Goal: Information Seeking & Learning: Learn about a topic

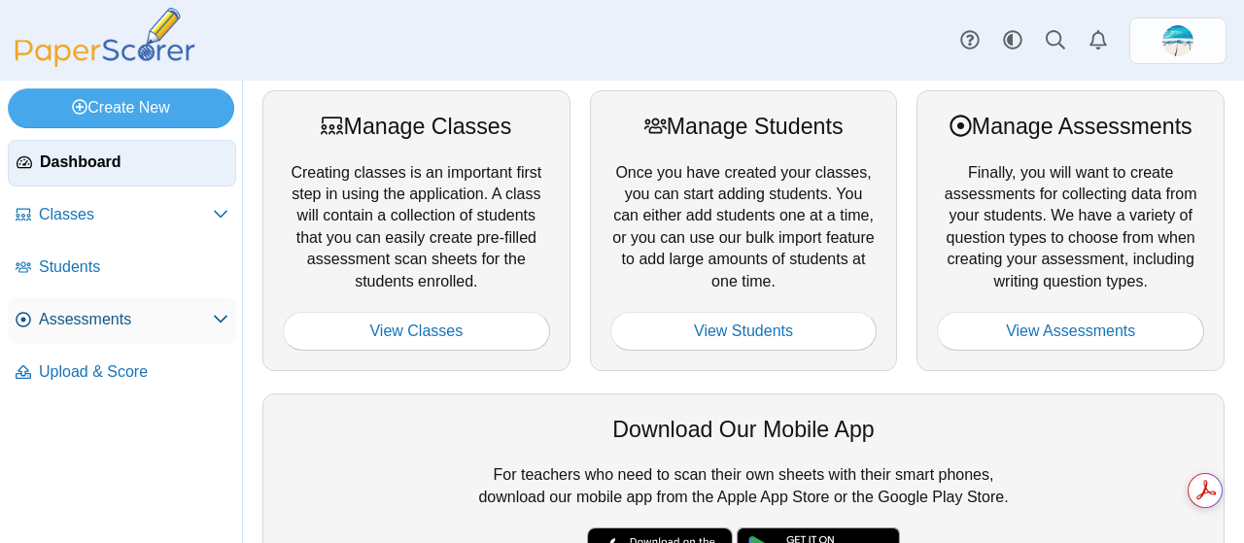
click at [105, 315] on span "Assessments" at bounding box center [126, 319] width 174 height 21
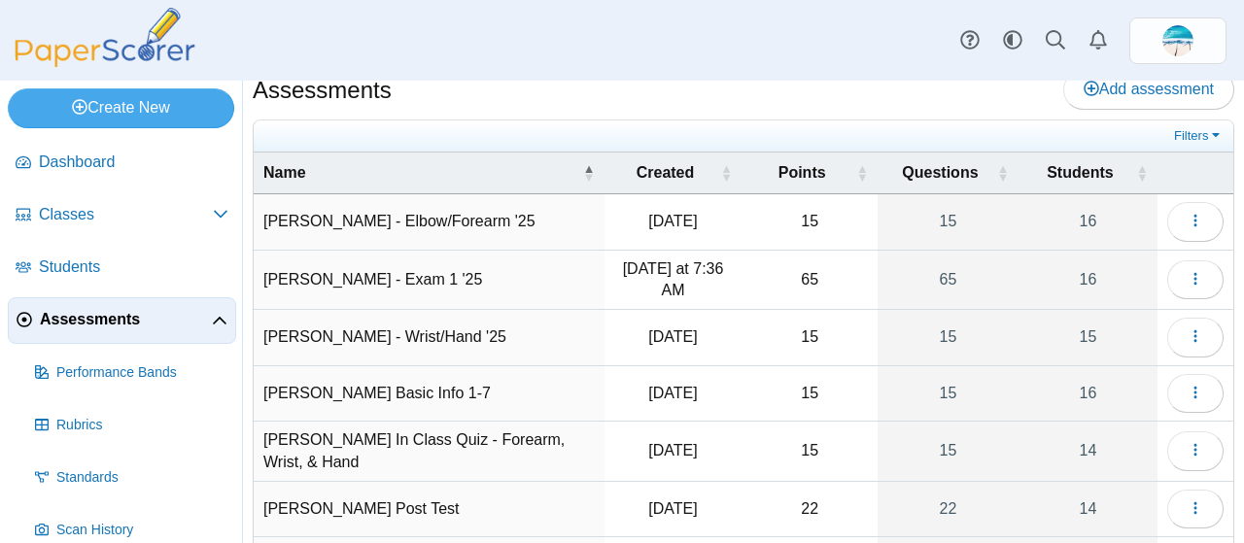
scroll to position [19, 0]
click at [1188, 339] on icon "button" at bounding box center [1196, 338] width 16 height 16
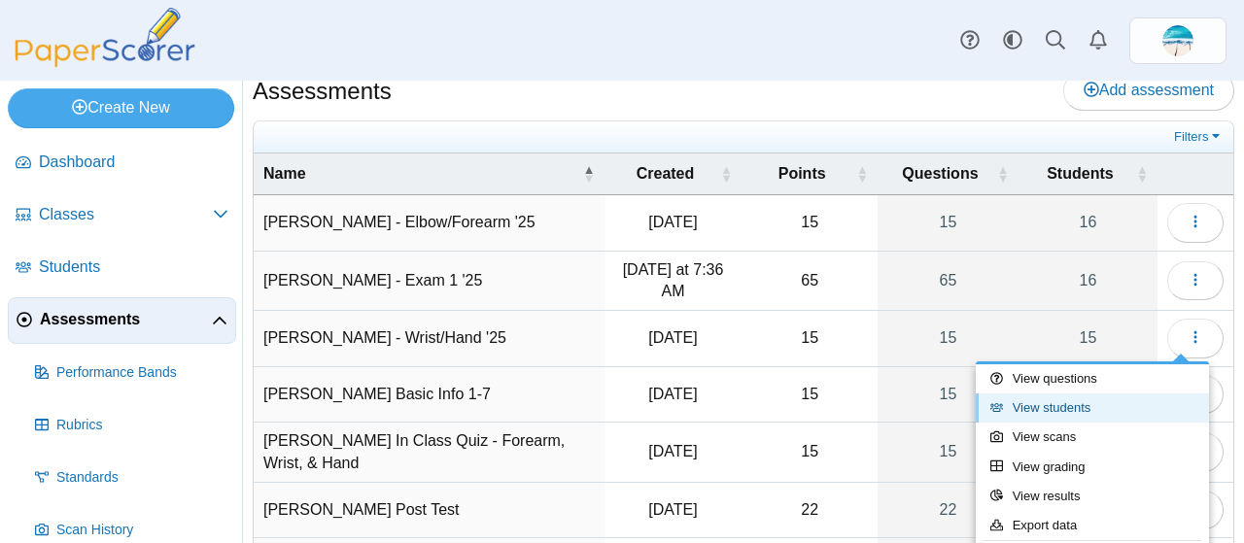
click at [1021, 407] on link "View students" at bounding box center [1092, 408] width 233 height 29
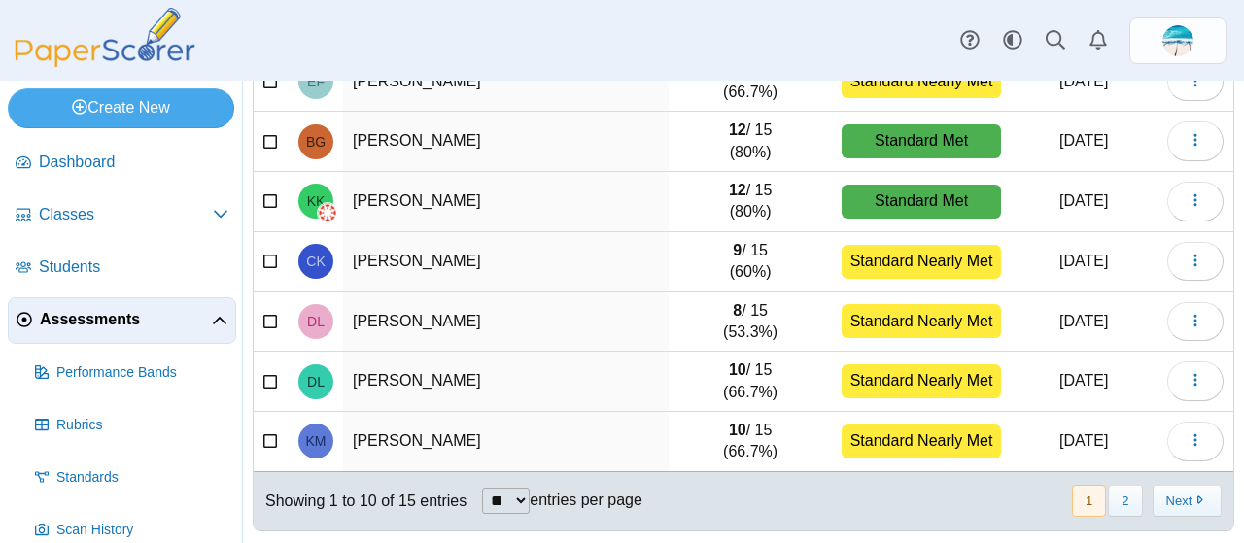
scroll to position [404, 0]
click at [566, 341] on td "[PERSON_NAME]" at bounding box center [506, 323] width 326 height 60
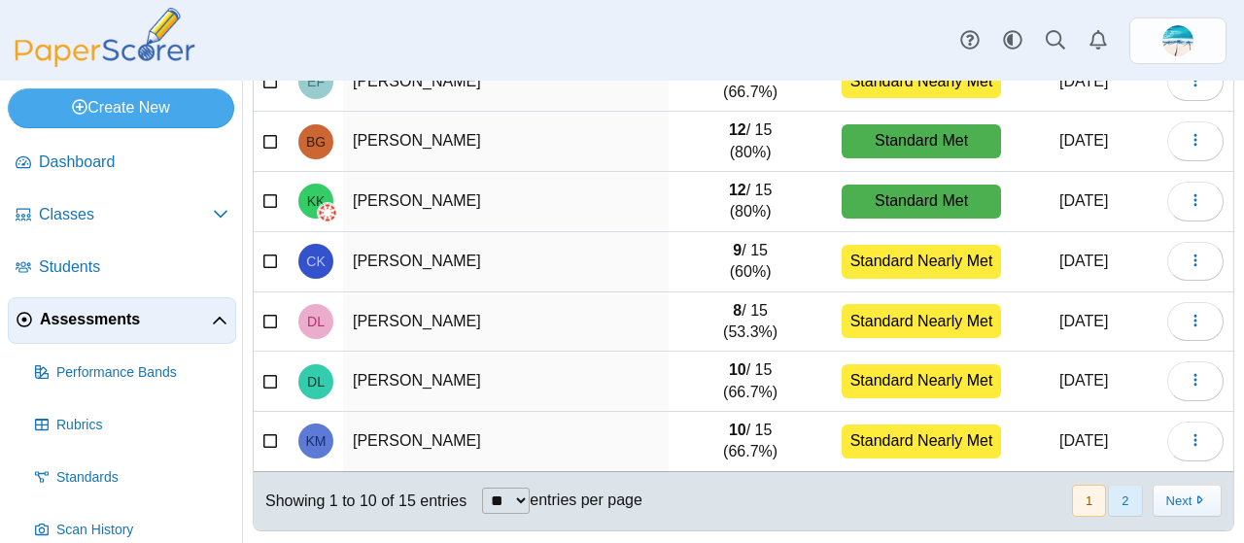
click at [1115, 491] on button "2" at bounding box center [1125, 501] width 34 height 32
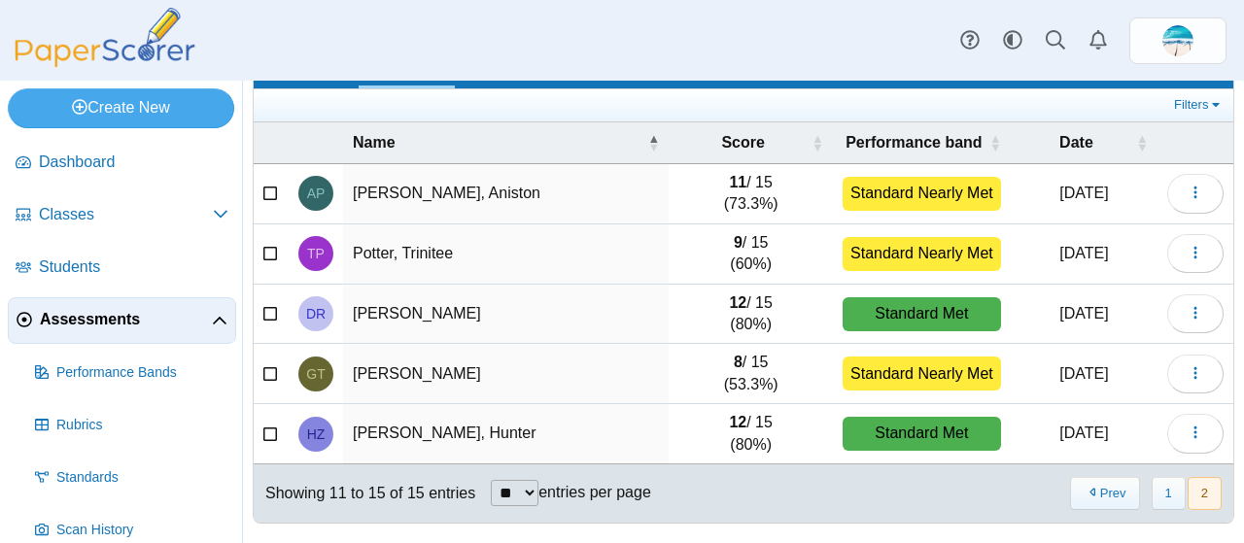
scroll to position [106, 0]
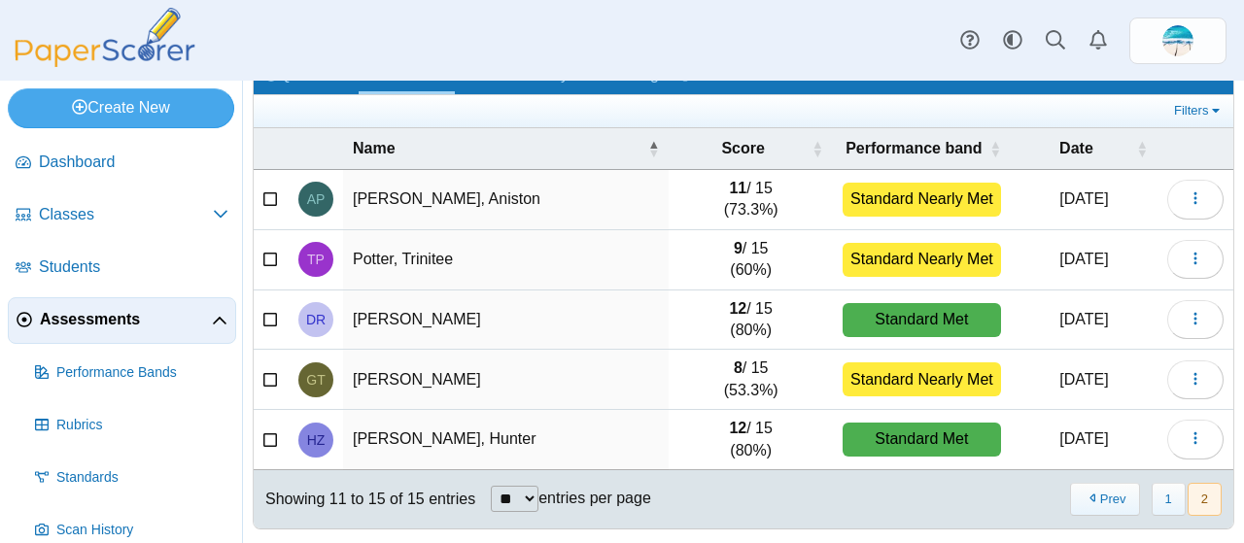
click at [96, 324] on span "Assessments" at bounding box center [126, 319] width 172 height 21
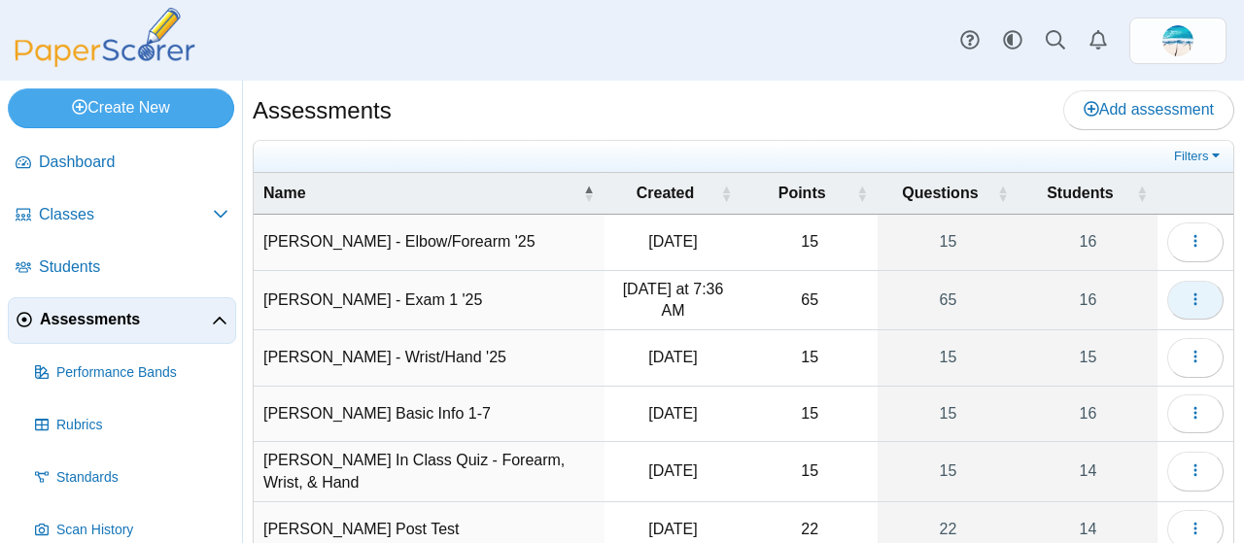
click at [1195, 293] on button "button" at bounding box center [1196, 300] width 56 height 39
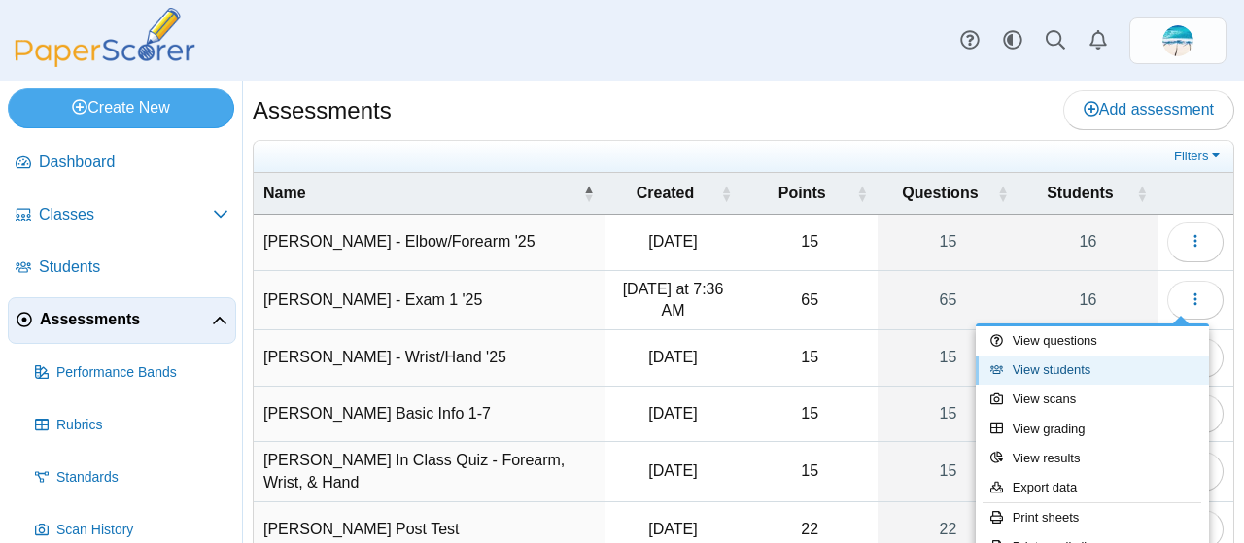
click at [1087, 370] on link "View students" at bounding box center [1092, 370] width 233 height 29
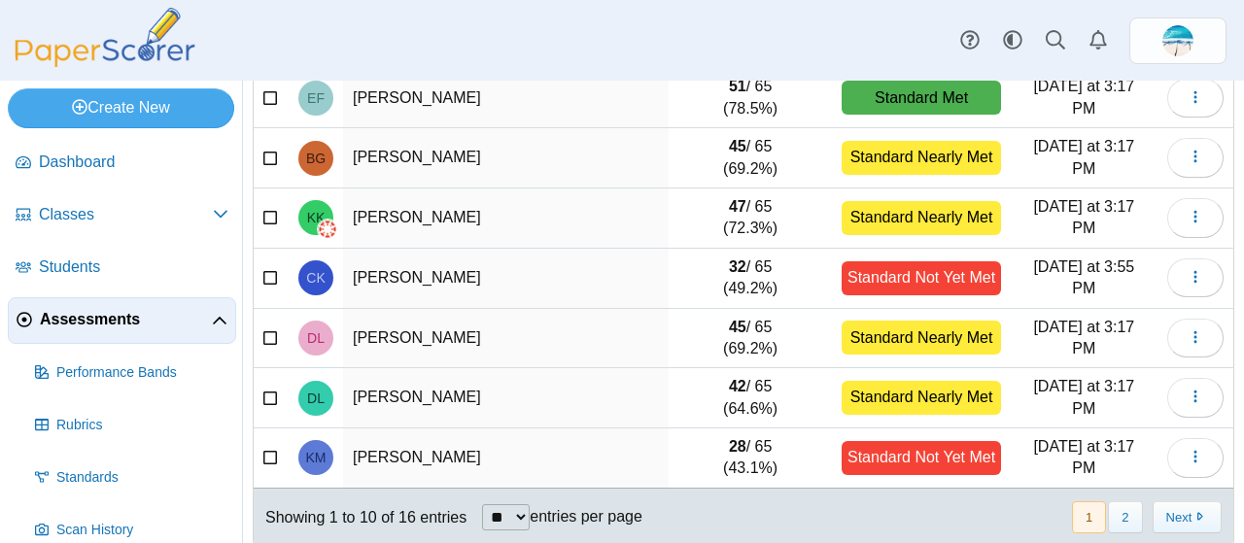
scroll to position [404, 0]
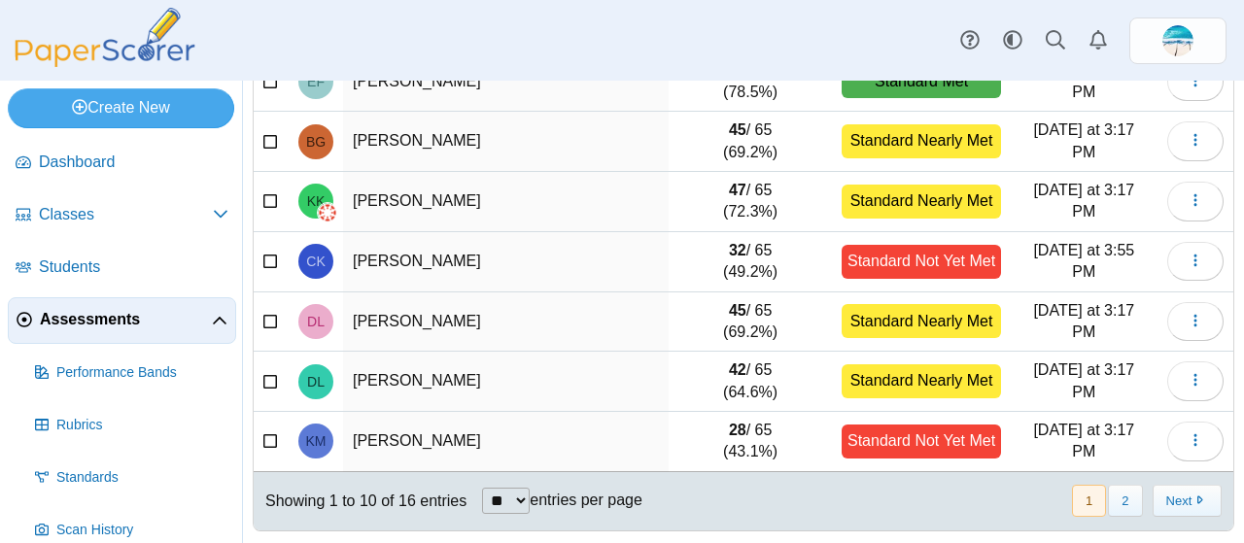
click at [529, 493] on select "** ** ** ***" at bounding box center [506, 501] width 48 height 26
select select "**"
click at [482, 488] on select "** ** ** ***" at bounding box center [506, 501] width 48 height 26
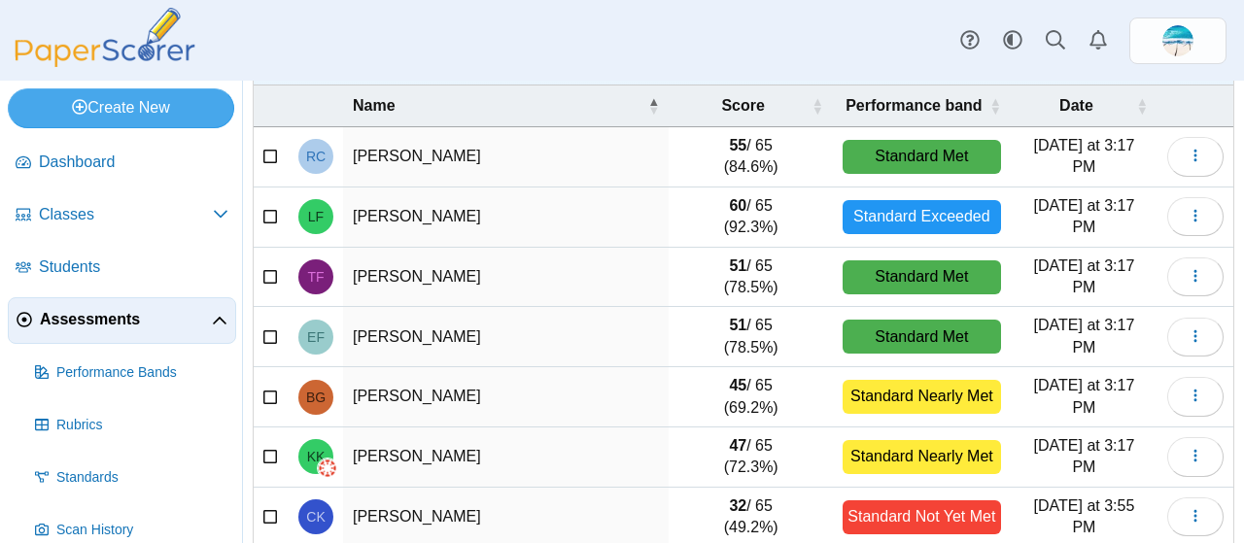
scroll to position [0, 0]
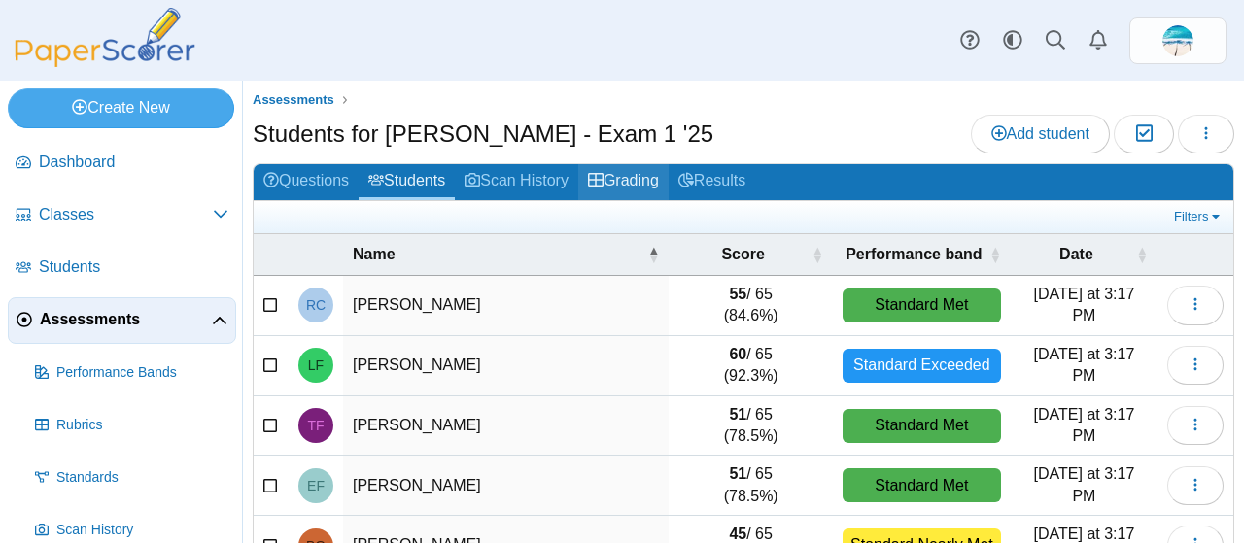
click at [632, 180] on link "Grading" at bounding box center [623, 182] width 90 height 36
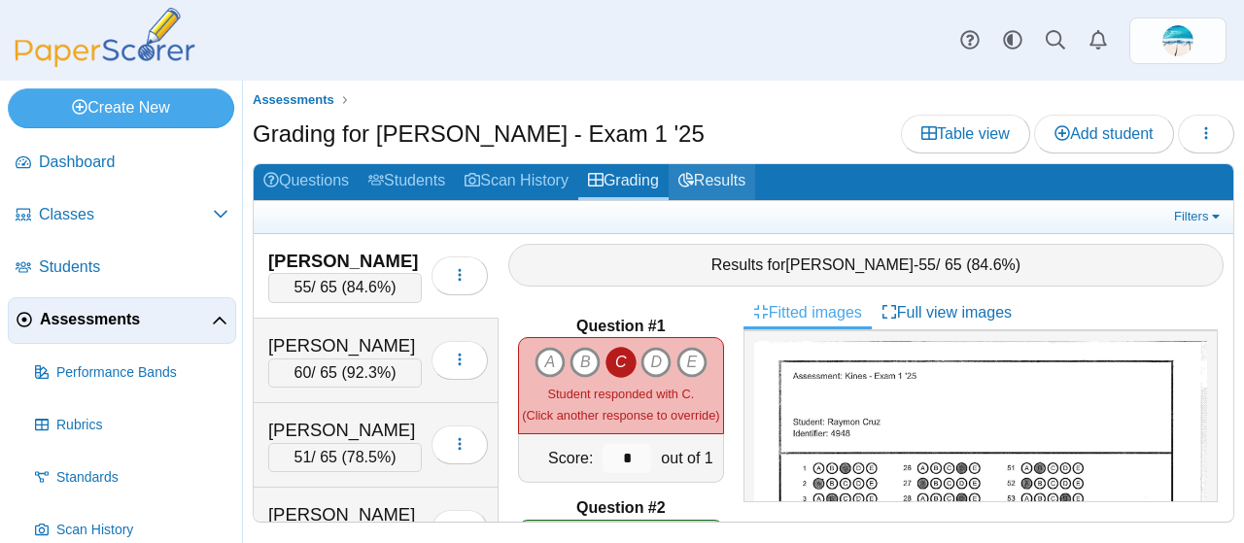
click at [736, 184] on link "Results" at bounding box center [712, 182] width 87 height 36
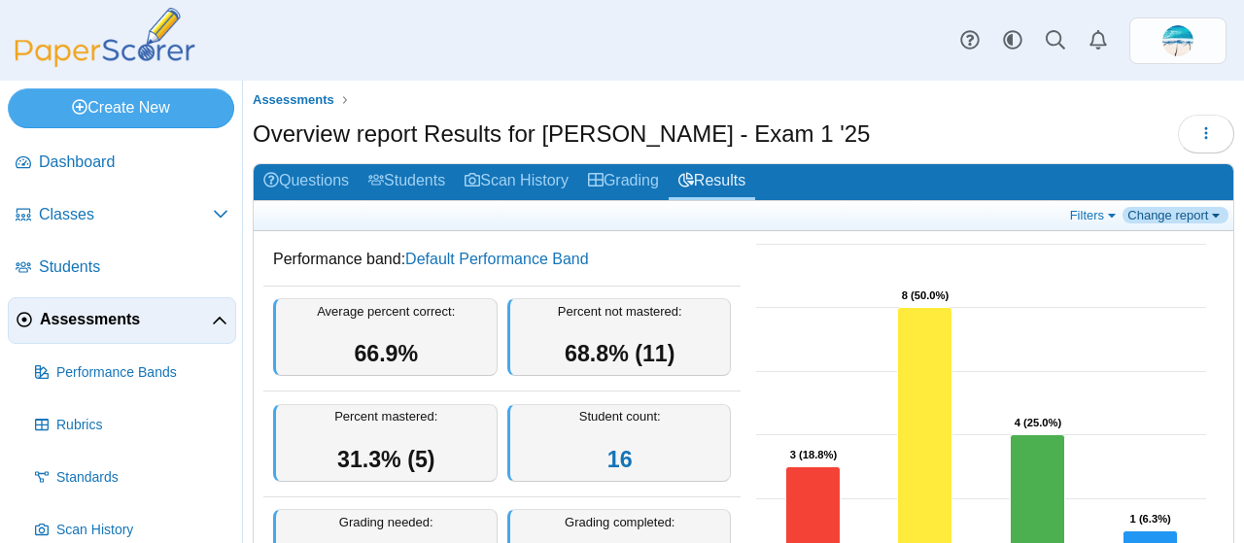
click at [1172, 217] on link "Change report" at bounding box center [1176, 215] width 106 height 17
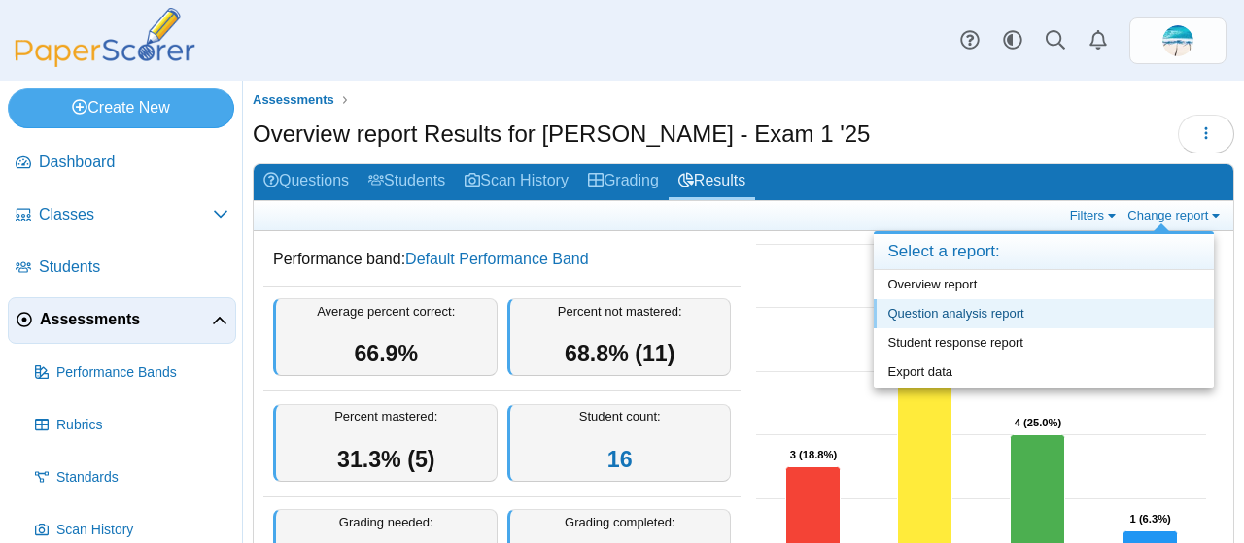
click at [1062, 313] on link "Question analysis report" at bounding box center [1044, 313] width 340 height 29
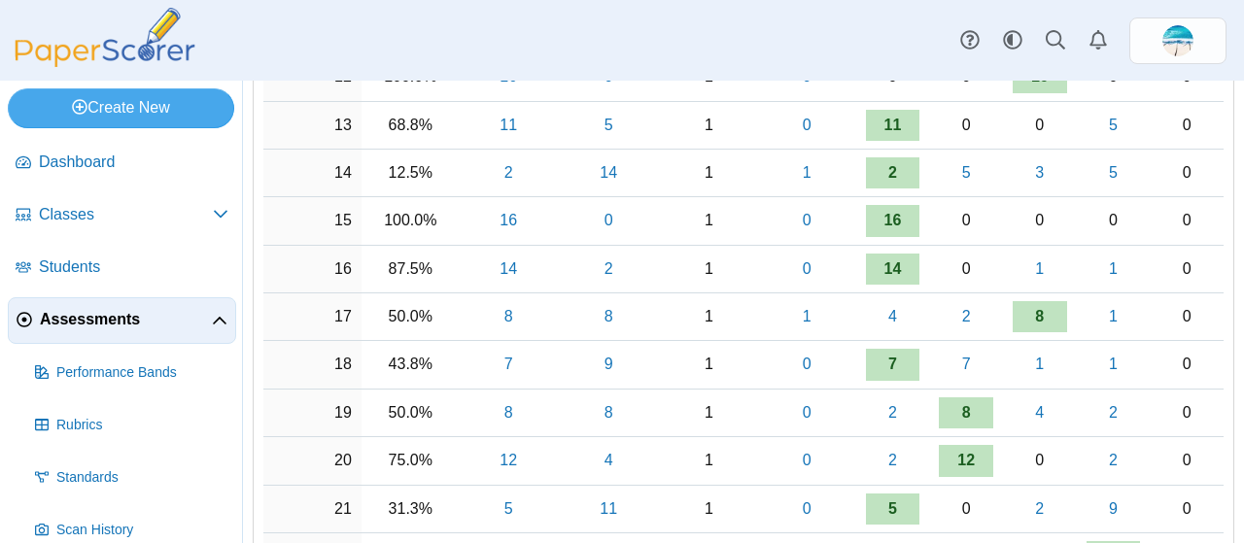
scroll to position [884, 0]
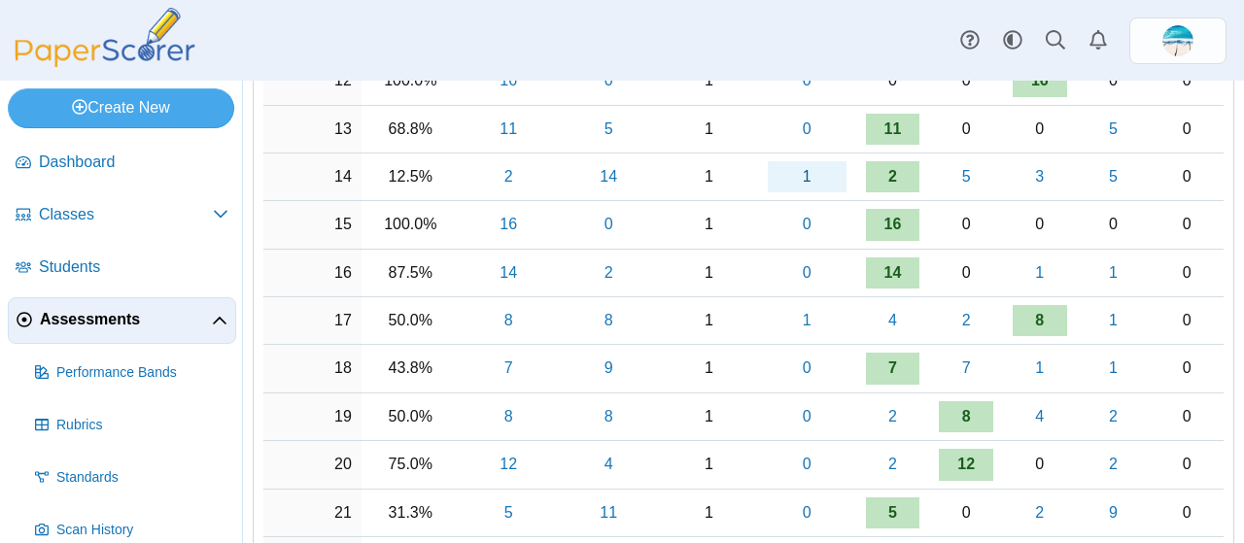
click at [804, 172] on link "1" at bounding box center [807, 176] width 79 height 31
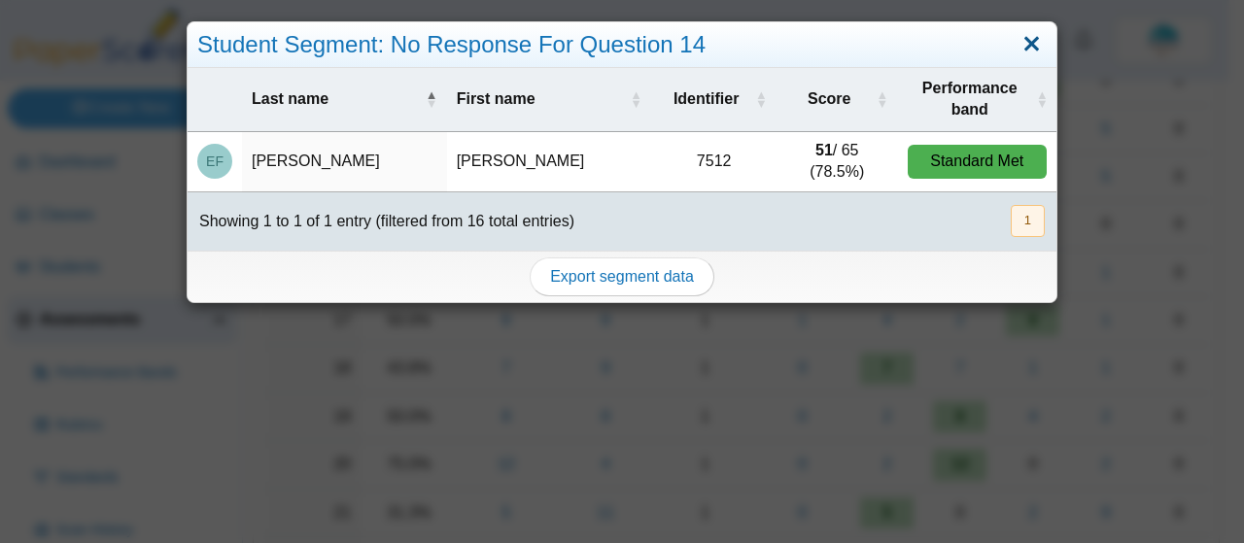
click at [1017, 40] on link "Close" at bounding box center [1032, 44] width 30 height 33
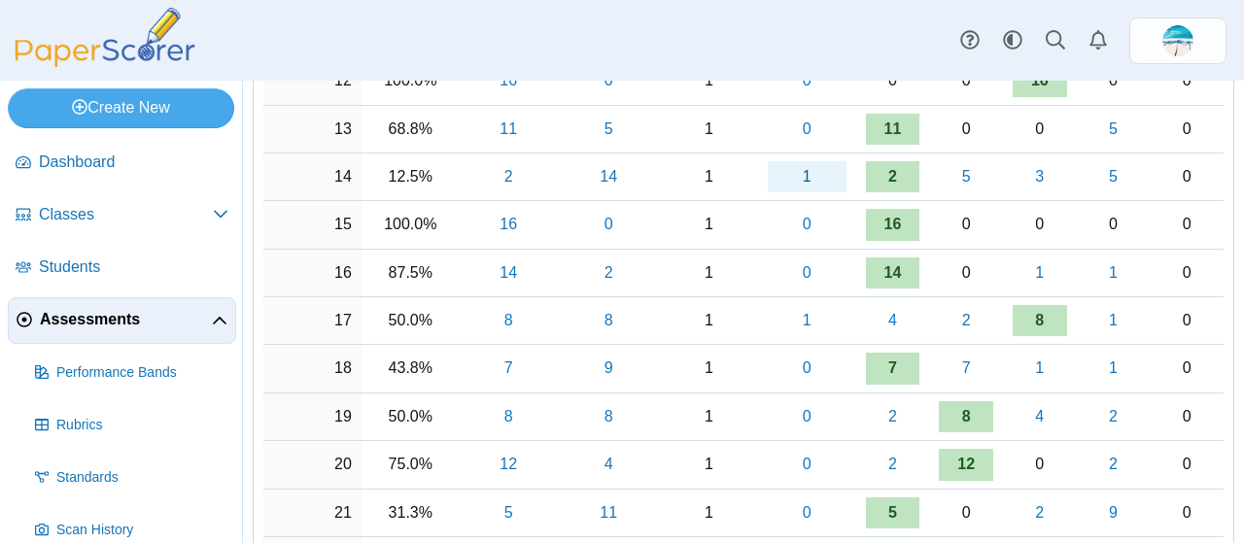
click at [799, 170] on link "1" at bounding box center [807, 176] width 79 height 31
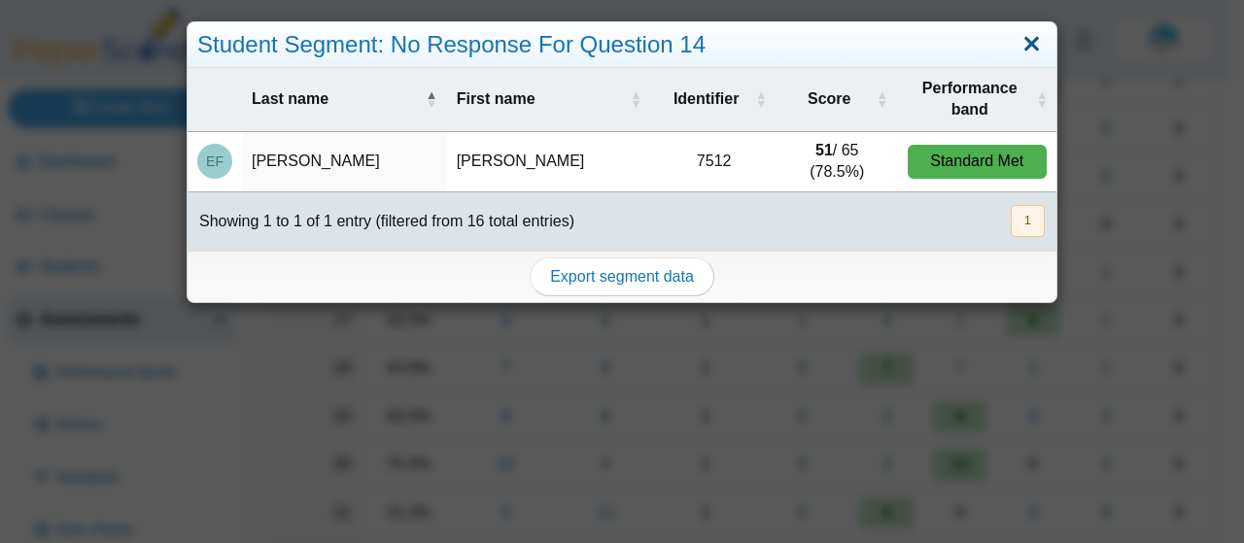
click at [1025, 45] on link "Close" at bounding box center [1032, 44] width 30 height 33
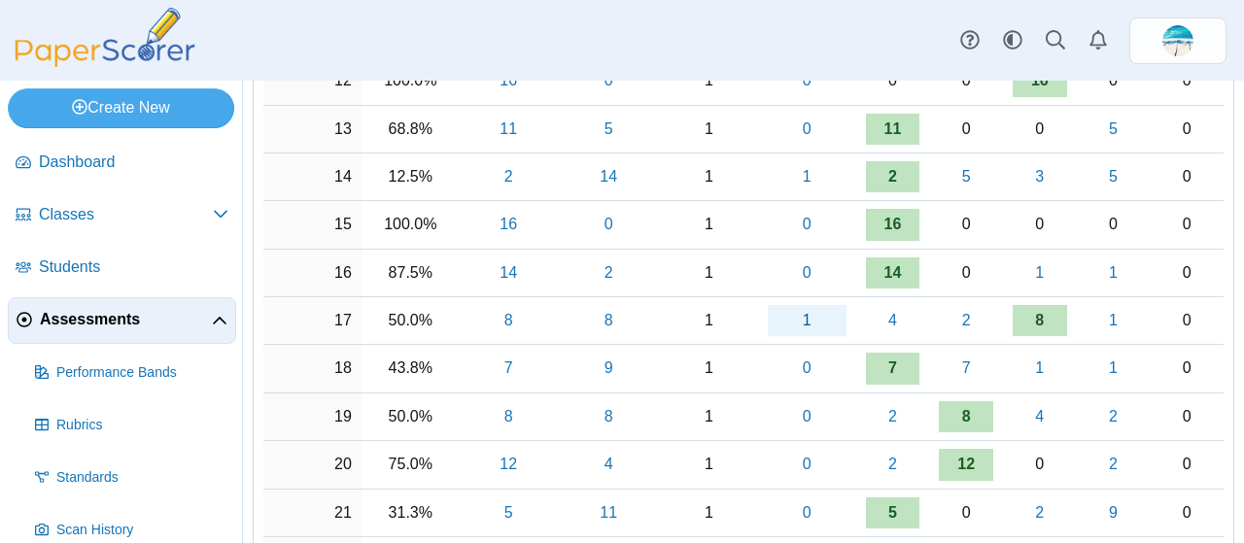
click at [795, 322] on link "1" at bounding box center [807, 320] width 79 height 31
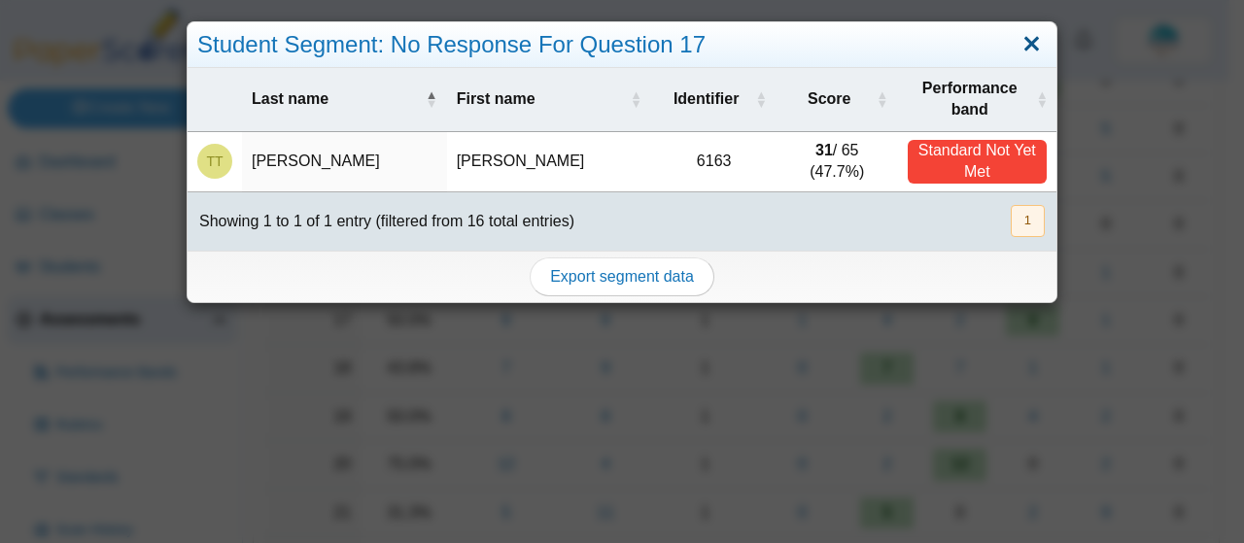
click at [1027, 47] on link "Close" at bounding box center [1032, 44] width 30 height 33
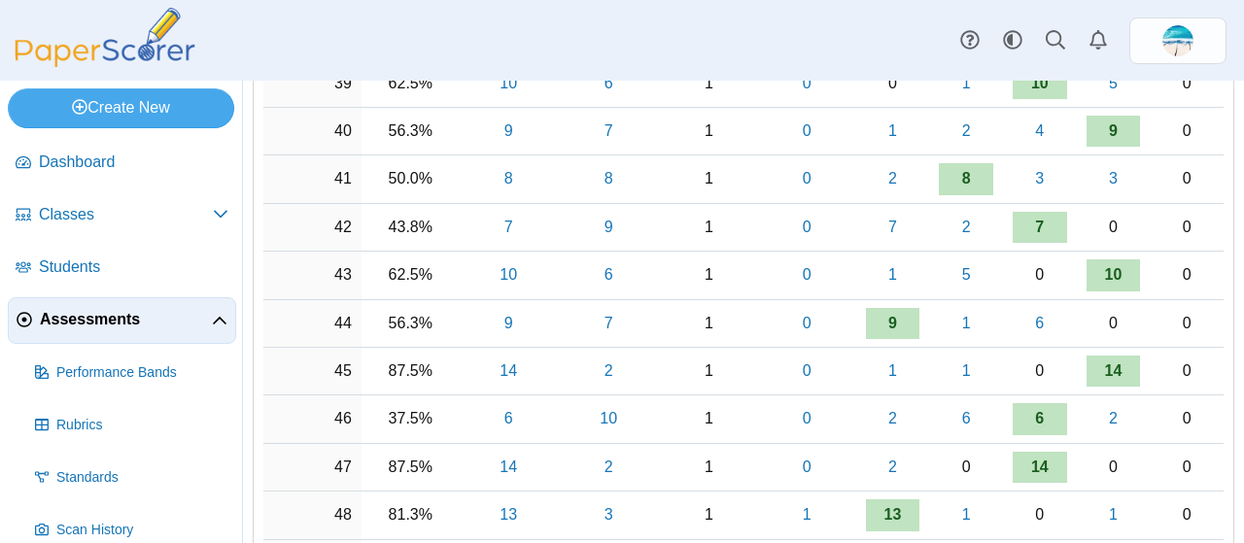
scroll to position [2177, 0]
click at [799, 503] on link "1" at bounding box center [807, 516] width 79 height 31
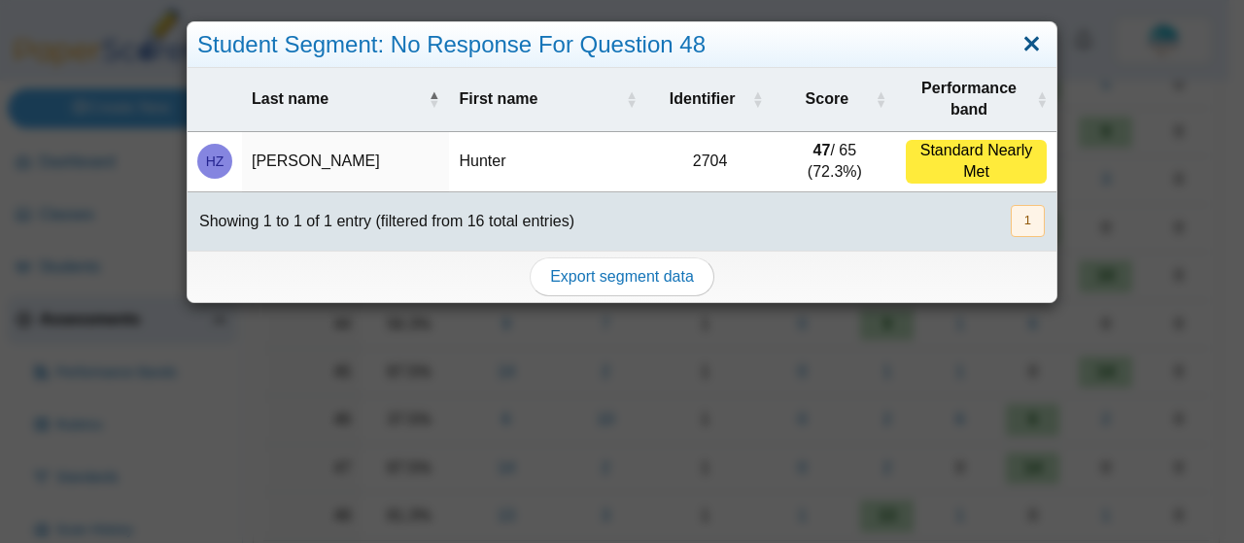
click at [1017, 48] on link "Close" at bounding box center [1032, 44] width 30 height 33
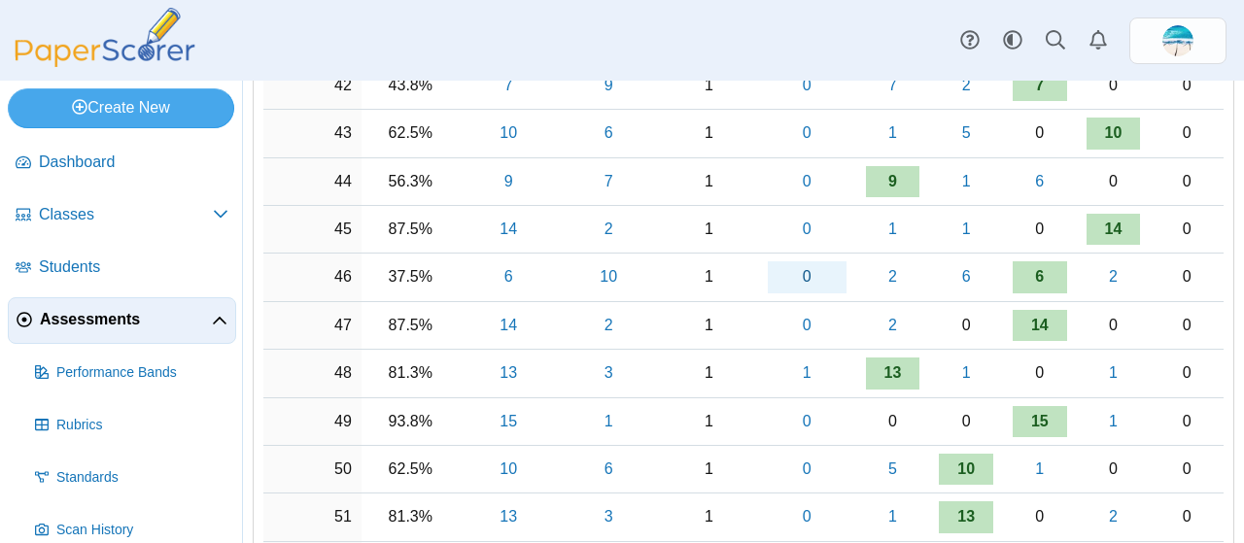
scroll to position [2330, 0]
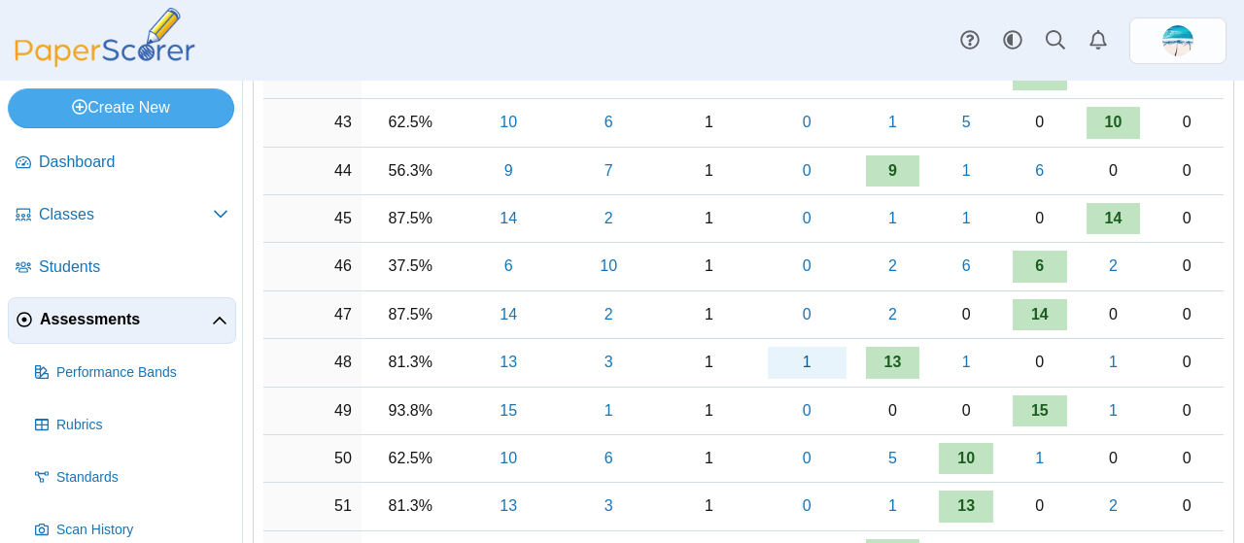
click at [793, 350] on link "1" at bounding box center [807, 362] width 79 height 31
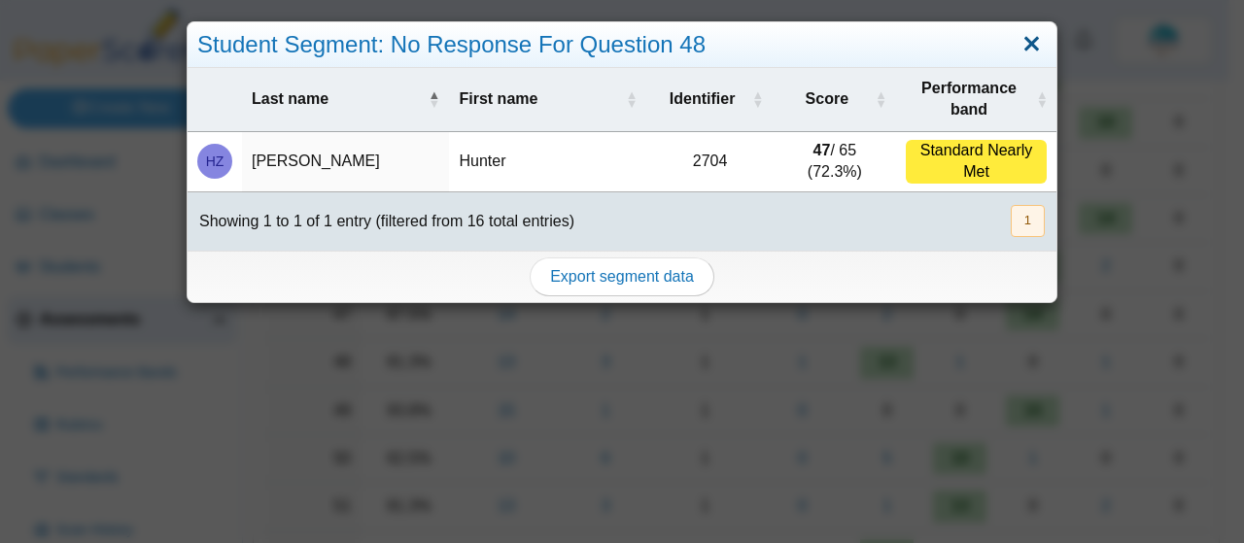
click at [1017, 40] on link "Close" at bounding box center [1032, 44] width 30 height 33
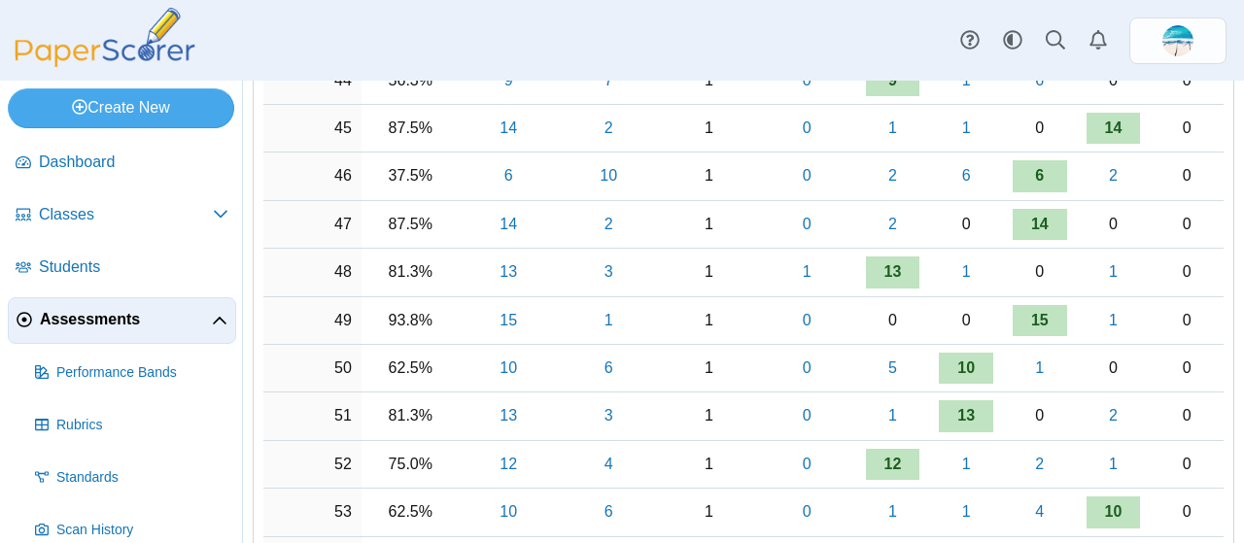
scroll to position [2424, 0]
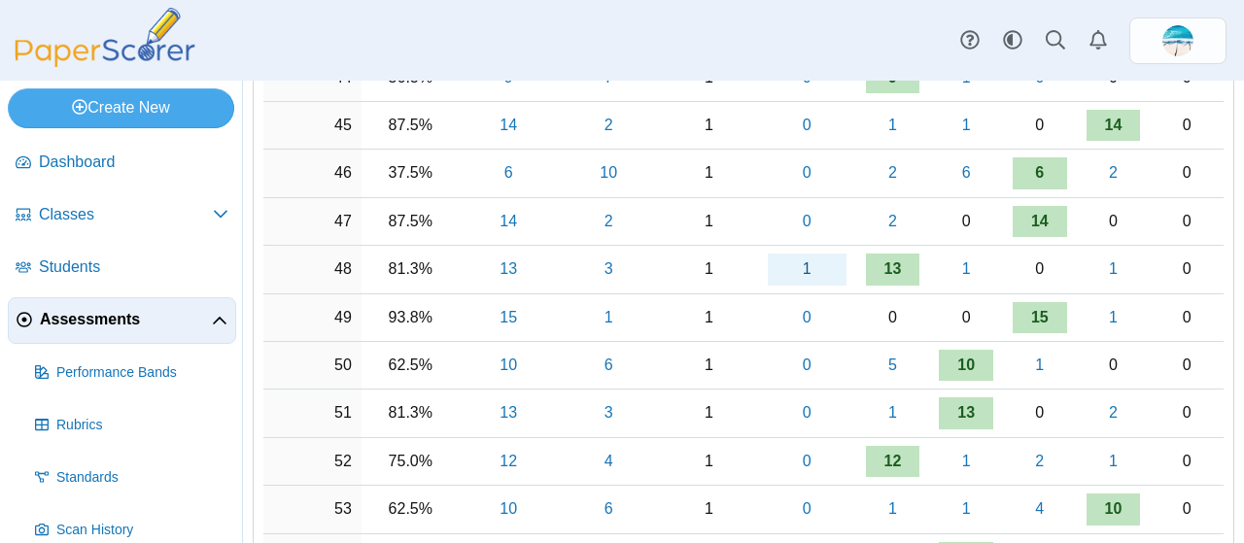
click at [799, 258] on link "1" at bounding box center [807, 269] width 79 height 31
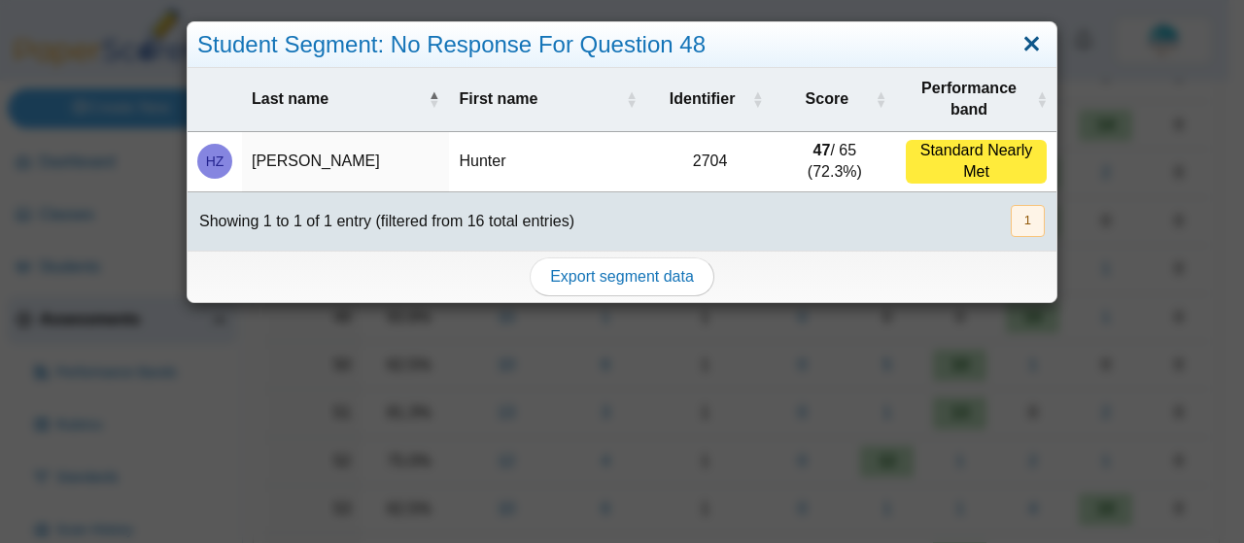
click at [1017, 51] on link "Close" at bounding box center [1032, 44] width 30 height 33
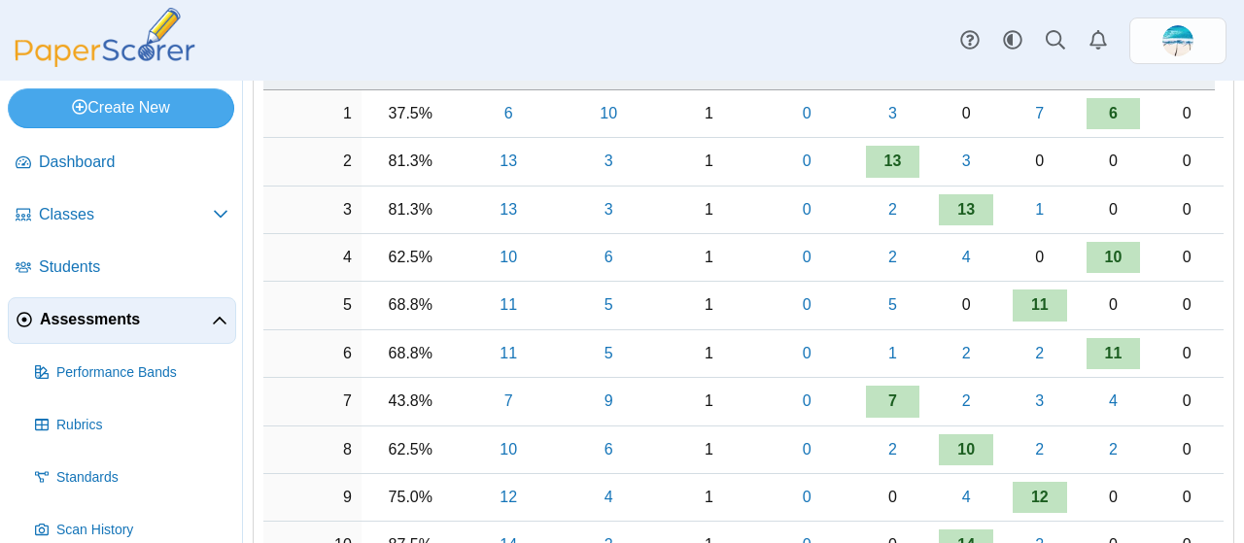
scroll to position [0, 0]
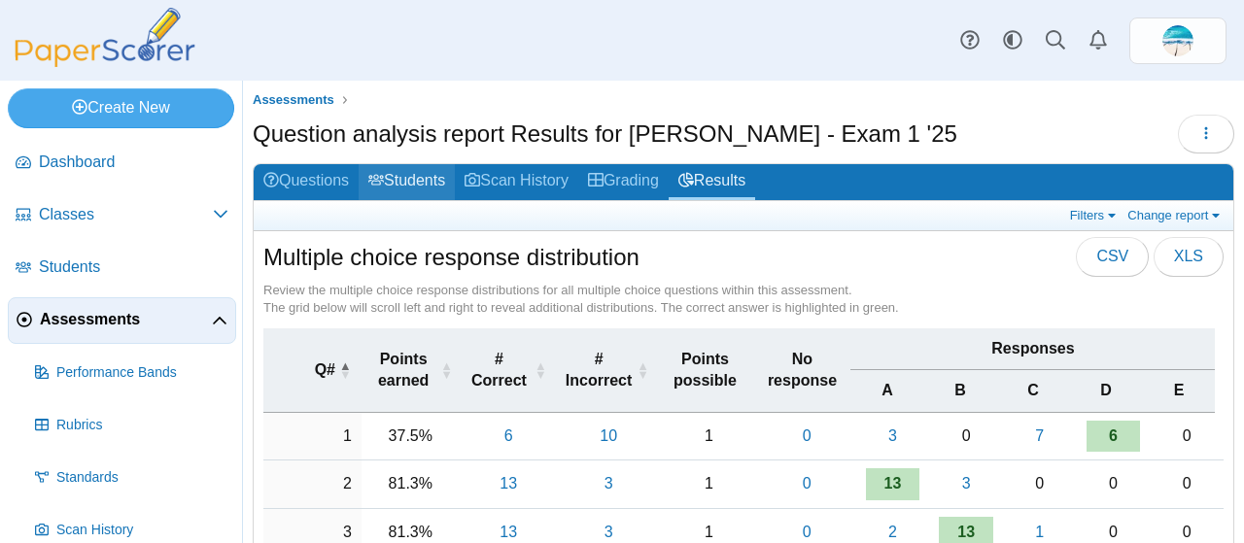
click at [403, 180] on link "Students" at bounding box center [407, 182] width 96 height 36
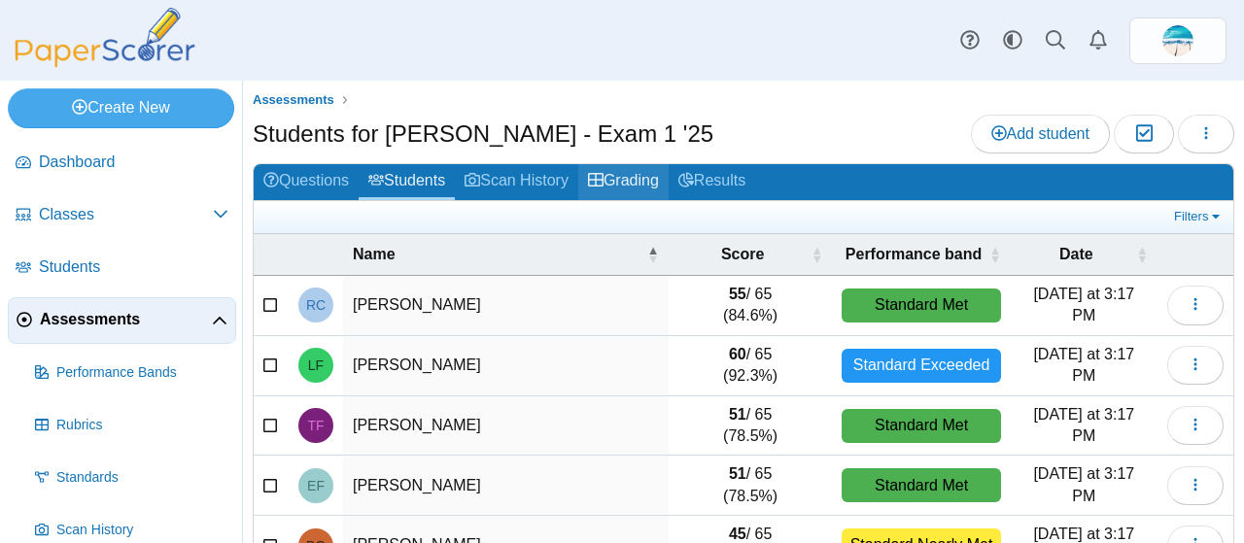
click at [596, 178] on use at bounding box center [596, 180] width 16 height 14
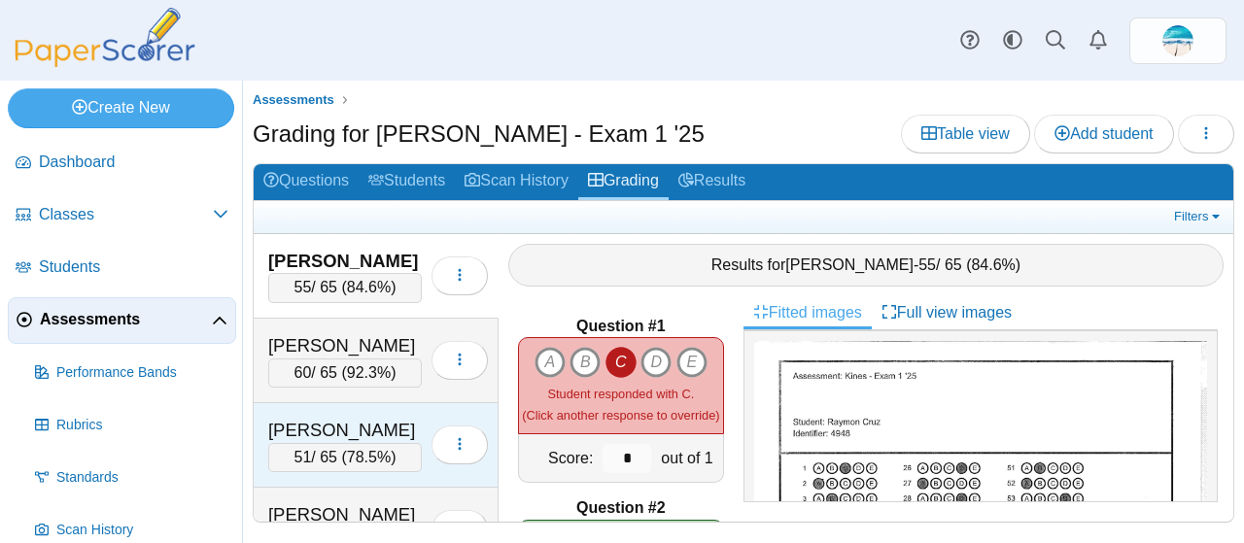
scroll to position [1051, 0]
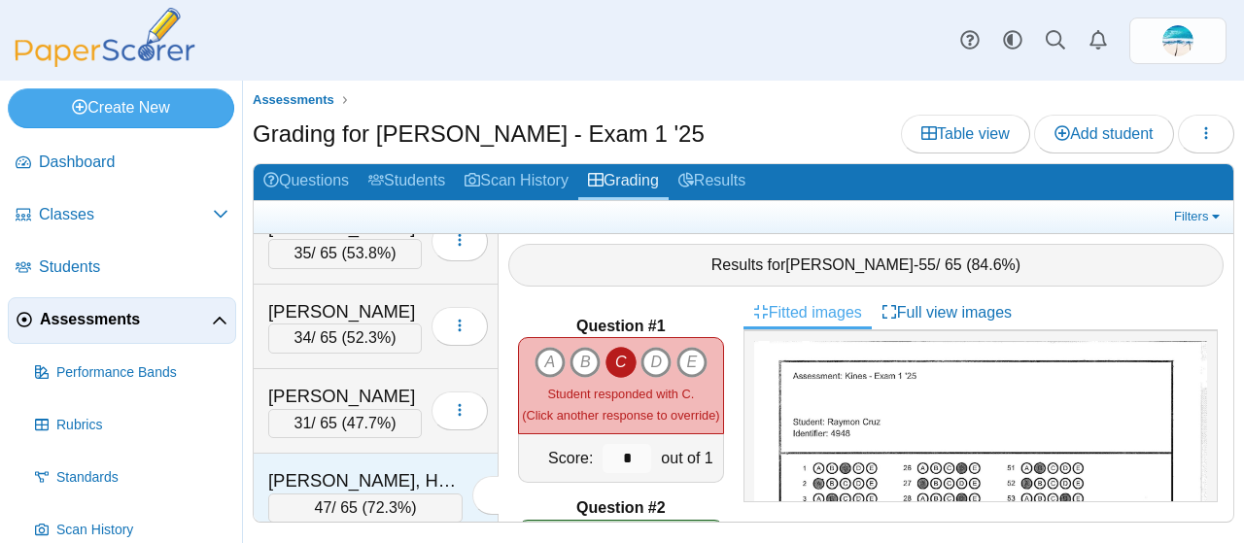
click at [341, 469] on div "[PERSON_NAME], Hunter" at bounding box center [365, 481] width 194 height 25
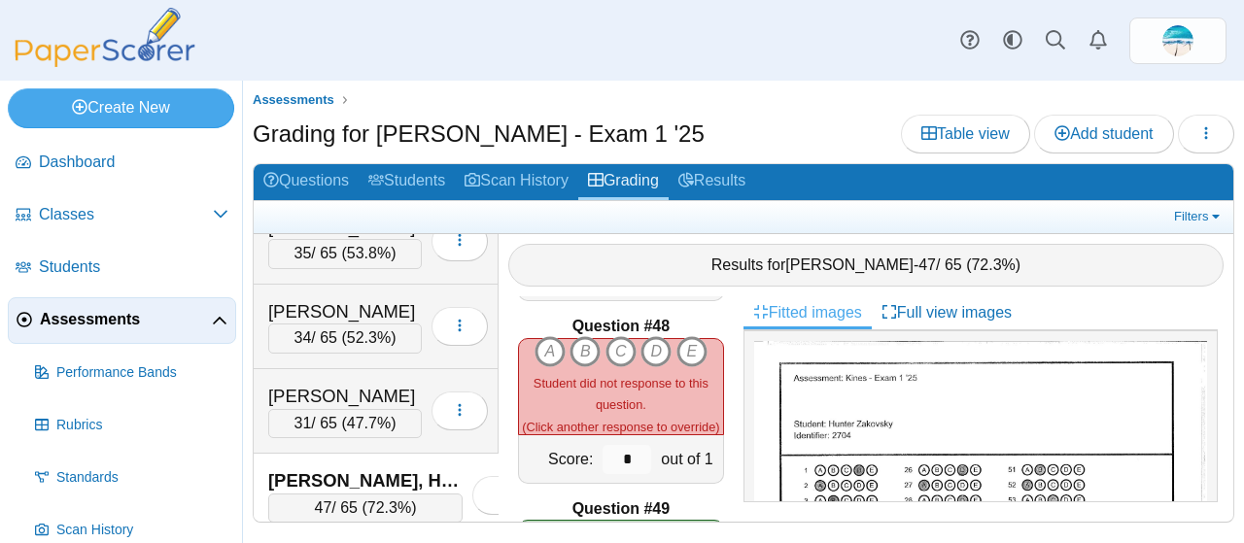
scroll to position [8576, 0]
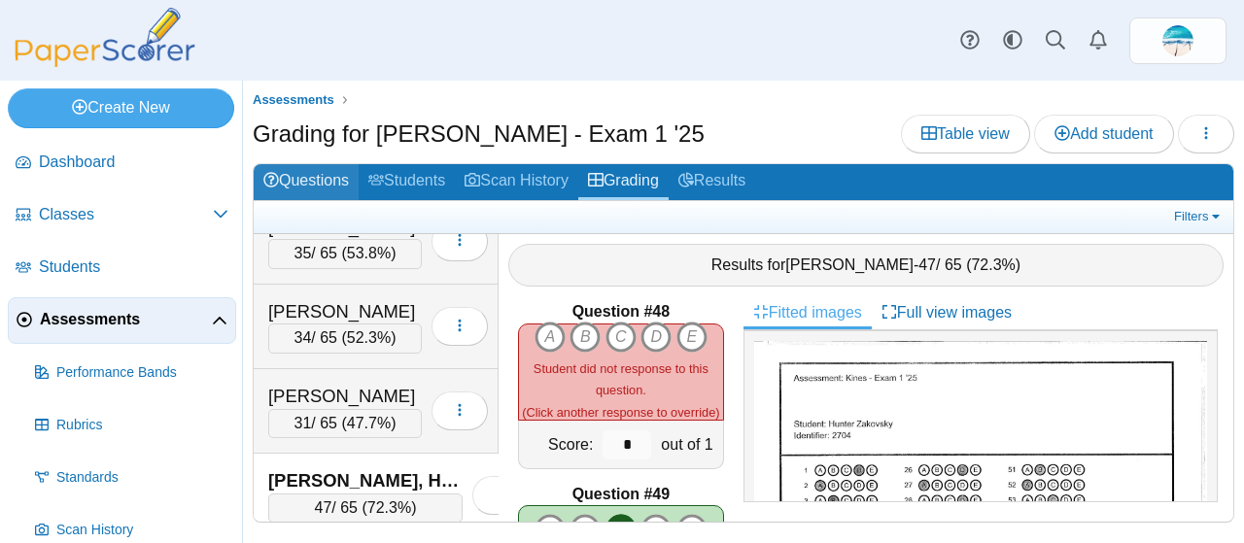
click at [317, 182] on link "Questions" at bounding box center [306, 182] width 105 height 36
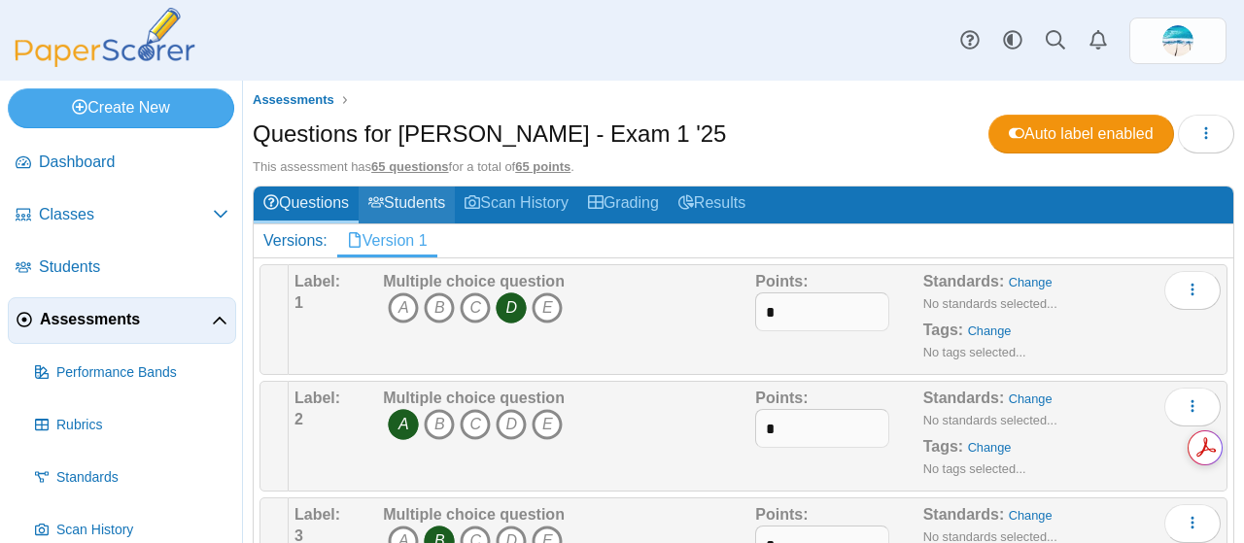
click at [432, 199] on link "Students" at bounding box center [407, 205] width 96 height 36
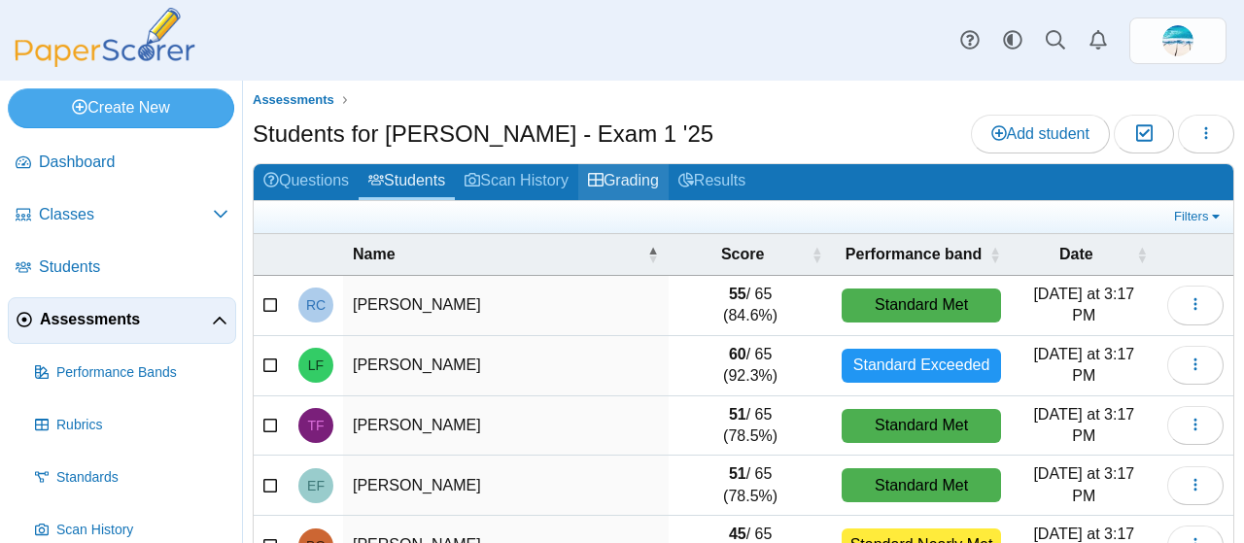
click at [632, 192] on link "Grading" at bounding box center [623, 182] width 90 height 36
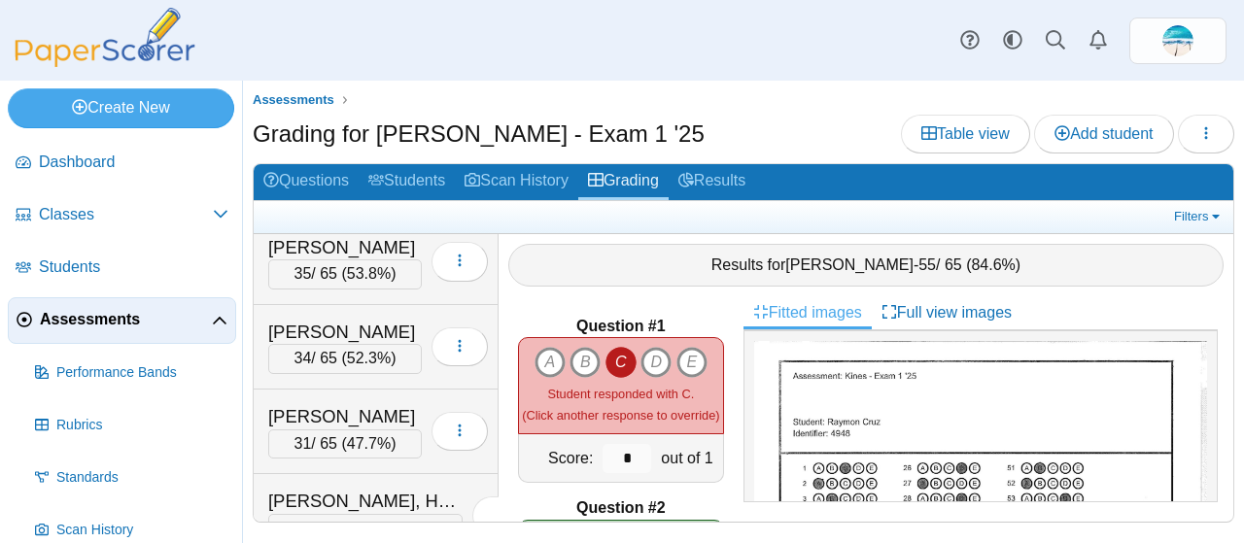
scroll to position [1051, 0]
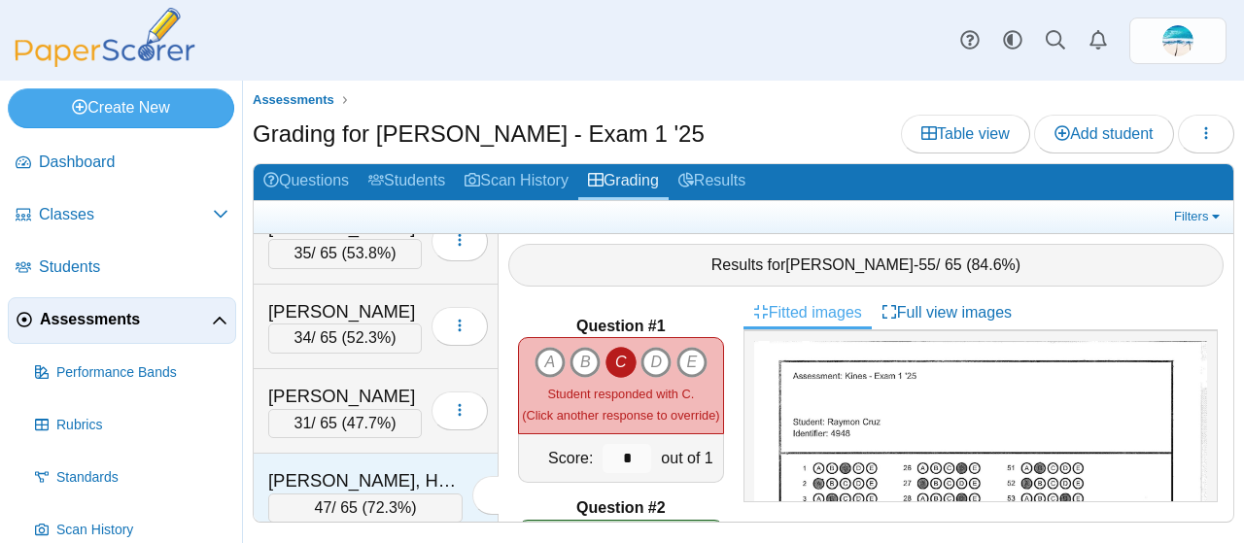
click at [370, 469] on div "Zakovsky, Hunter" at bounding box center [365, 481] width 194 height 25
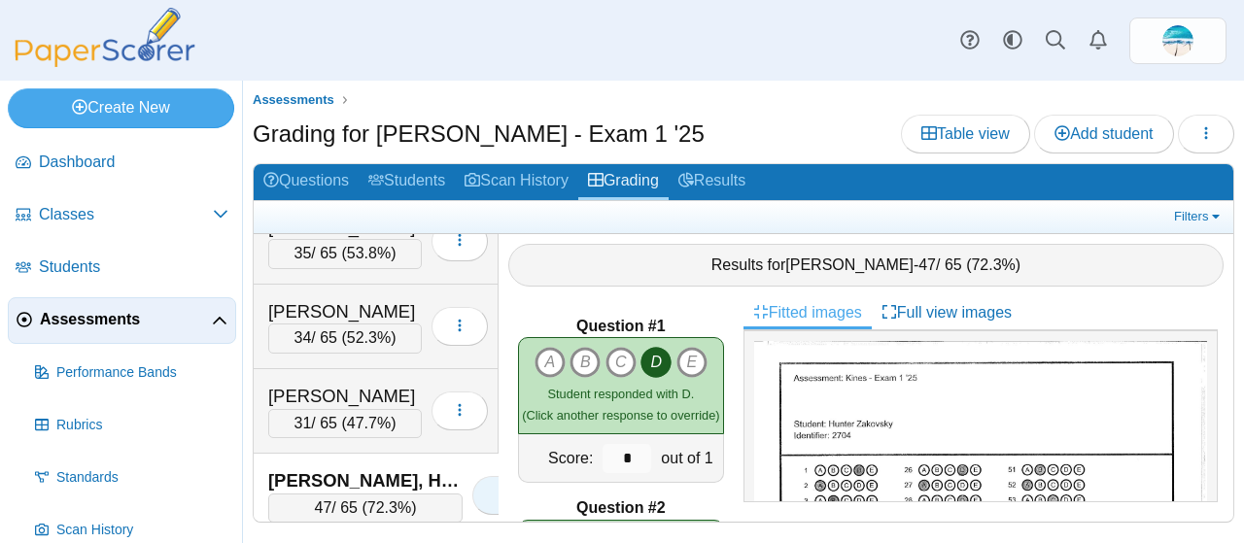
click at [493, 487] on icon "button" at bounding box center [501, 495] width 16 height 16
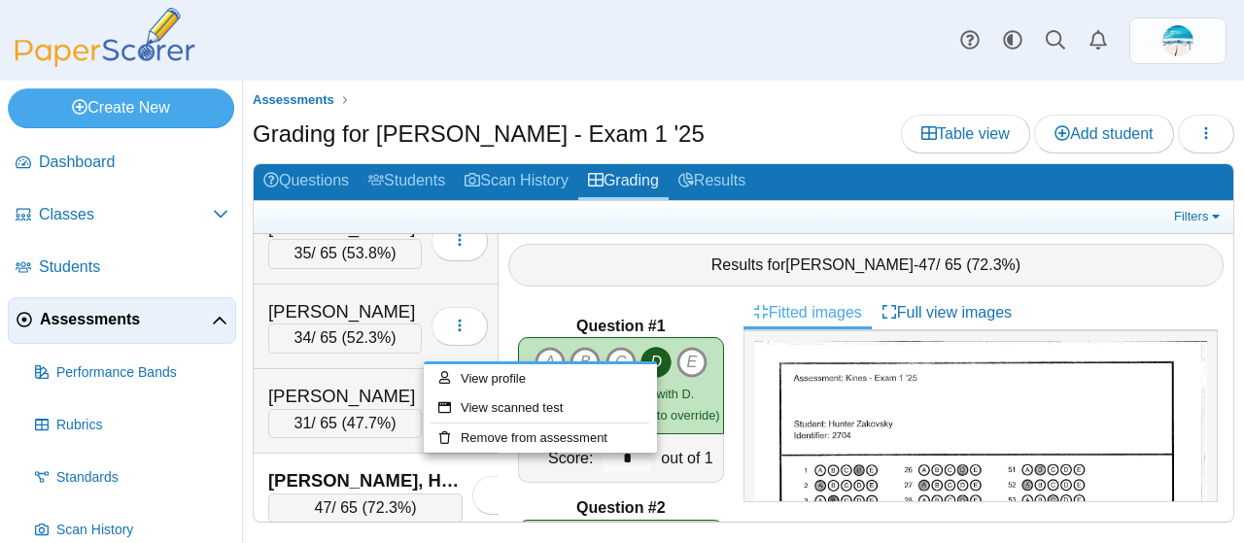
click at [363, 469] on div "[PERSON_NAME], Hunter" at bounding box center [365, 481] width 194 height 25
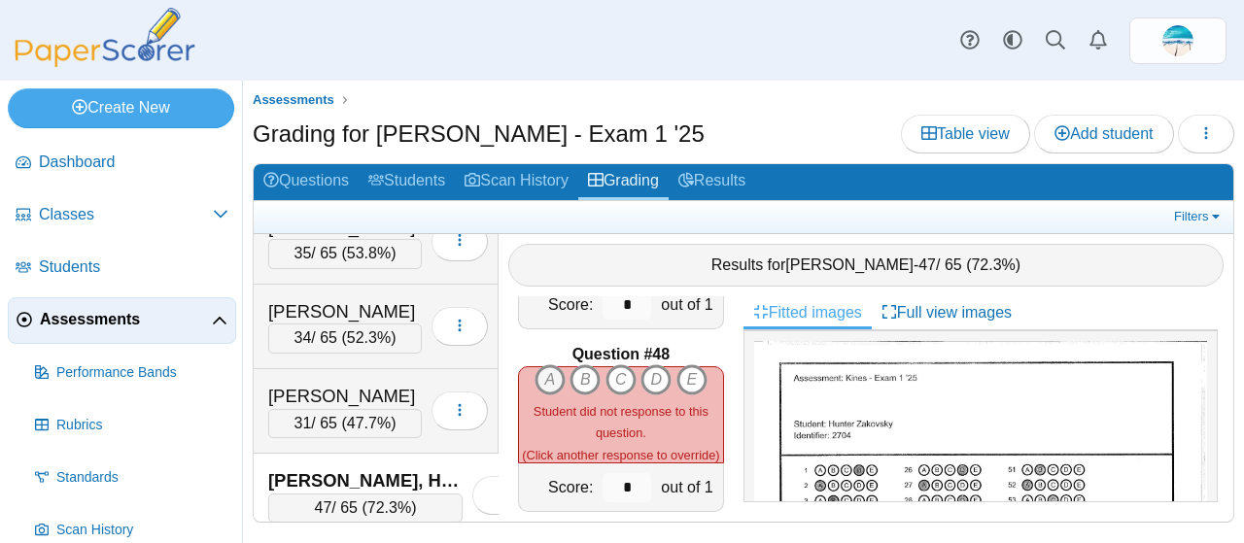
scroll to position [8534, 0]
click at [541, 369] on icon "A" at bounding box center [550, 379] width 31 height 31
type input "*"
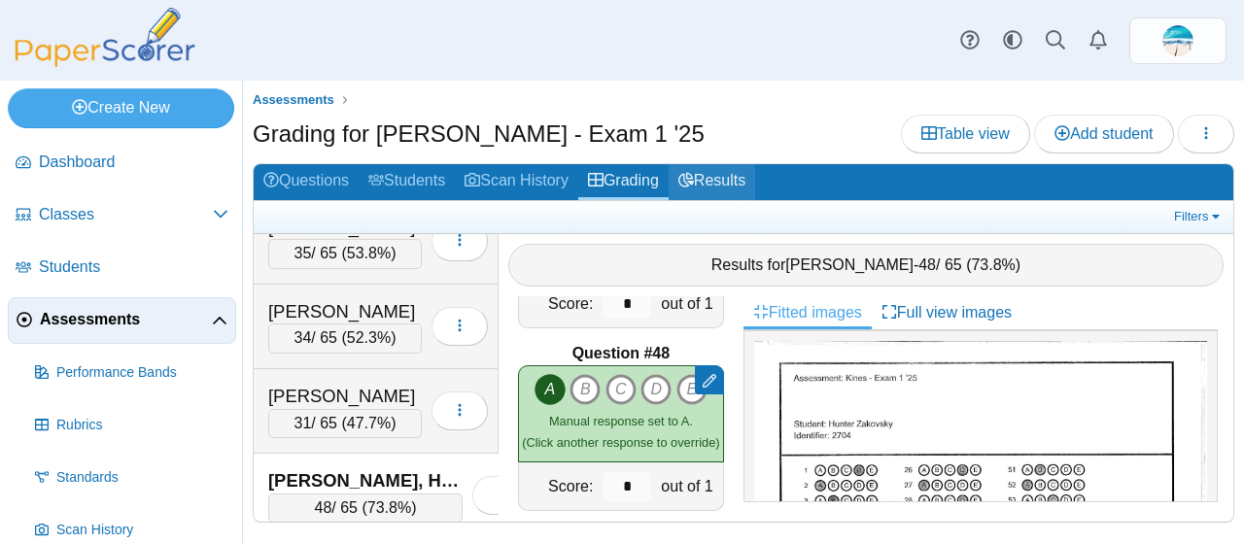
click at [709, 185] on link "Results" at bounding box center [712, 182] width 87 height 36
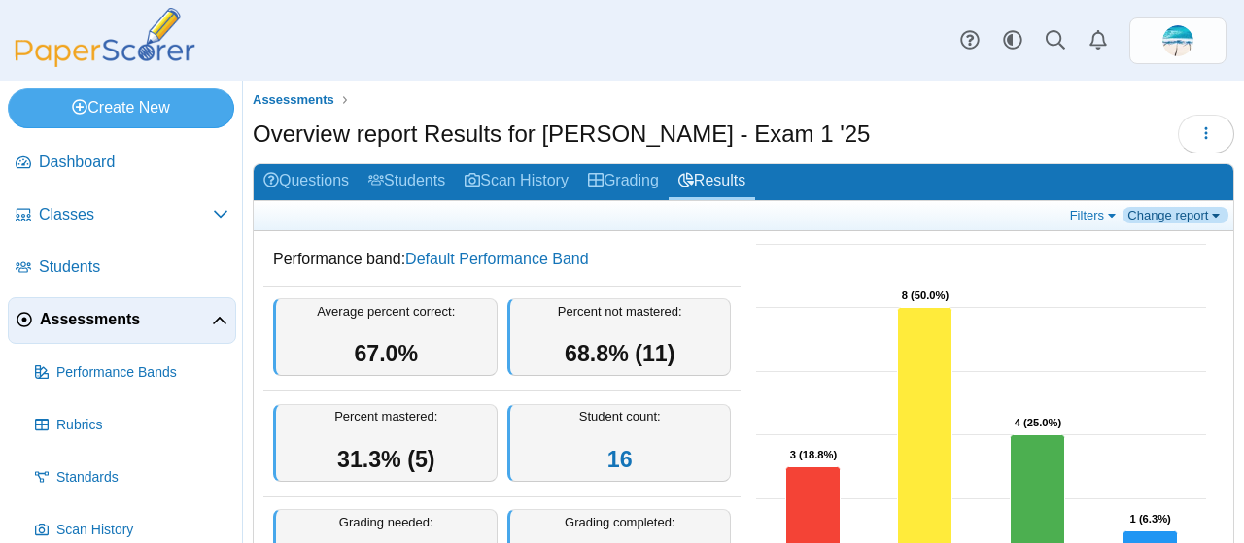
click at [1132, 222] on link "Change report" at bounding box center [1176, 215] width 106 height 17
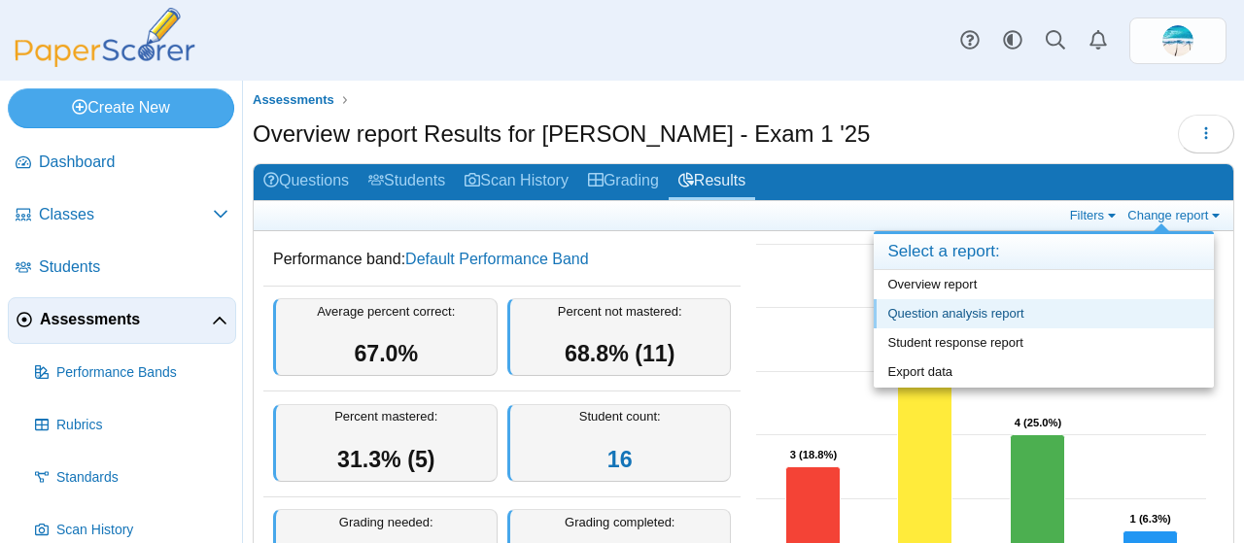
click at [1030, 312] on link "Question analysis report" at bounding box center [1044, 313] width 340 height 29
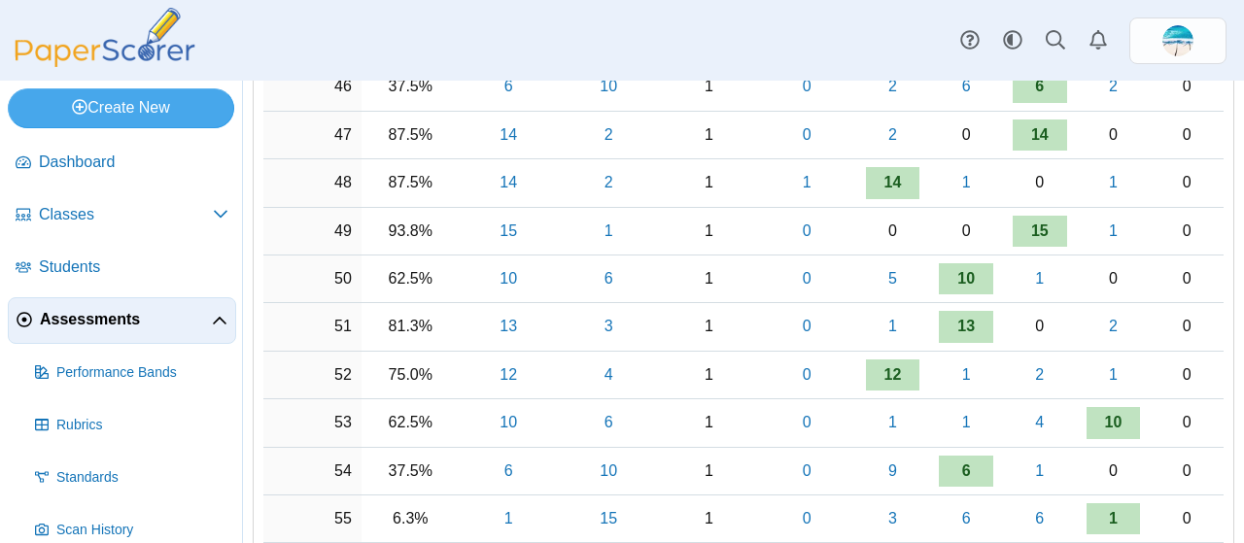
scroll to position [2511, 0]
click at [1114, 503] on link "1" at bounding box center [1114, 518] width 54 height 31
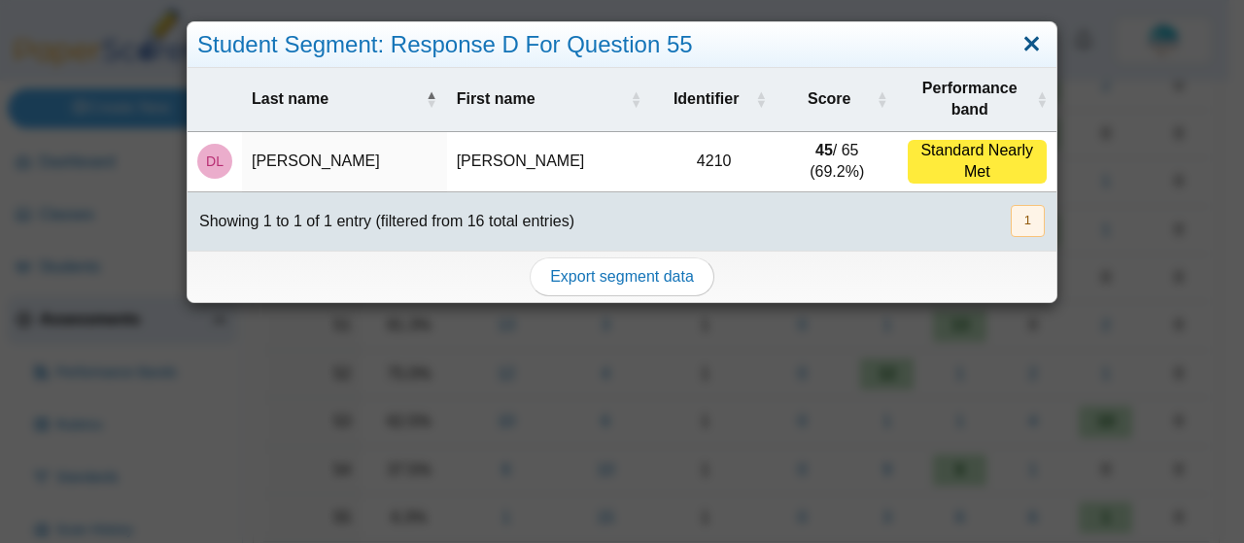
click at [1020, 46] on link "Close" at bounding box center [1032, 44] width 30 height 33
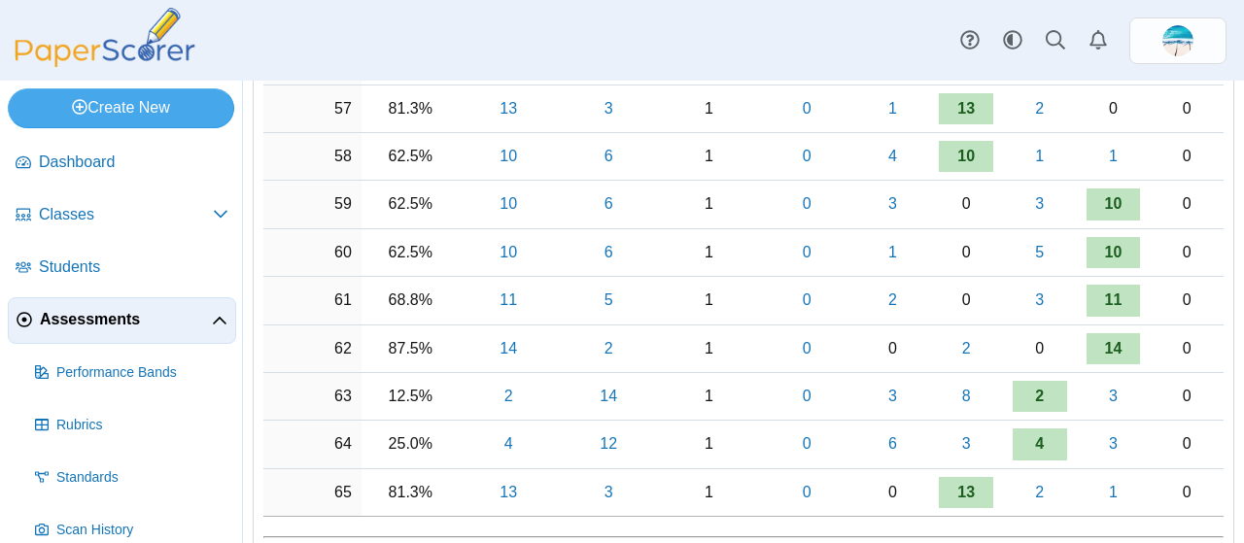
scroll to position [2993, 0]
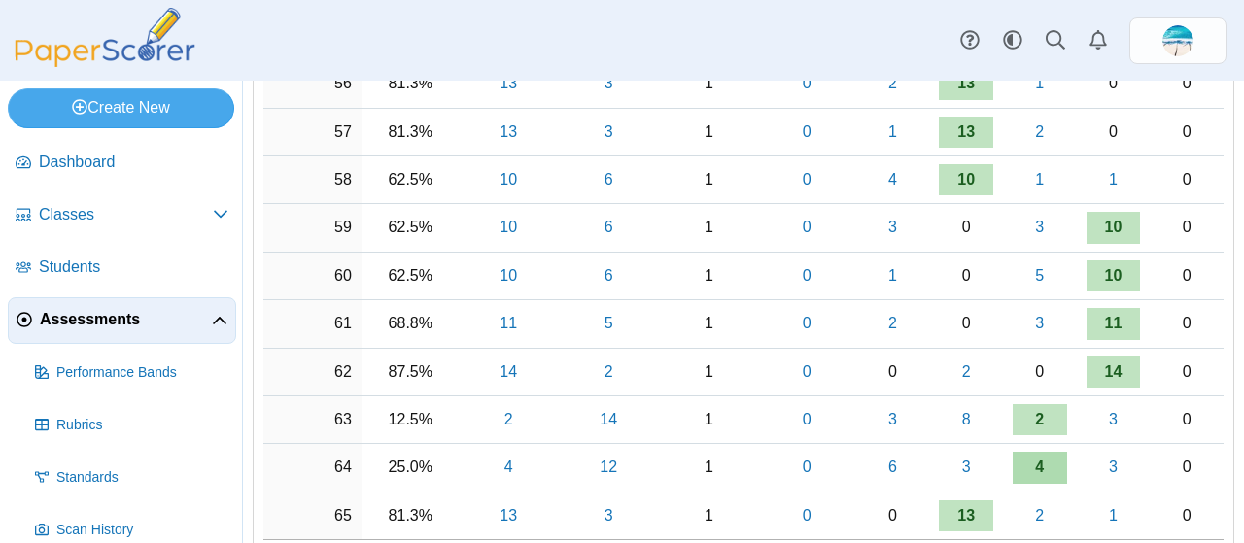
click at [1019, 452] on link "4" at bounding box center [1040, 467] width 54 height 31
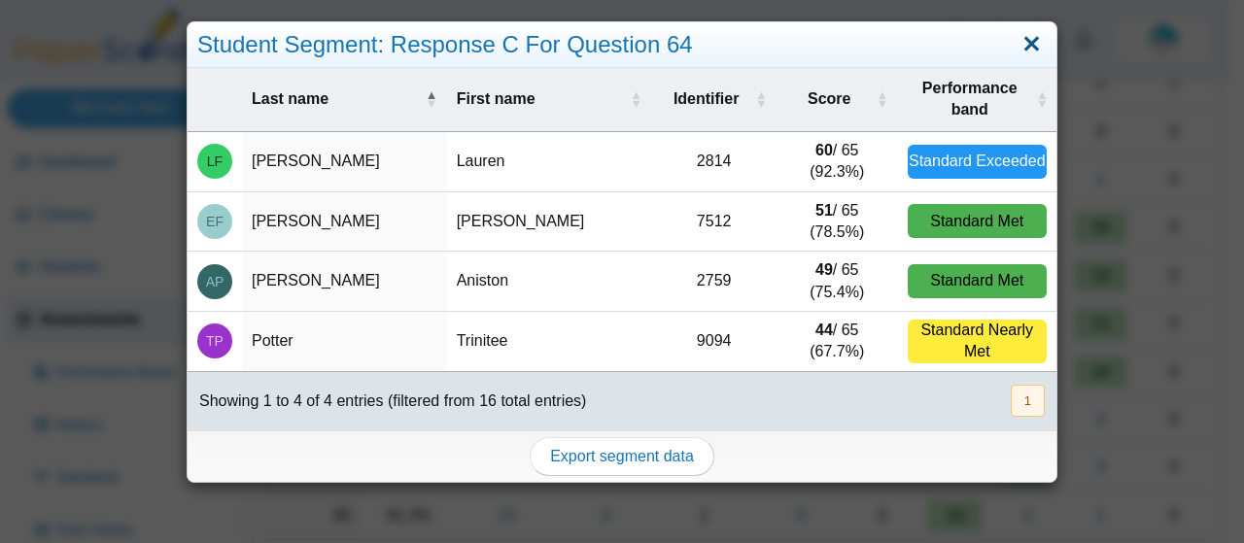
click at [1020, 42] on link "Close" at bounding box center [1032, 44] width 30 height 33
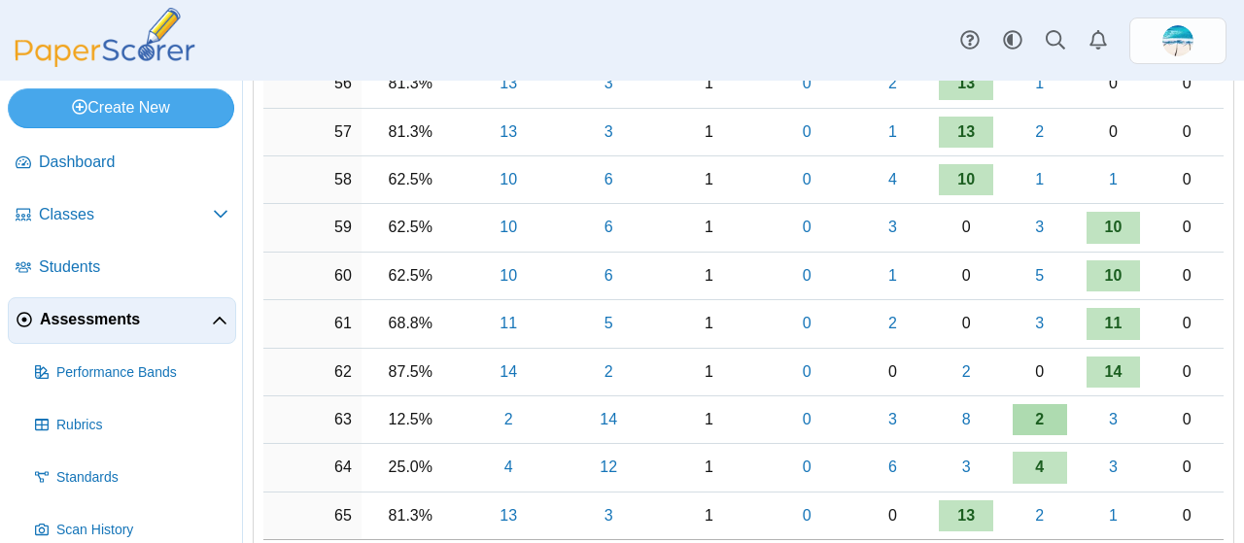
click at [1024, 404] on link "2" at bounding box center [1040, 419] width 54 height 31
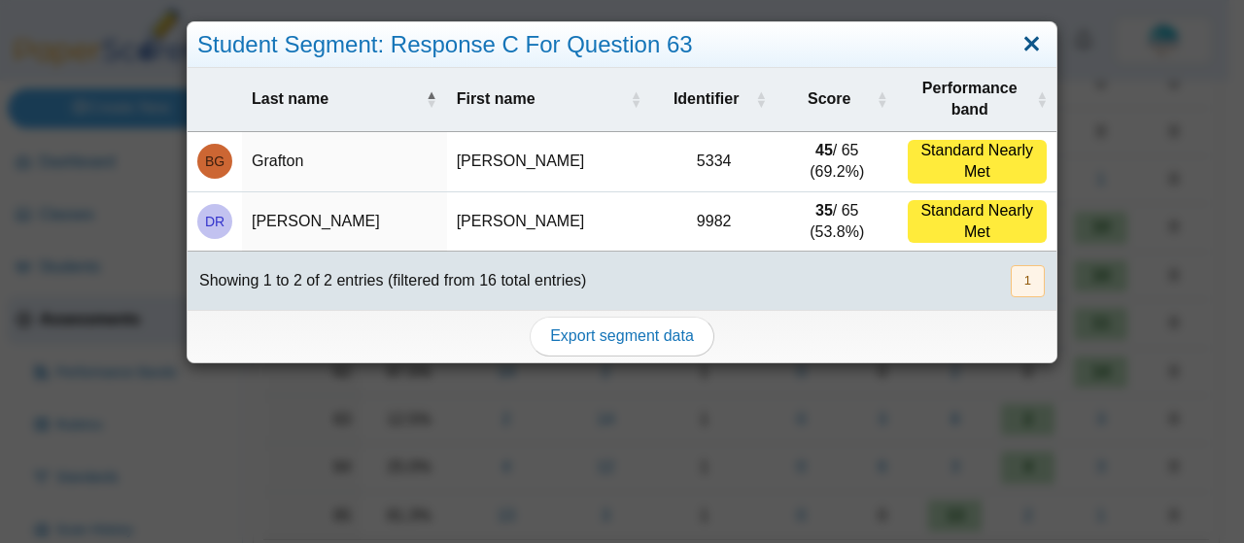
click at [1017, 44] on link "Close" at bounding box center [1032, 44] width 30 height 33
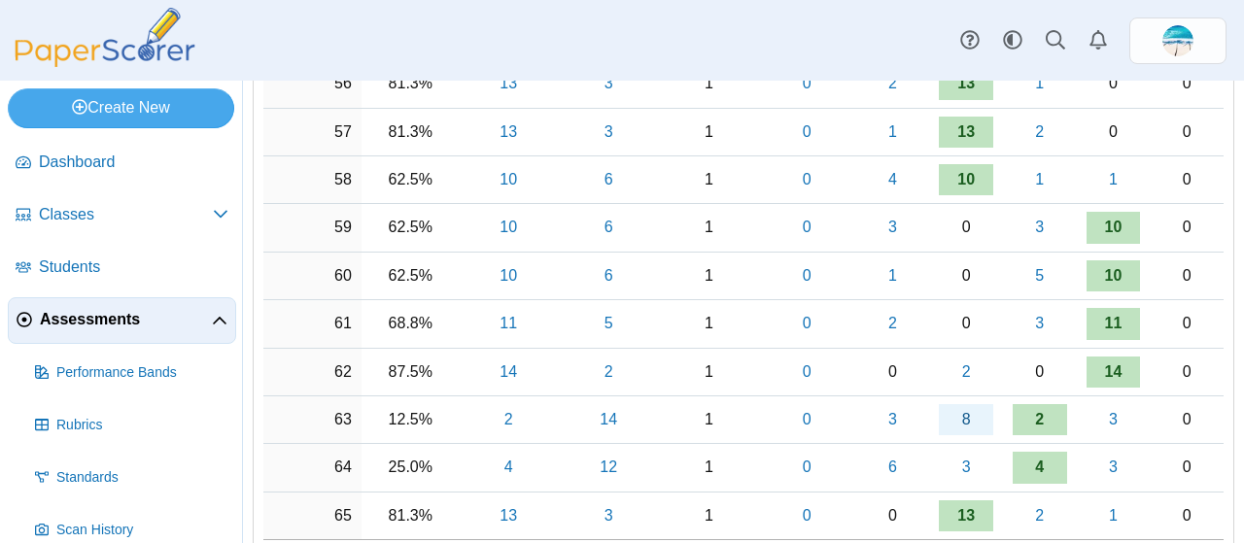
click at [957, 404] on link "8" at bounding box center [966, 419] width 54 height 31
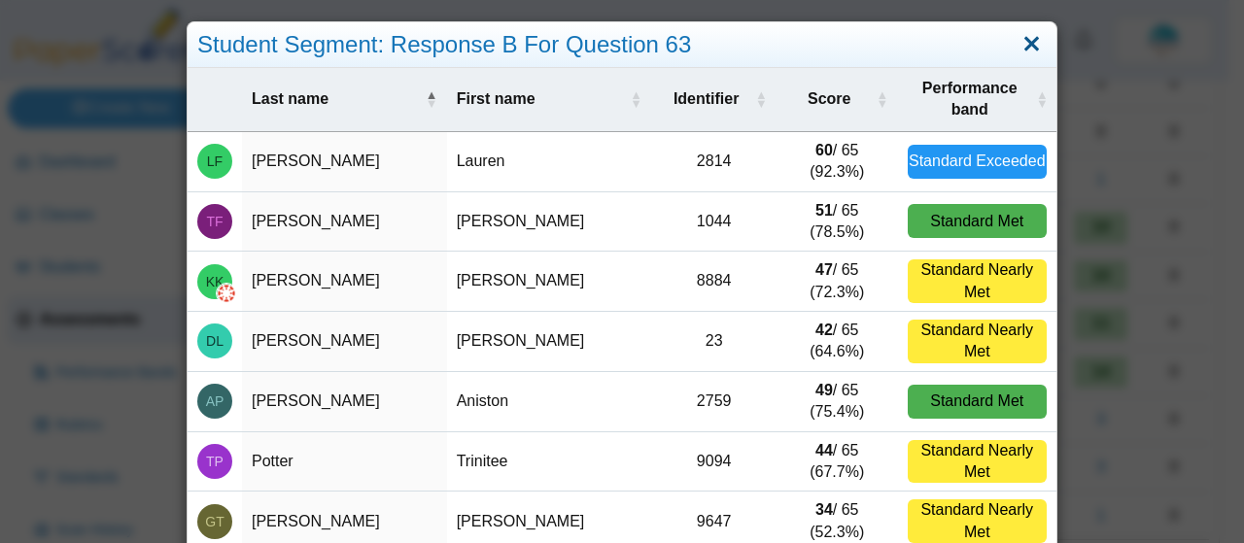
click at [1020, 42] on link "Close" at bounding box center [1032, 44] width 30 height 33
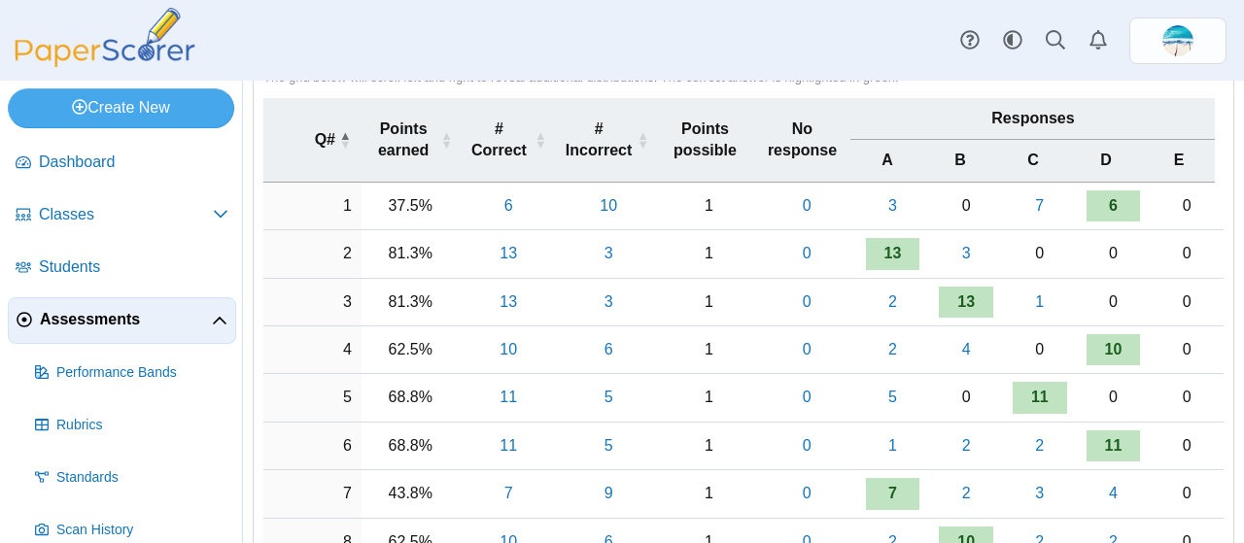
scroll to position [0, 0]
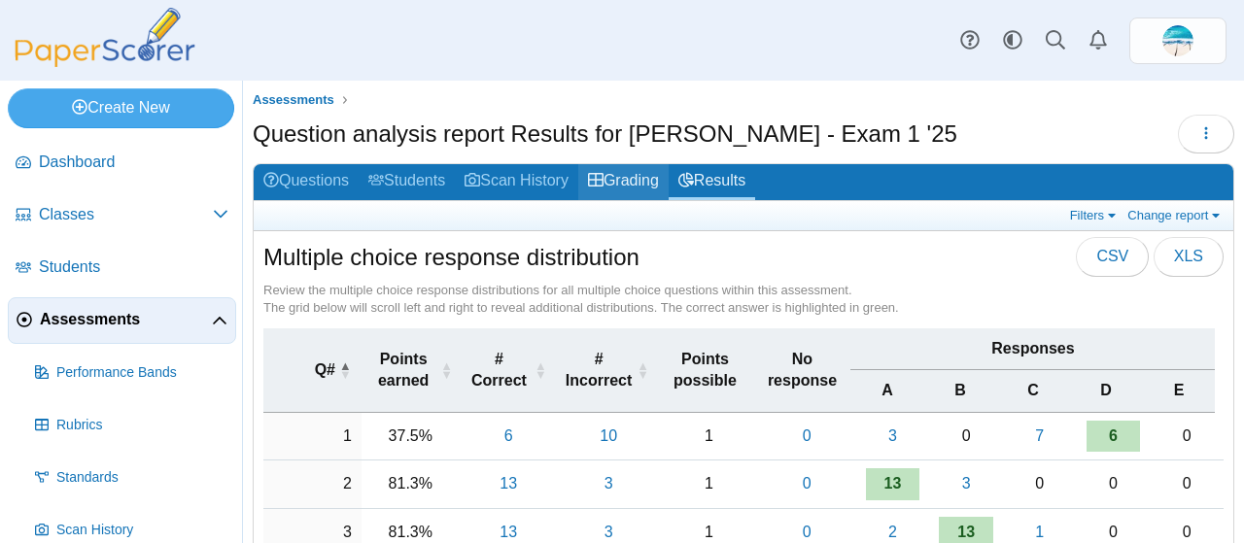
click at [656, 186] on link "Grading" at bounding box center [623, 182] width 90 height 36
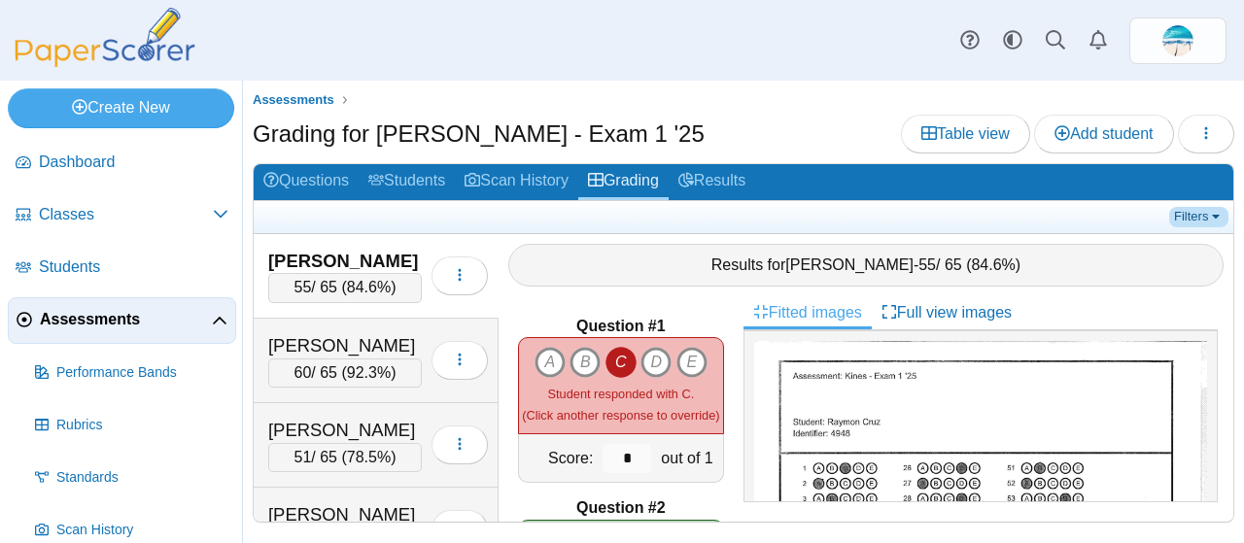
click at [1188, 209] on link "Filters" at bounding box center [1198, 216] width 59 height 19
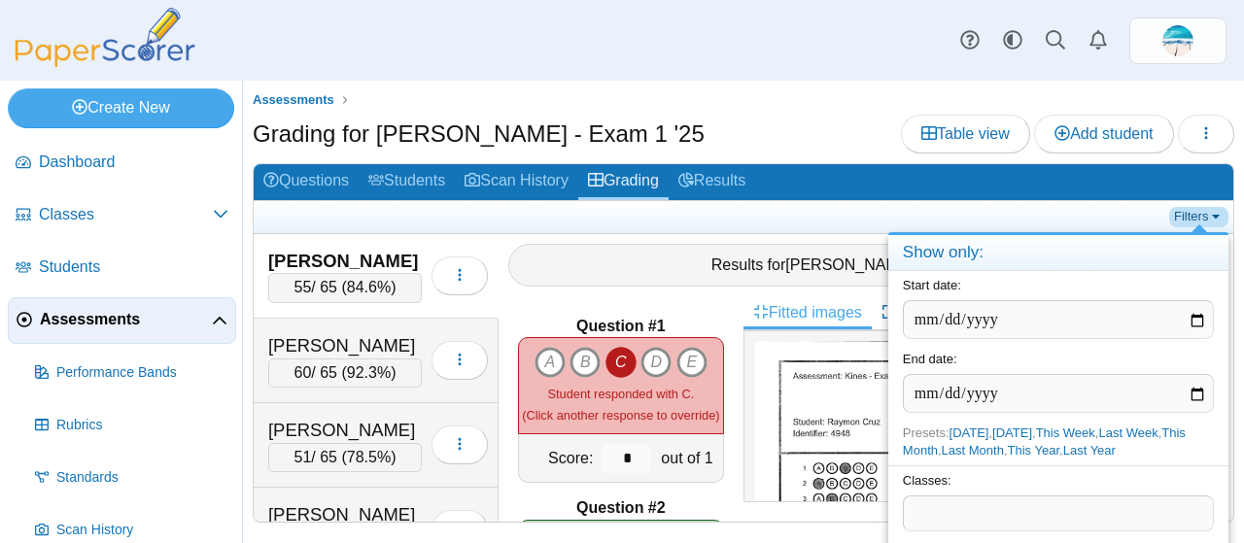
click at [1188, 209] on link "Filters" at bounding box center [1198, 216] width 59 height 19
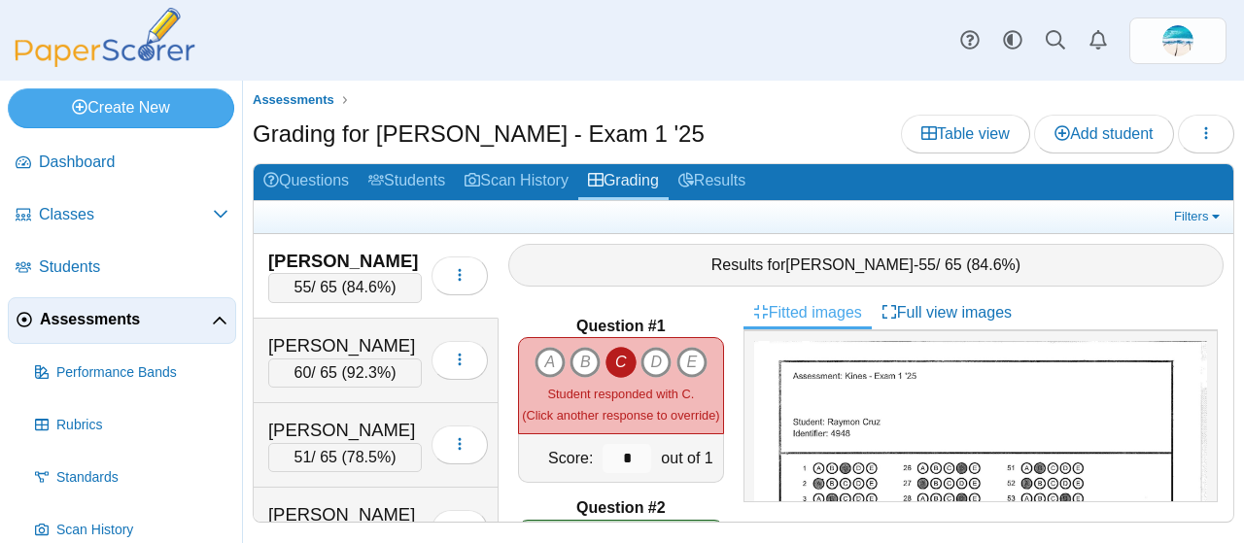
scroll to position [421, 0]
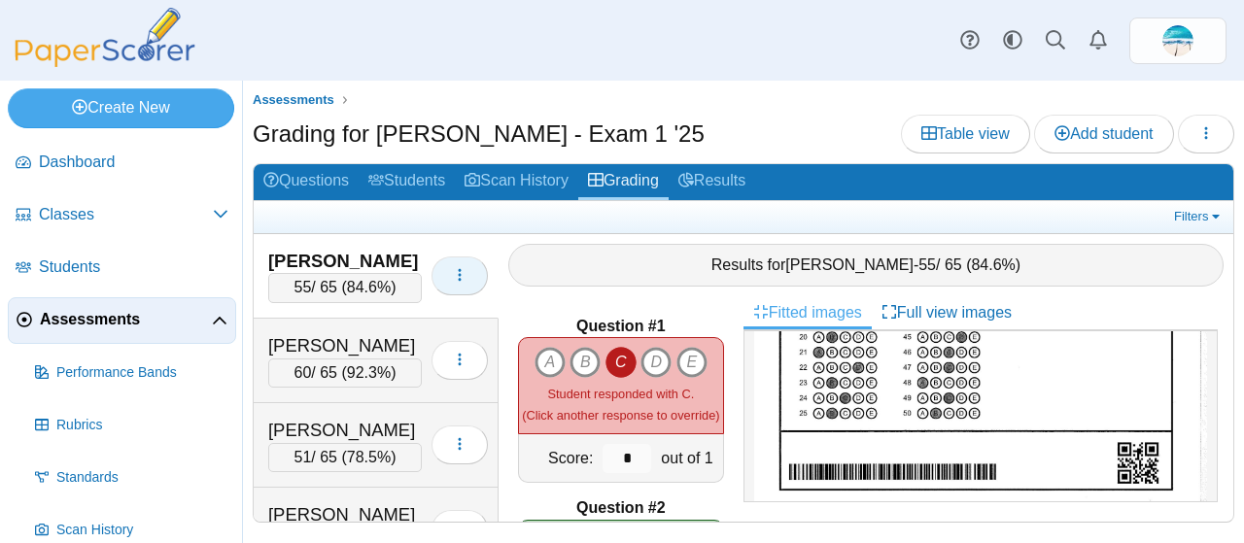
click at [452, 275] on icon "button" at bounding box center [460, 275] width 16 height 16
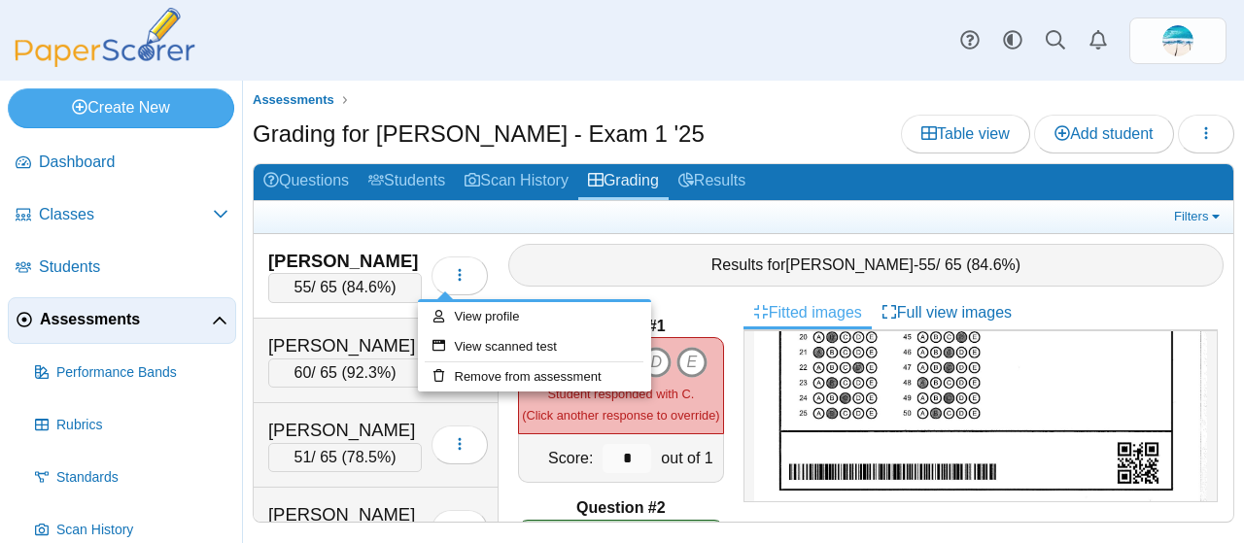
click at [487, 217] on ul at bounding box center [716, 216] width 906 height 19
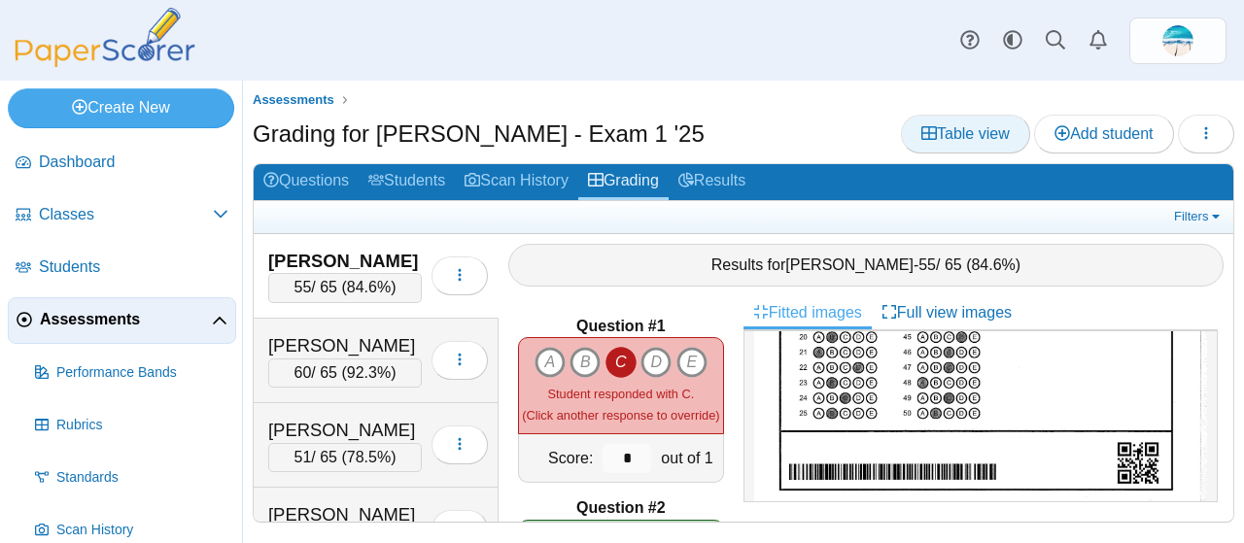
click at [978, 133] on span "Table view" at bounding box center [966, 133] width 88 height 17
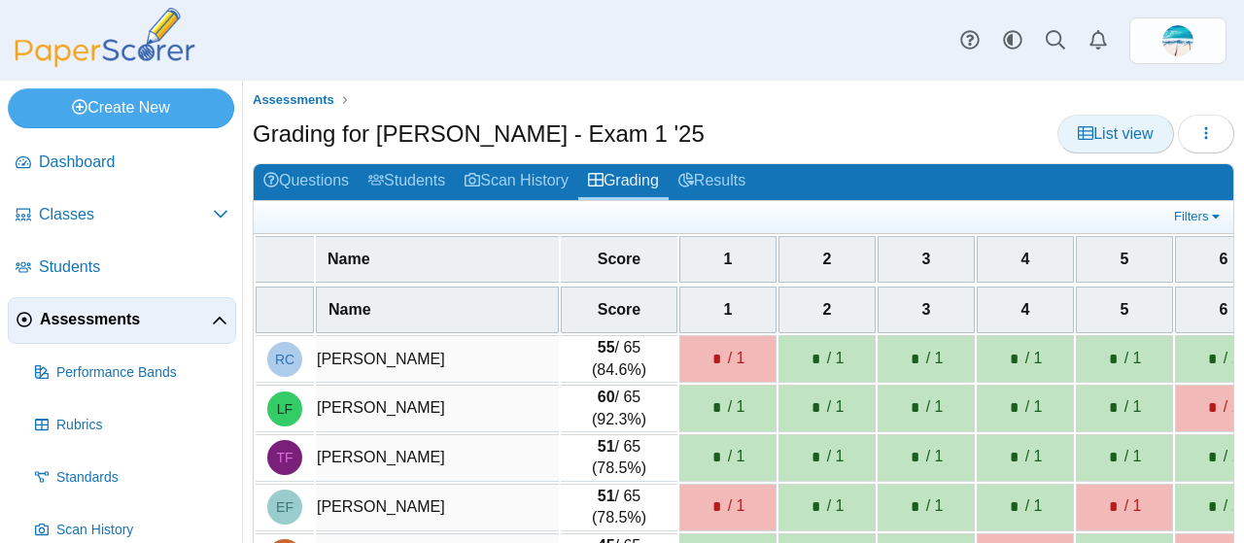
click at [1089, 132] on span "List view" at bounding box center [1115, 133] width 75 height 17
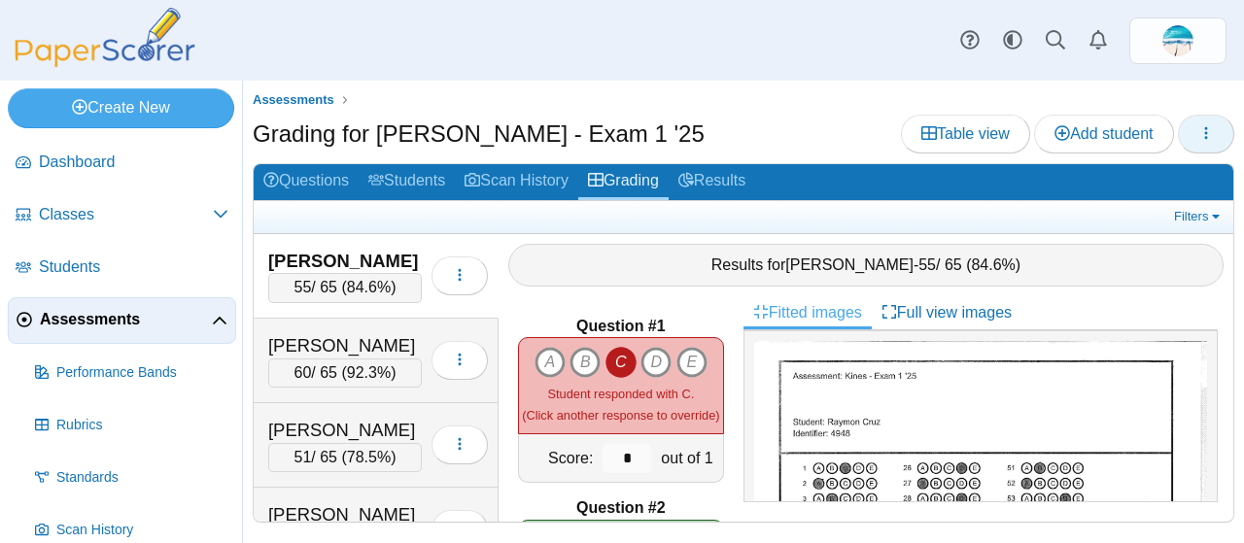
click at [1213, 138] on icon "button" at bounding box center [1207, 133] width 16 height 16
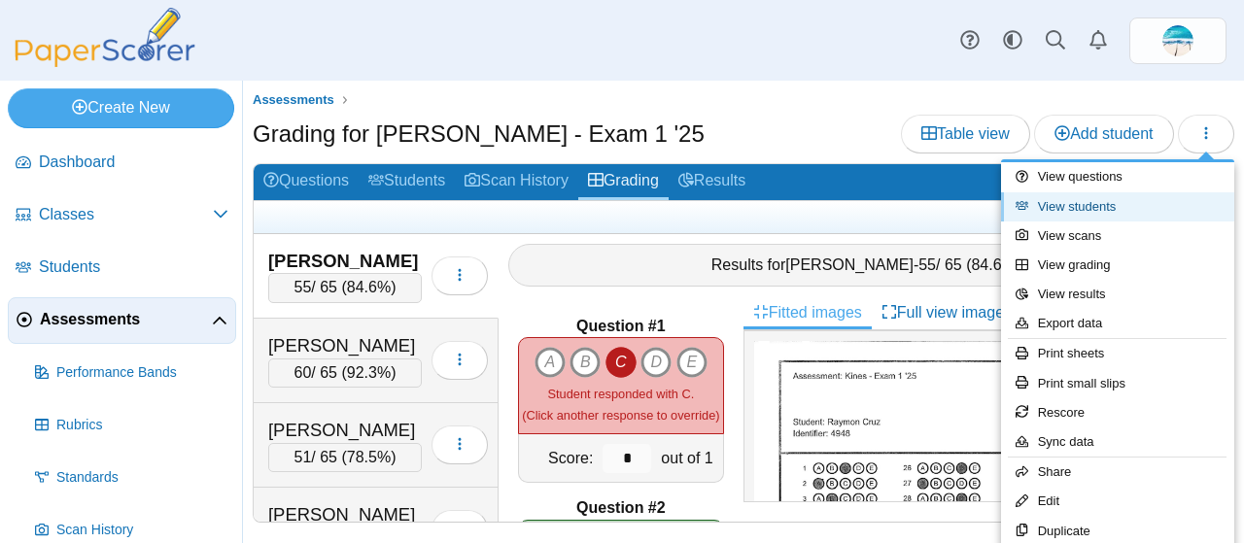
click at [1047, 207] on link "View students" at bounding box center [1117, 206] width 233 height 29
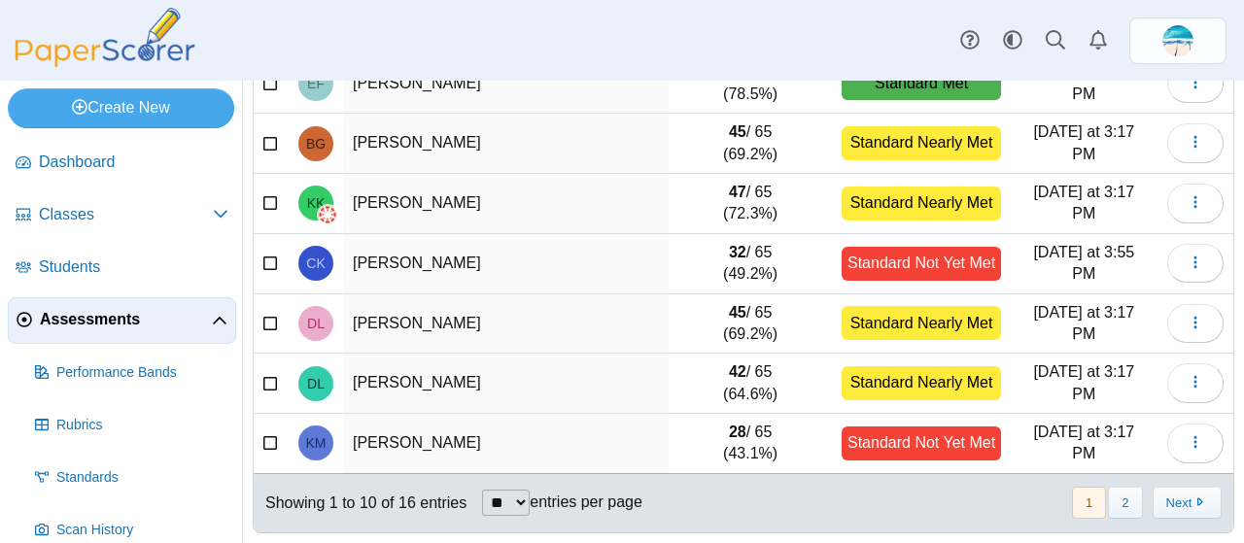
scroll to position [404, 0]
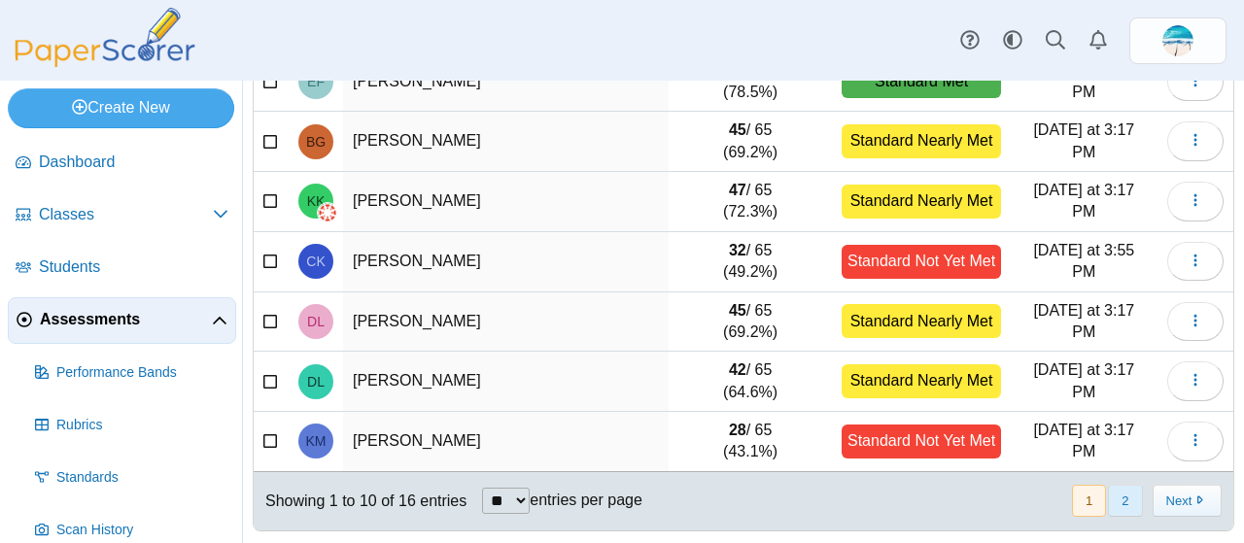
click at [1111, 491] on button "2" at bounding box center [1125, 501] width 34 height 32
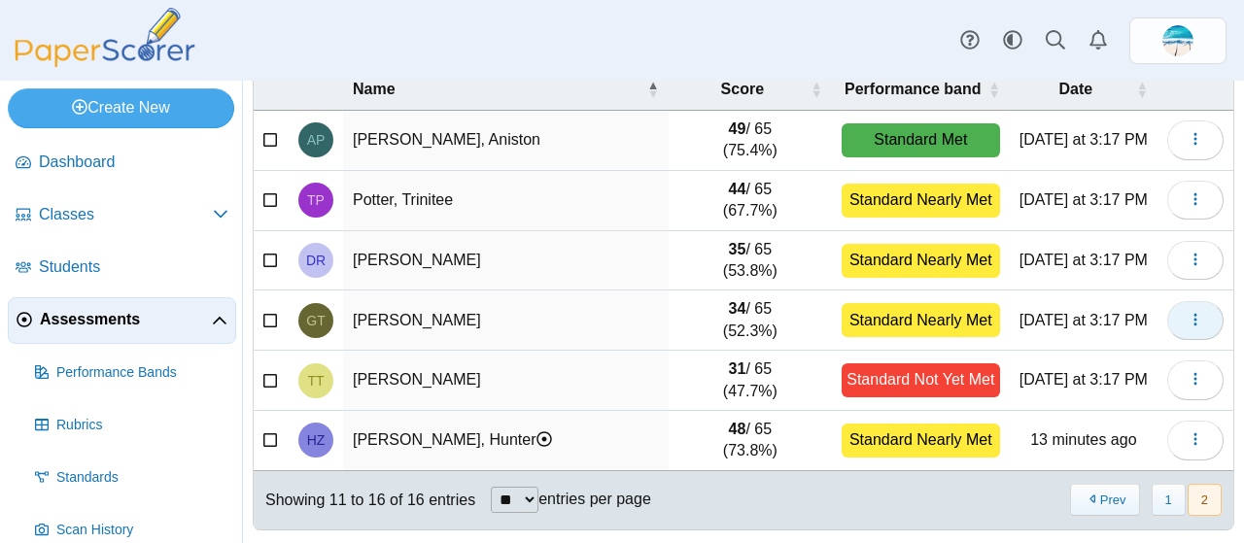
click at [1188, 320] on icon "button" at bounding box center [1196, 320] width 16 height 16
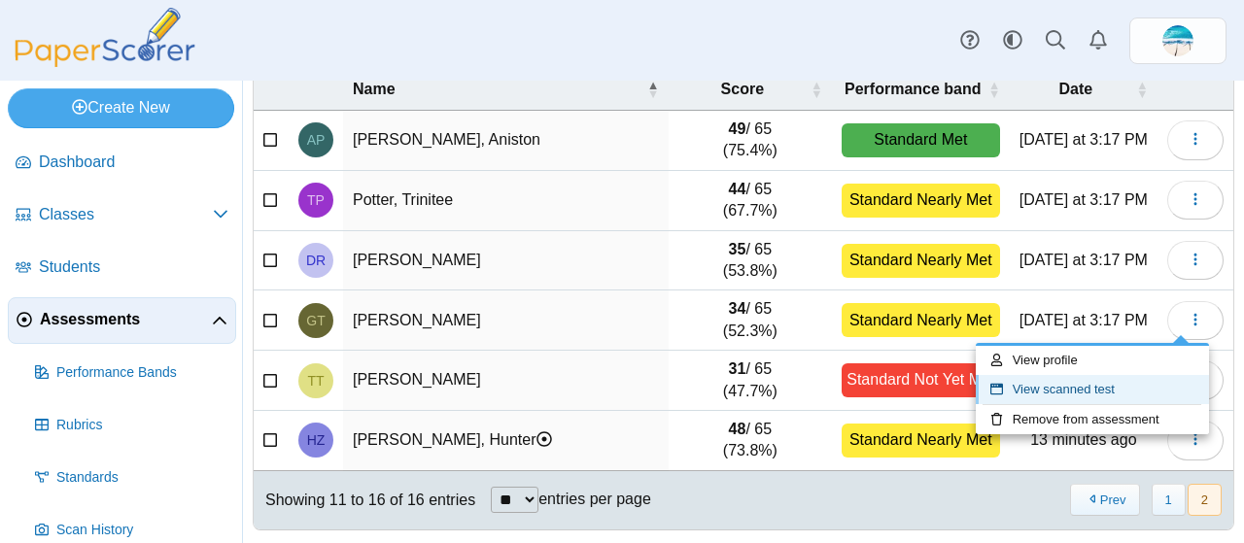
click at [1096, 391] on link "View scanned test" at bounding box center [1092, 389] width 233 height 29
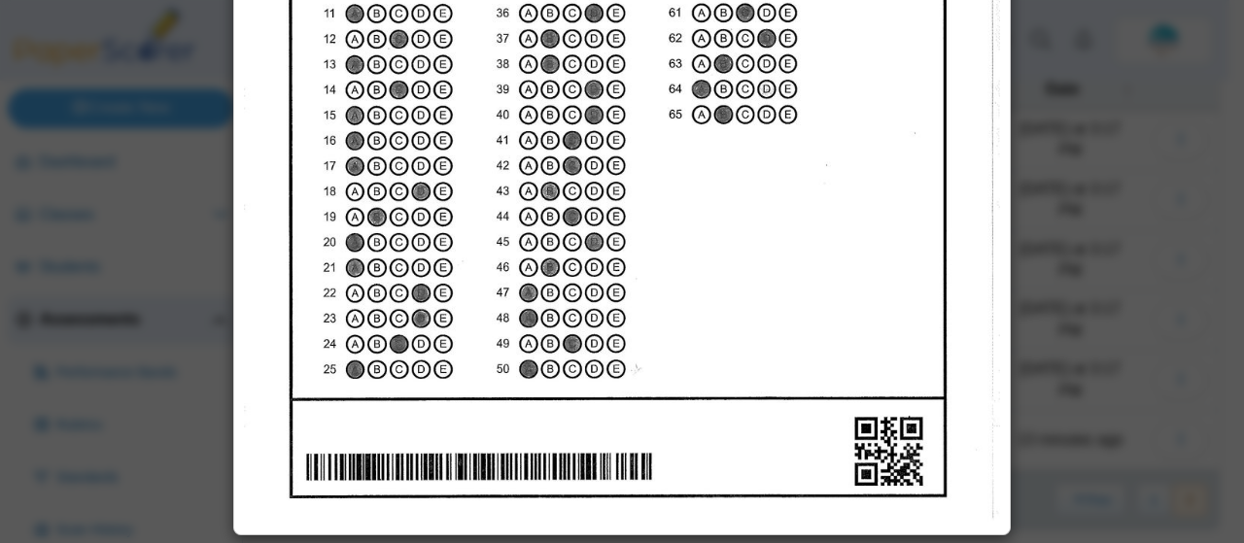
scroll to position [0, 0]
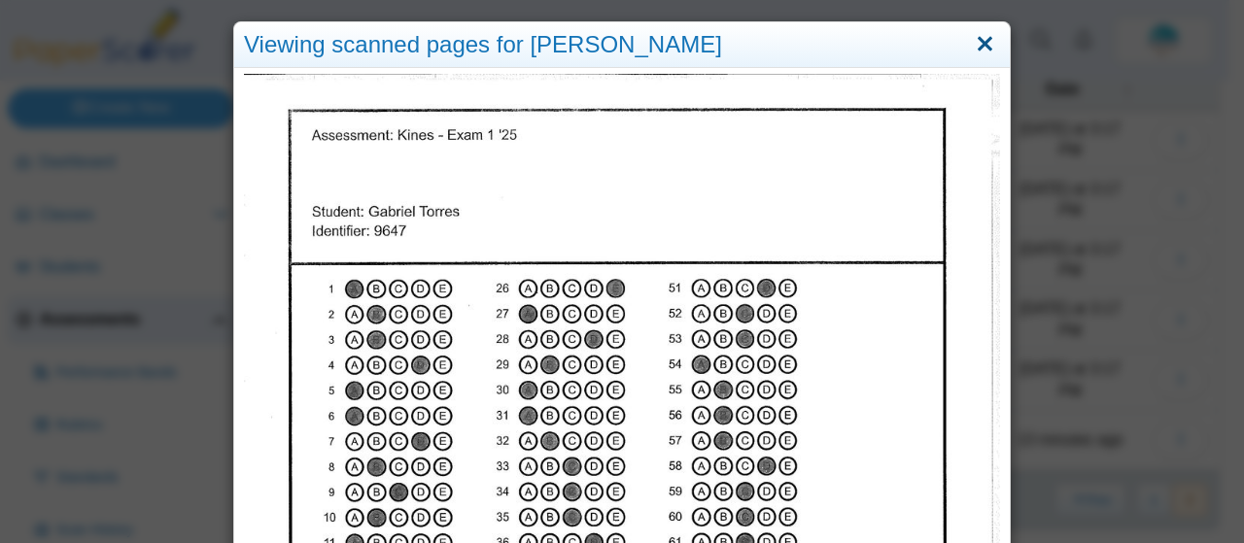
click at [978, 42] on link "Close" at bounding box center [985, 44] width 30 height 33
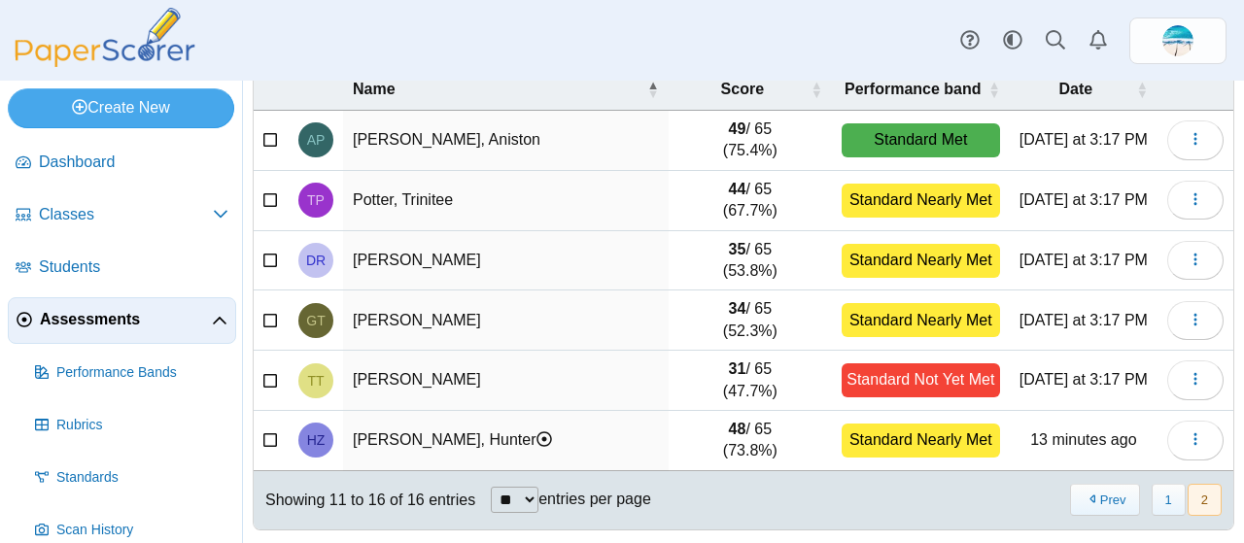
click at [371, 320] on td "[PERSON_NAME]" at bounding box center [506, 321] width 326 height 60
click at [268, 318] on icon at bounding box center [271, 318] width 16 height 14
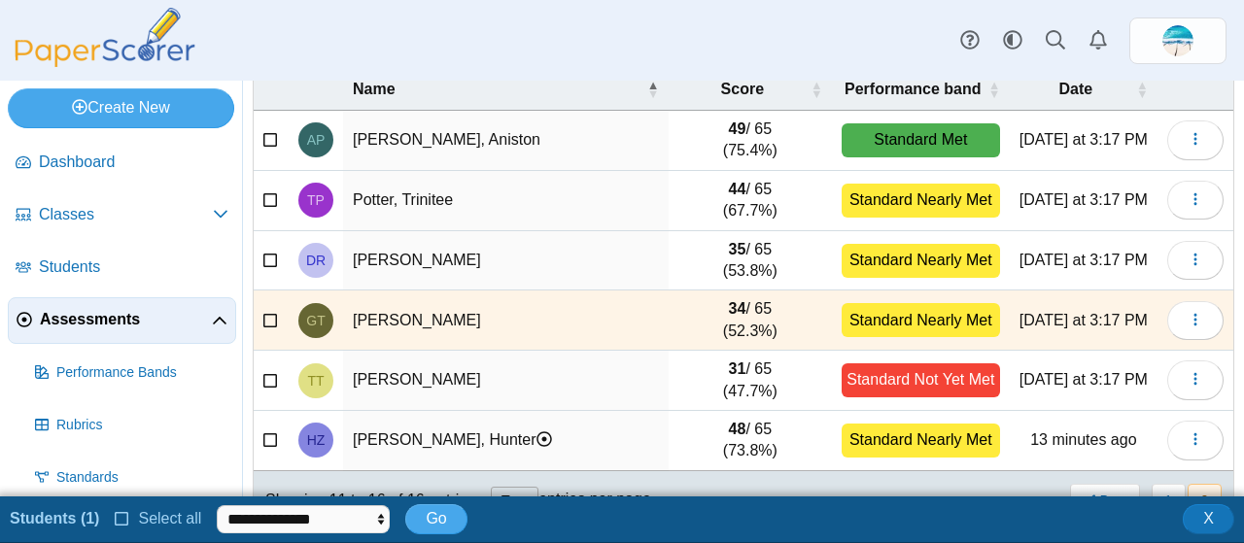
click at [268, 318] on icon at bounding box center [271, 318] width 16 height 14
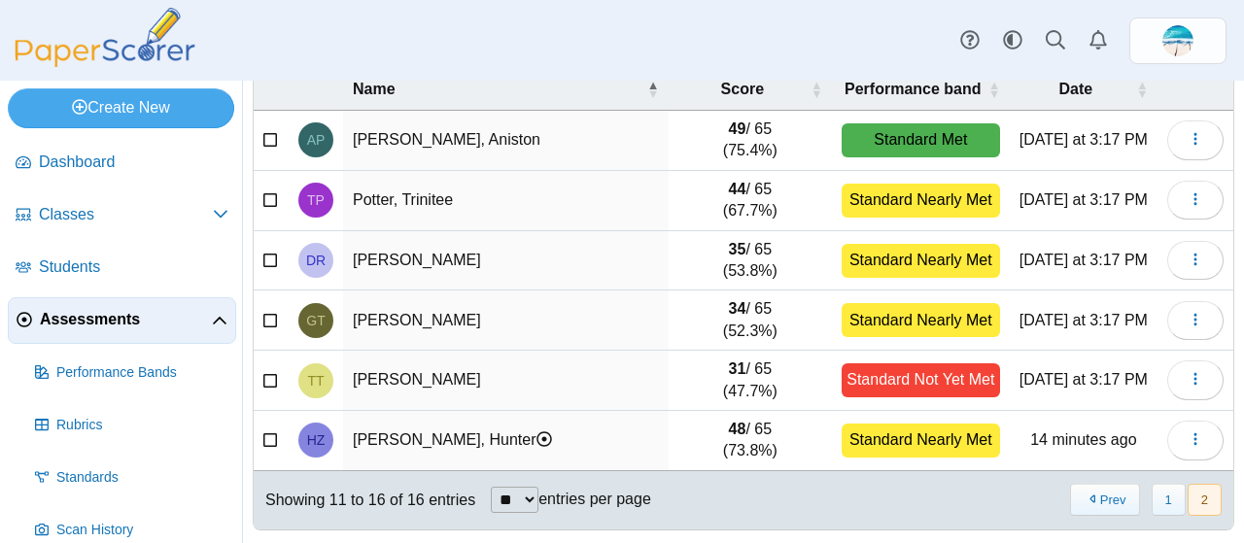
click at [265, 313] on icon at bounding box center [271, 318] width 16 height 14
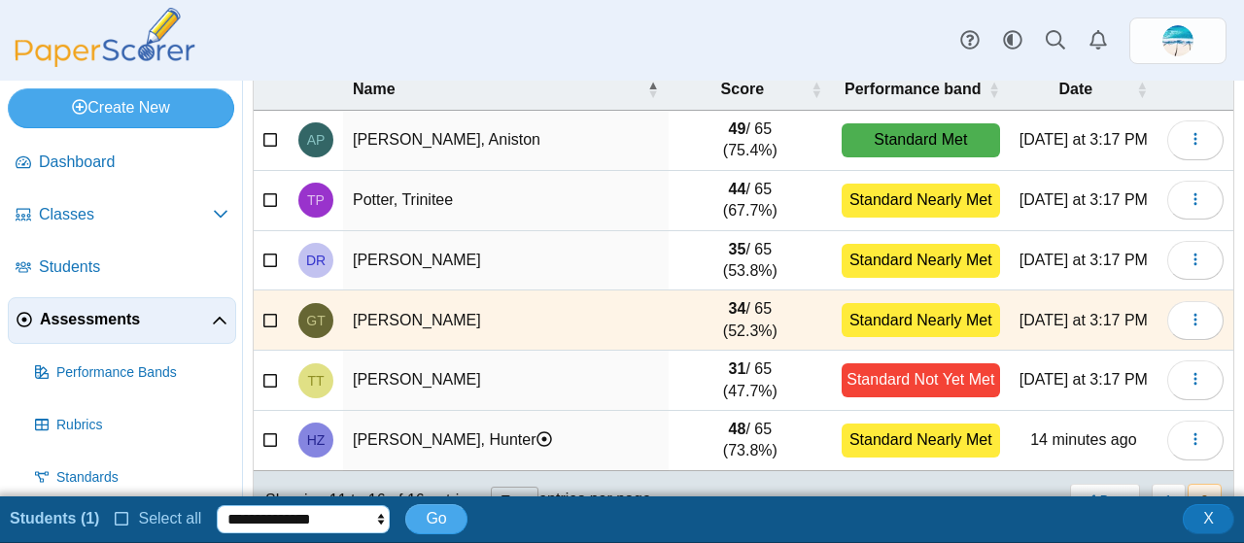
click at [371, 524] on select "**********" at bounding box center [303, 520] width 173 height 29
click at [270, 317] on icon at bounding box center [271, 318] width 16 height 14
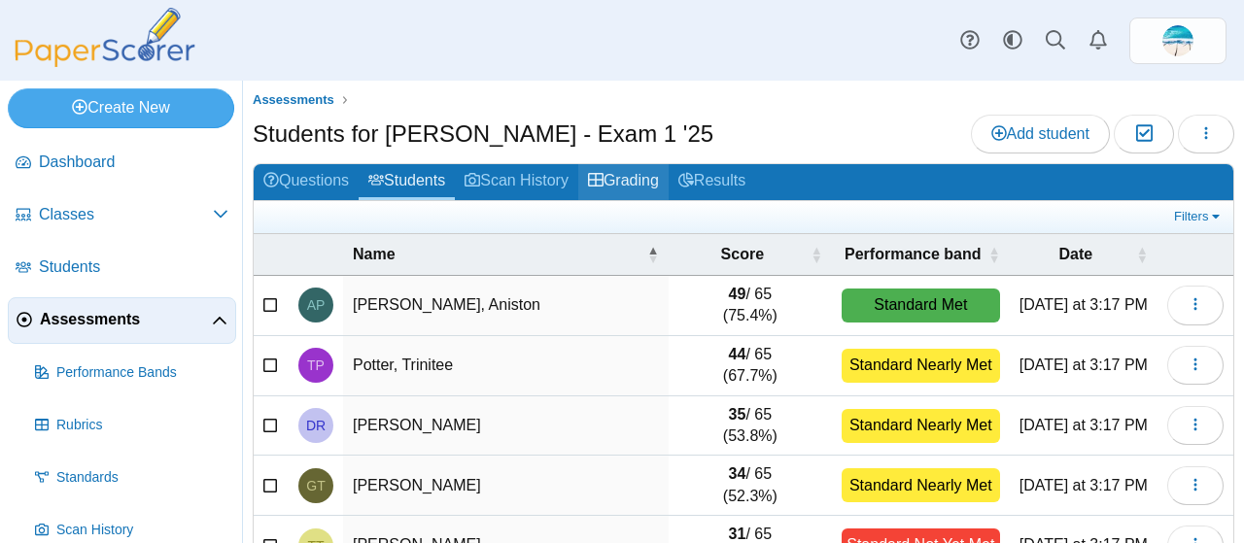
click at [621, 178] on link "Grading" at bounding box center [623, 182] width 90 height 36
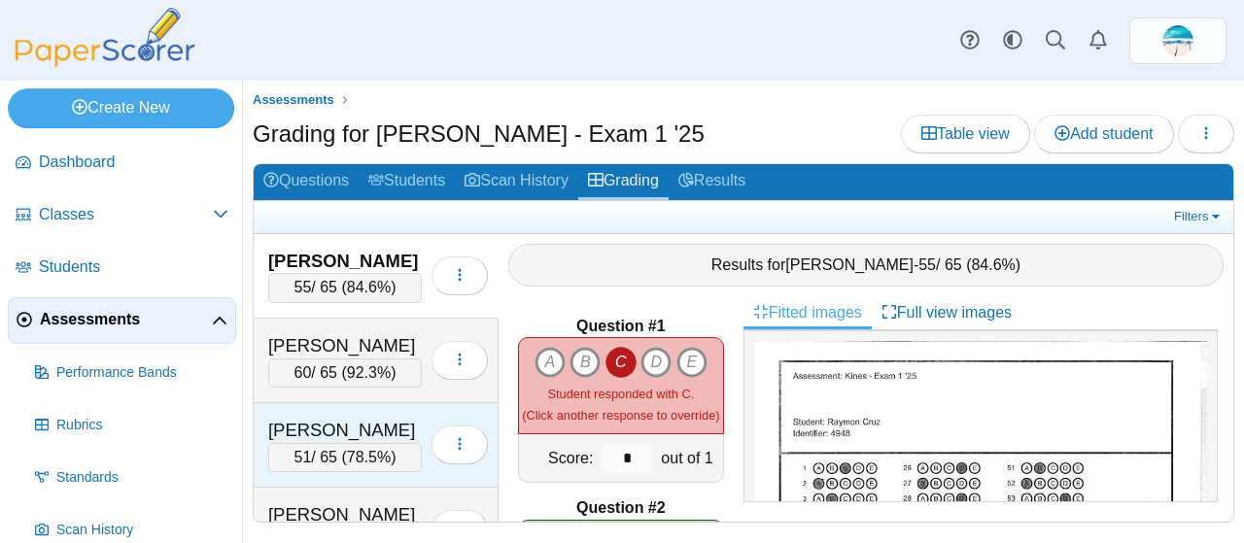
click at [268, 403] on div "Forrest, Trevor 51 / 65 ( 78.5% ) Loading…" at bounding box center [376, 445] width 245 height 85
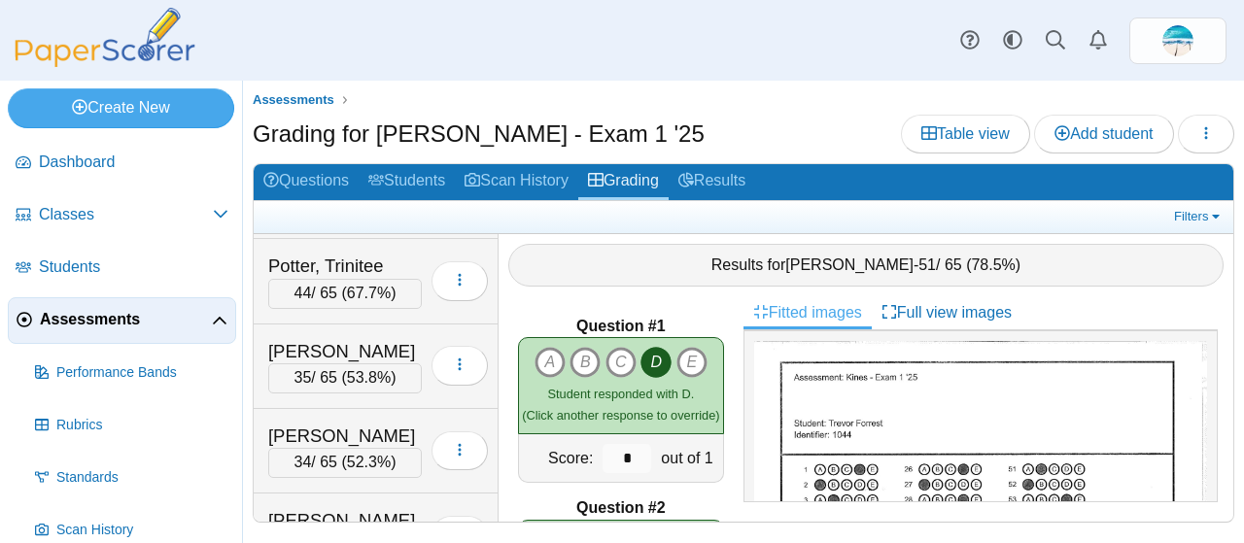
scroll to position [1051, 0]
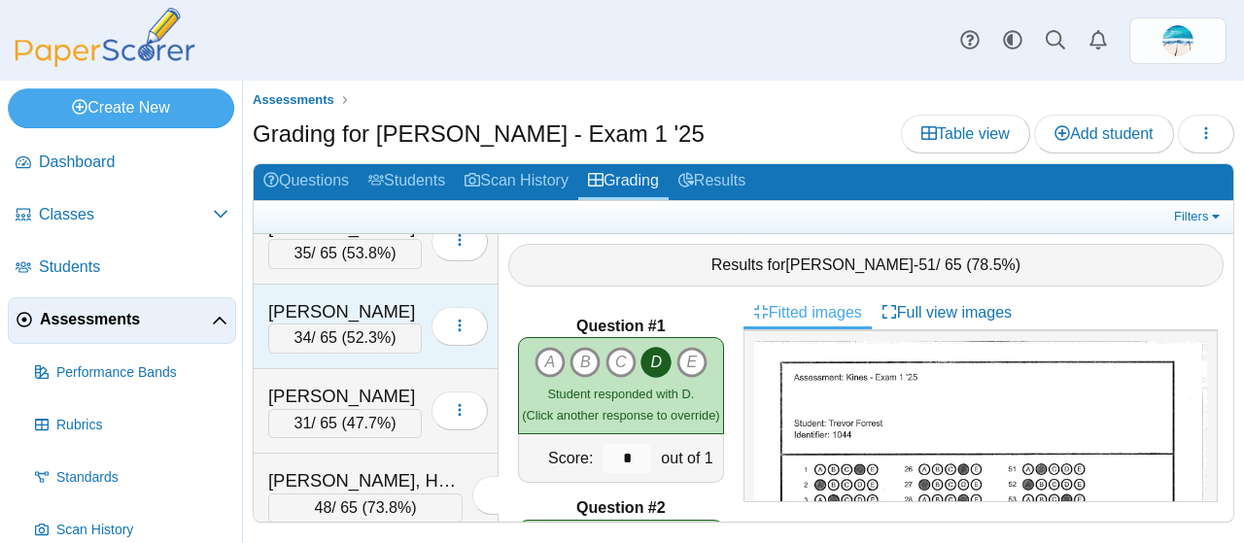
click at [322, 299] on div "Torres, Gabriel" at bounding box center [345, 311] width 154 height 25
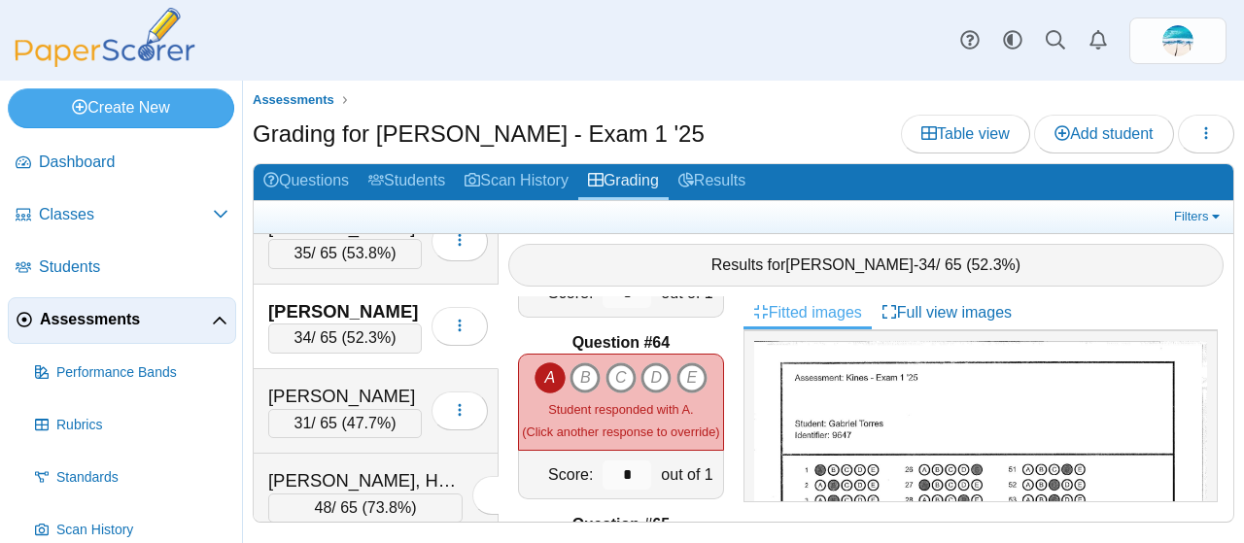
scroll to position [11461, 0]
click at [723, 189] on link "Results" at bounding box center [712, 182] width 87 height 36
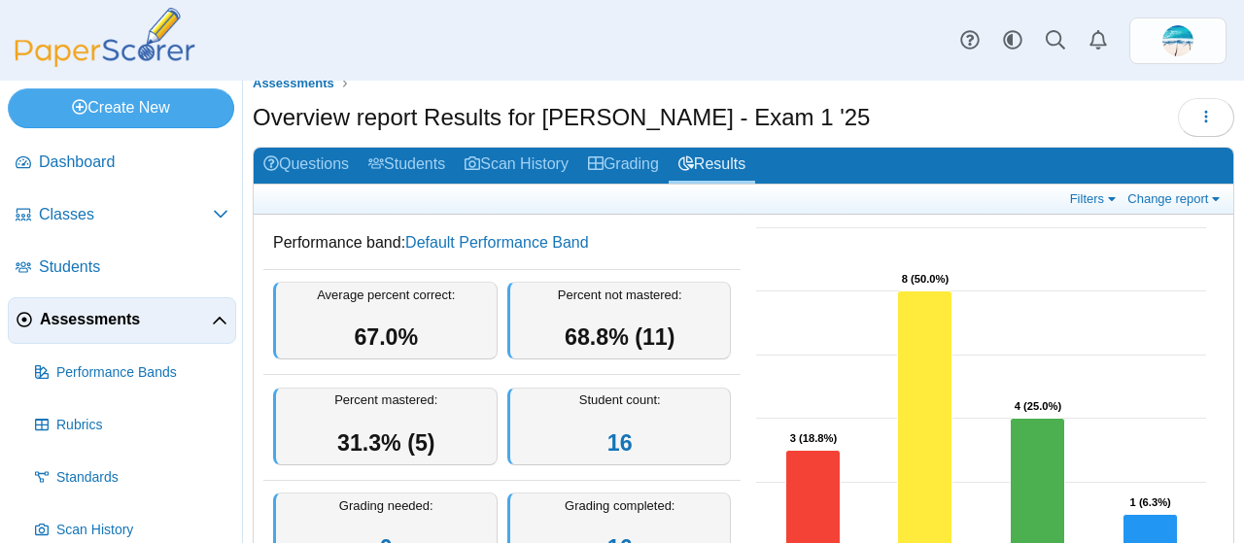
scroll to position [17, 0]
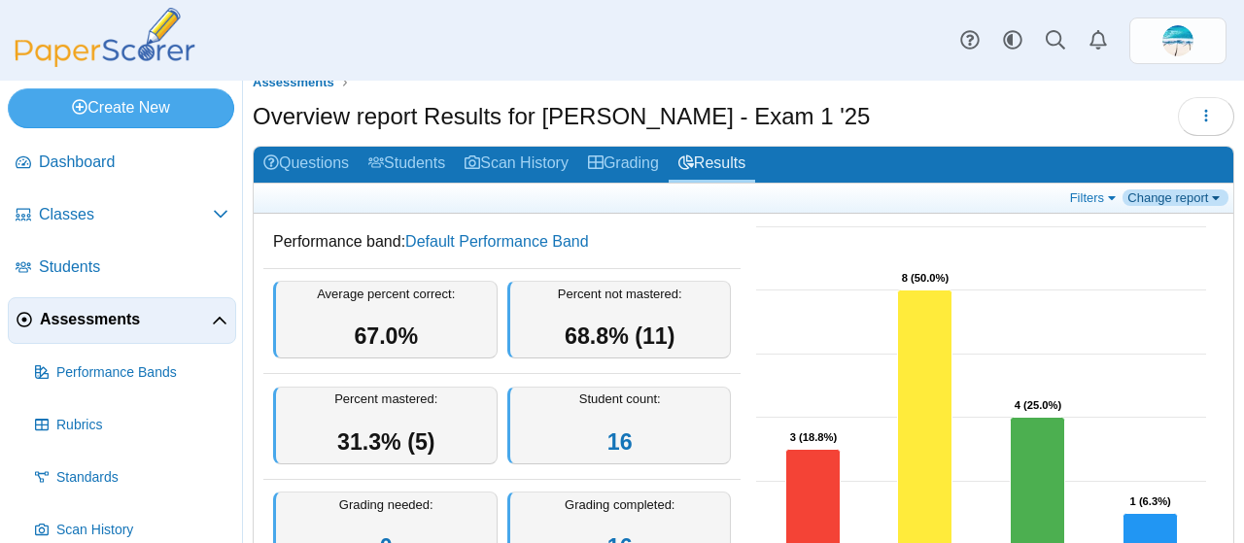
click at [1162, 193] on link "Change report" at bounding box center [1176, 198] width 106 height 17
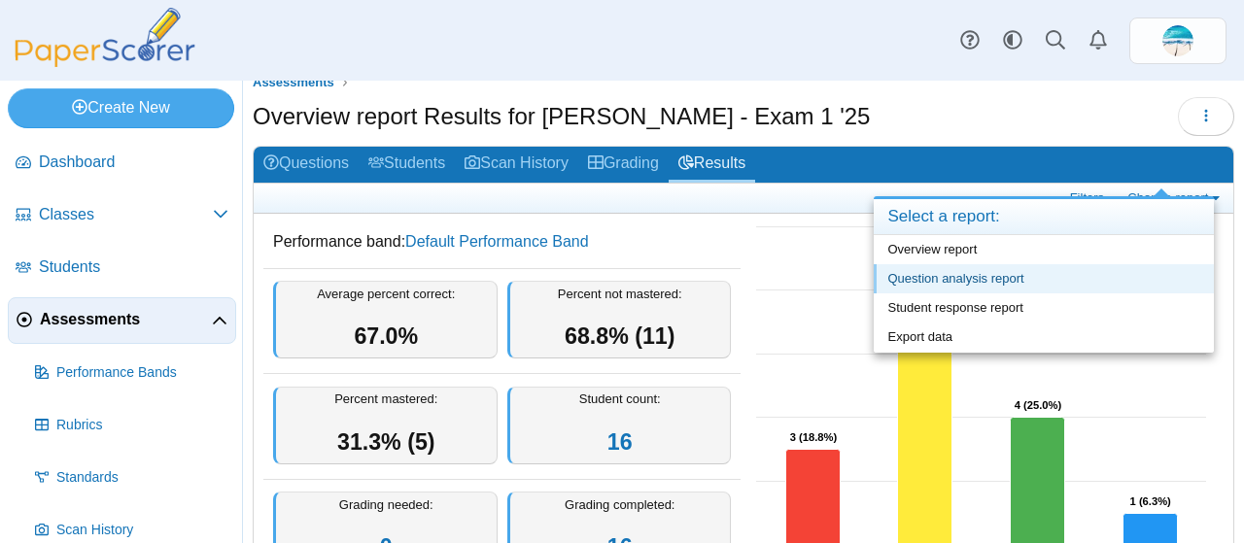
click at [970, 281] on link "Question analysis report" at bounding box center [1044, 278] width 340 height 29
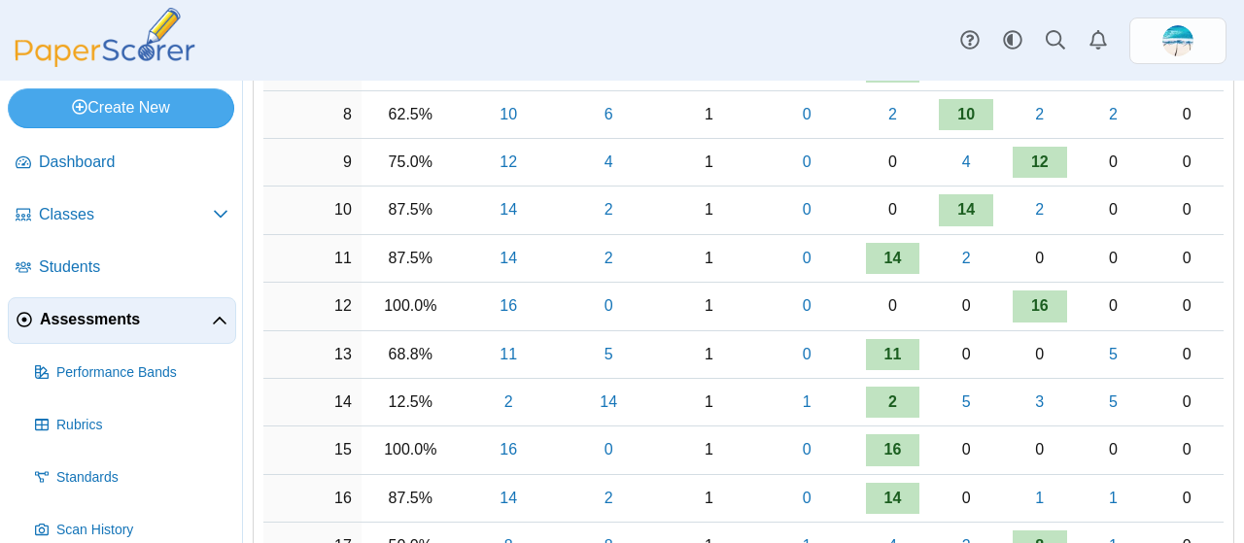
scroll to position [659, 0]
click at [889, 394] on link "2" at bounding box center [893, 401] width 54 height 31
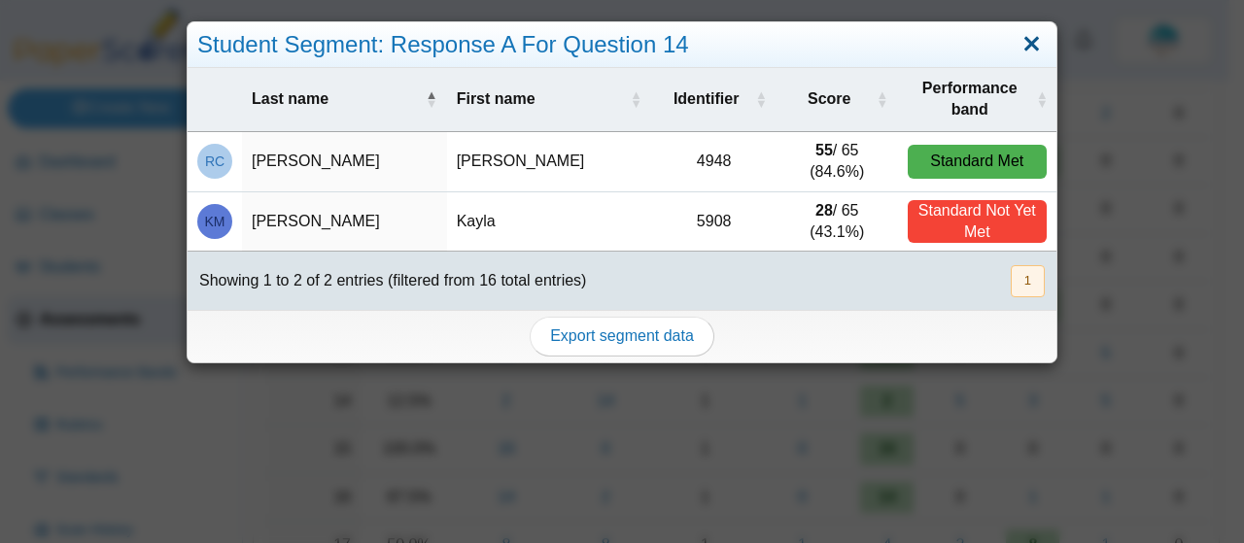
click at [1017, 44] on link "Close" at bounding box center [1032, 44] width 30 height 33
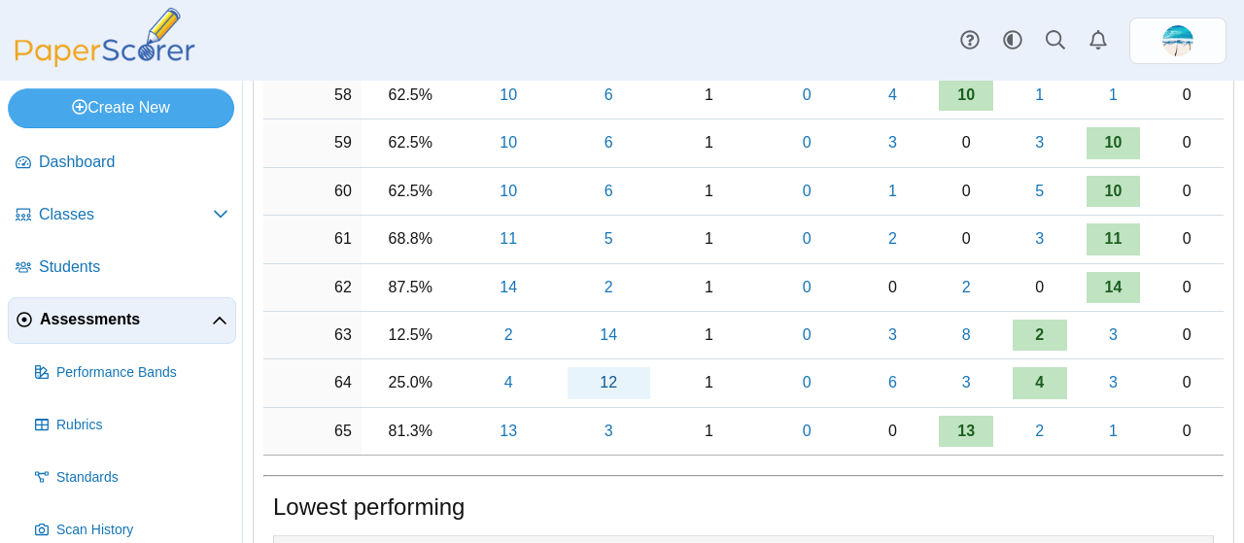
scroll to position [3100, 0]
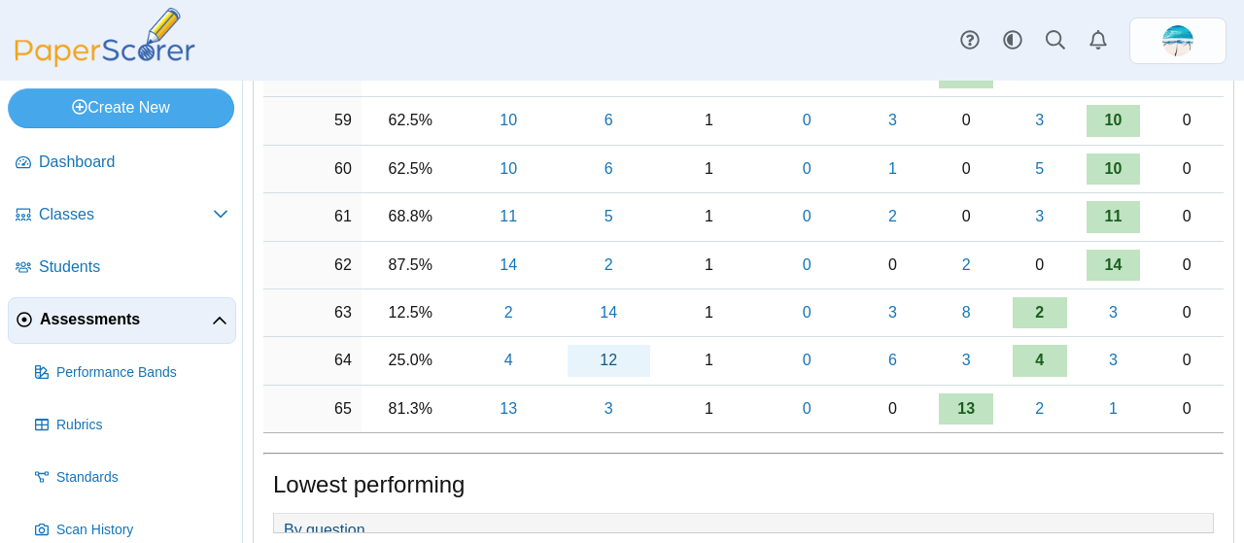
click at [616, 386] on td "3" at bounding box center [609, 409] width 102 height 47
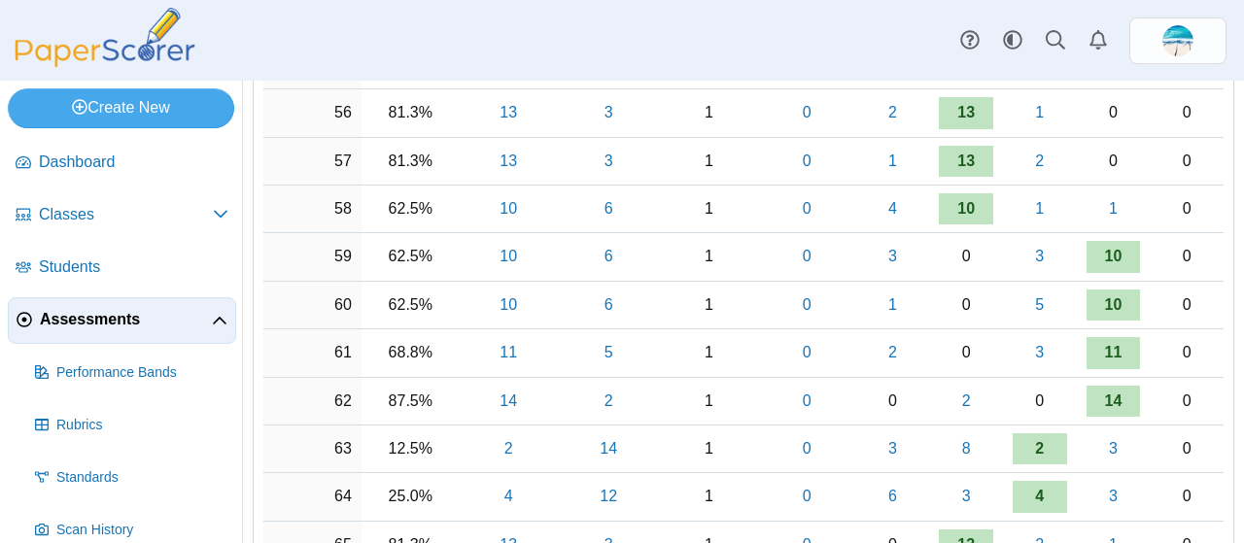
scroll to position [2964, 0]
click at [496, 252] on td "10" at bounding box center [509, 257] width 98 height 48
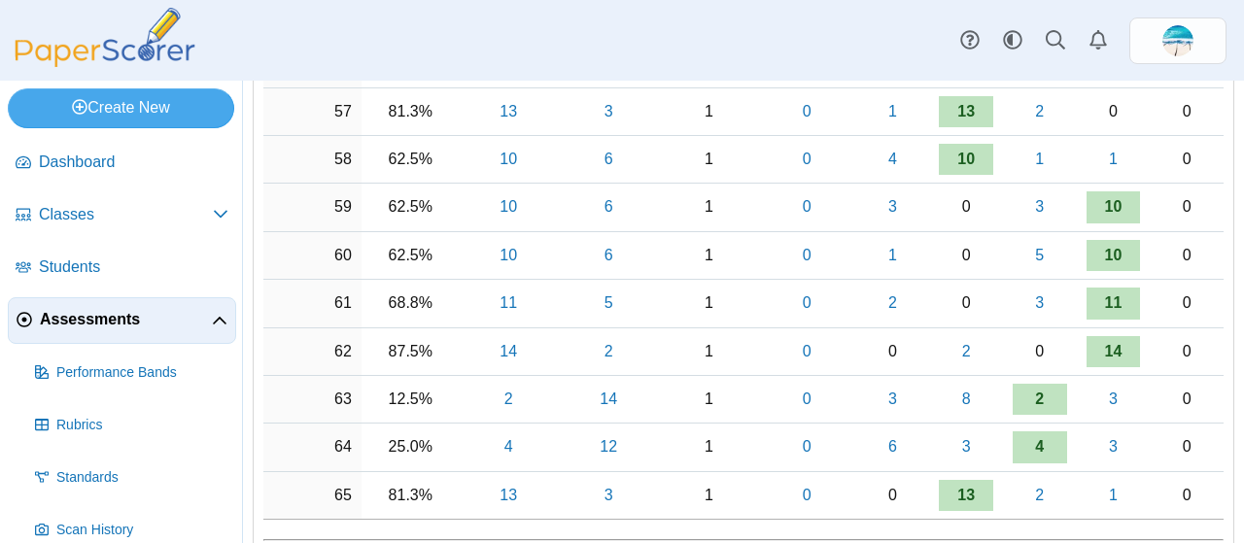
scroll to position [3008, 0]
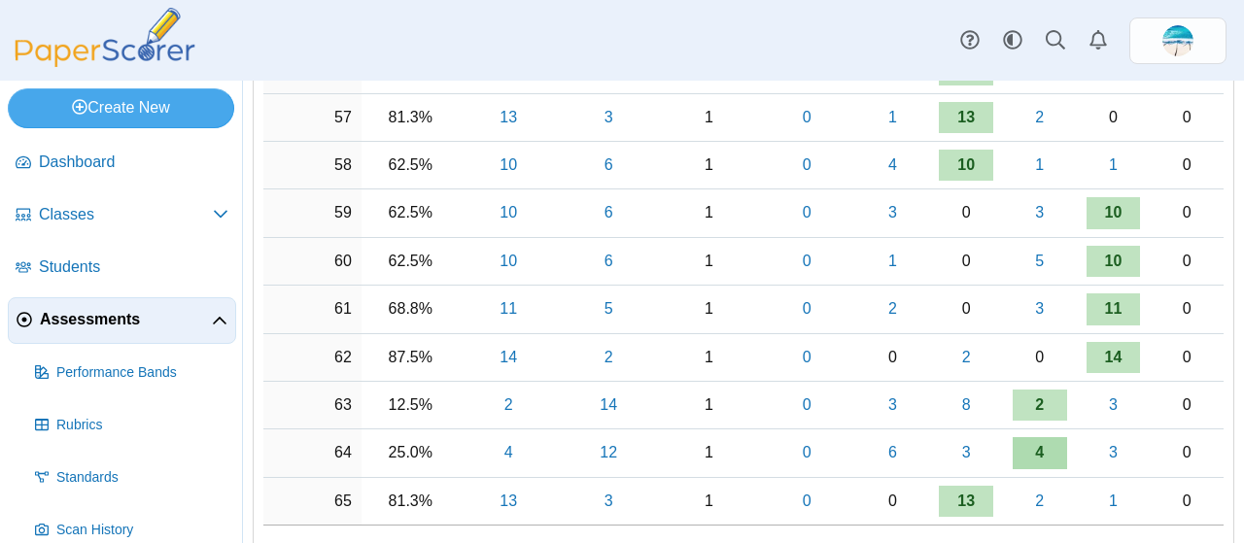
click at [1042, 437] on link "4" at bounding box center [1040, 452] width 54 height 31
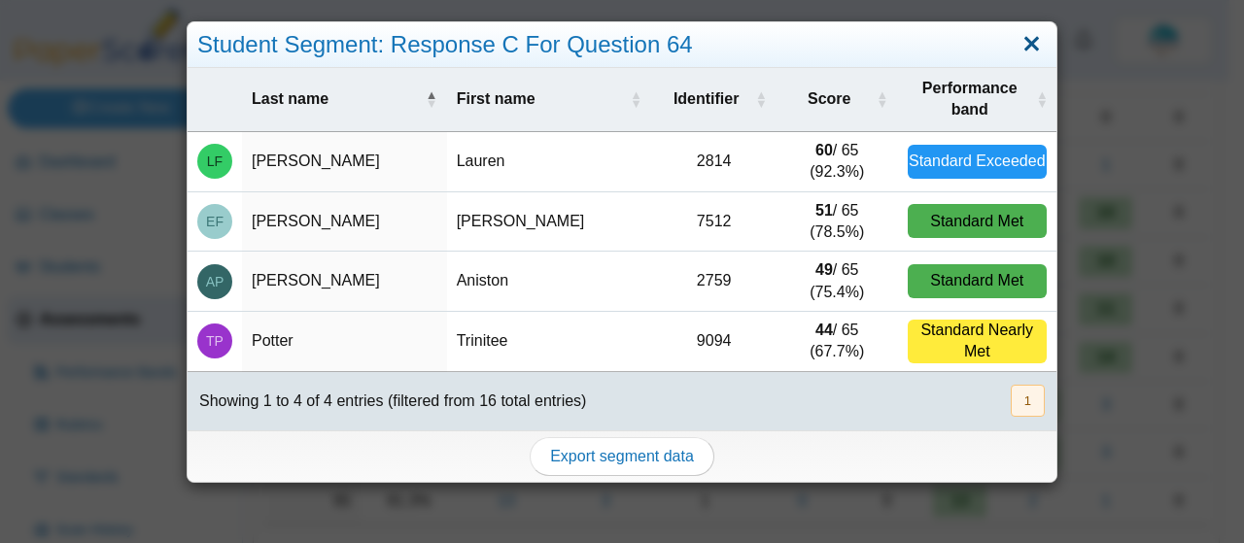
click at [1017, 51] on link "Close" at bounding box center [1032, 44] width 30 height 33
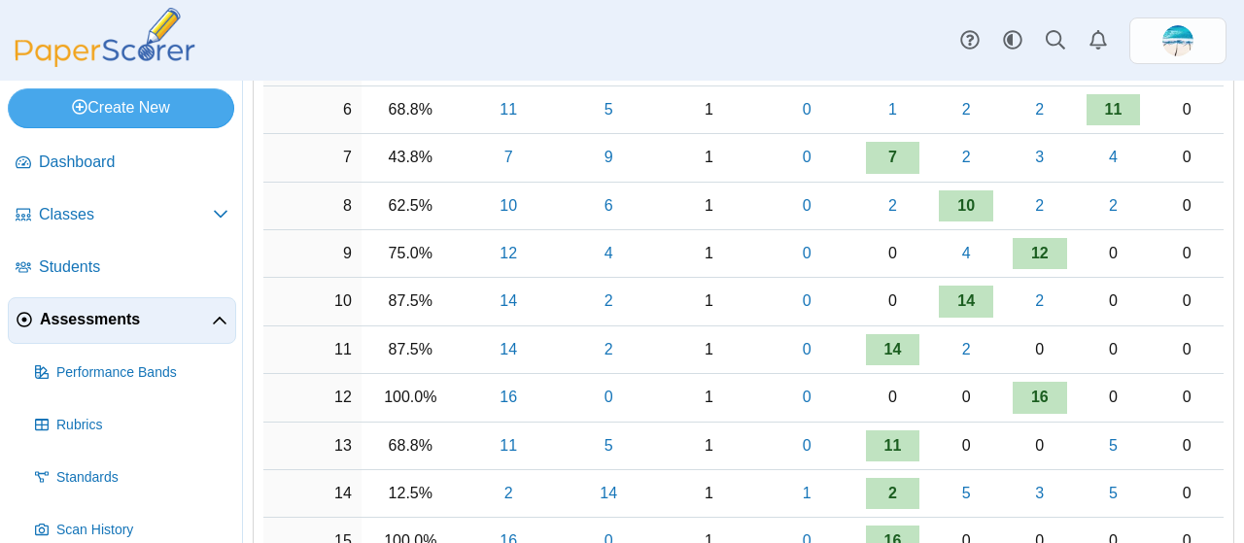
scroll to position [573, 0]
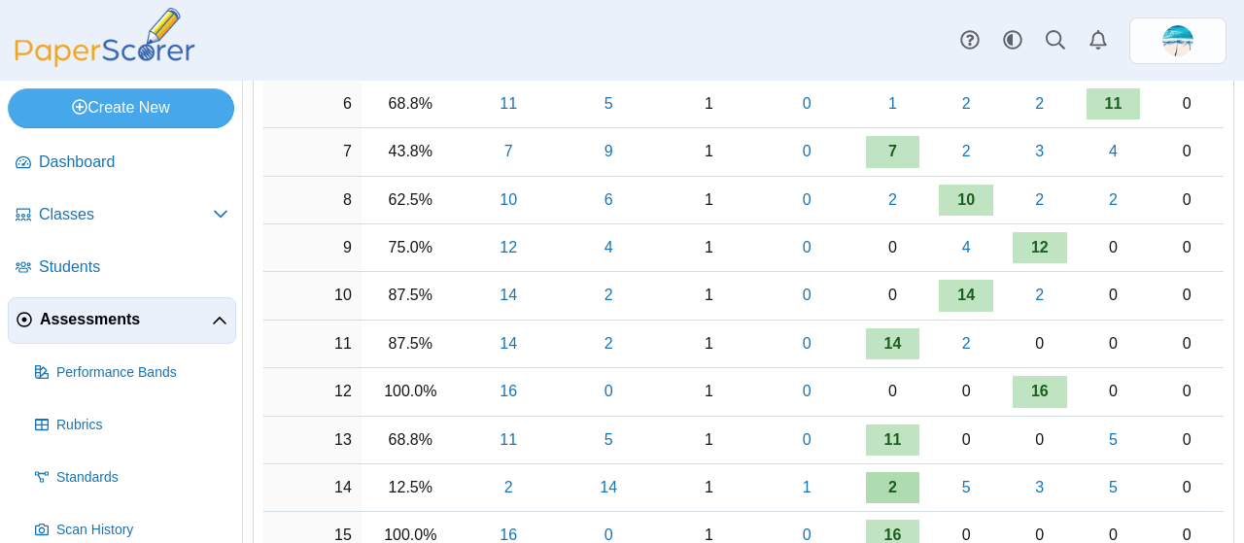
click at [877, 478] on link "2" at bounding box center [893, 487] width 54 height 31
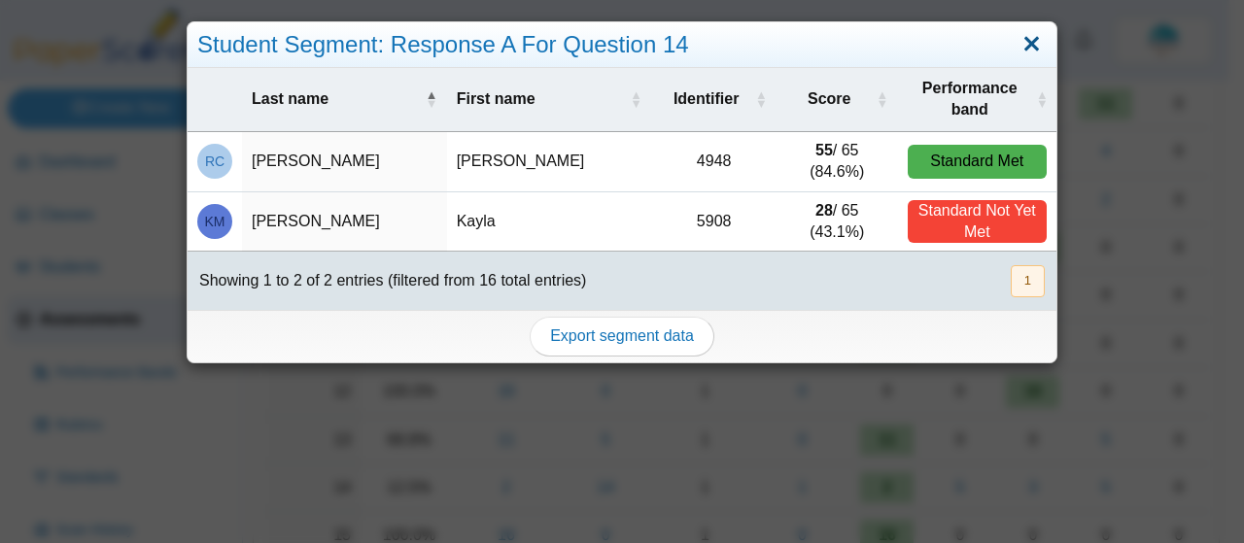
click at [1017, 48] on link "Close" at bounding box center [1032, 44] width 30 height 33
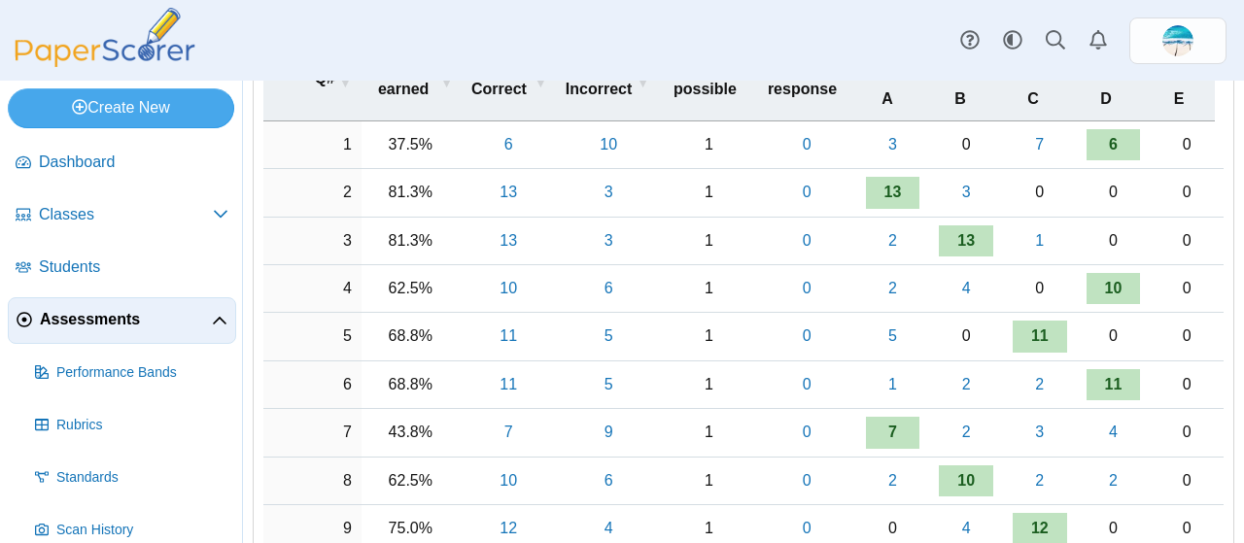
scroll to position [0, 0]
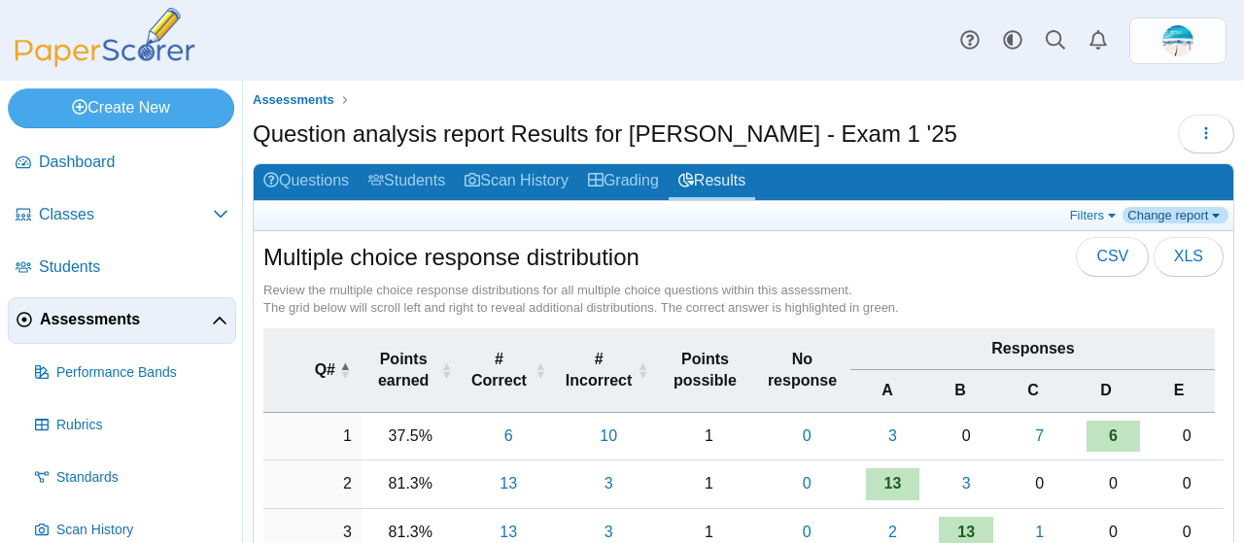
click at [1151, 217] on link "Change report" at bounding box center [1176, 215] width 106 height 17
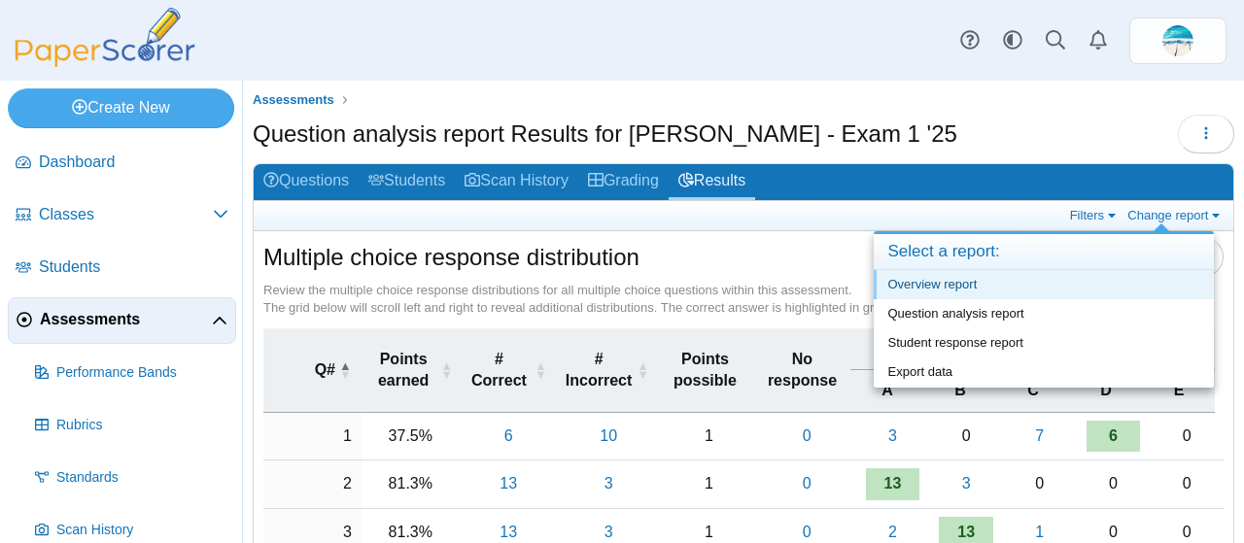
click at [994, 289] on link "Overview report" at bounding box center [1044, 284] width 340 height 29
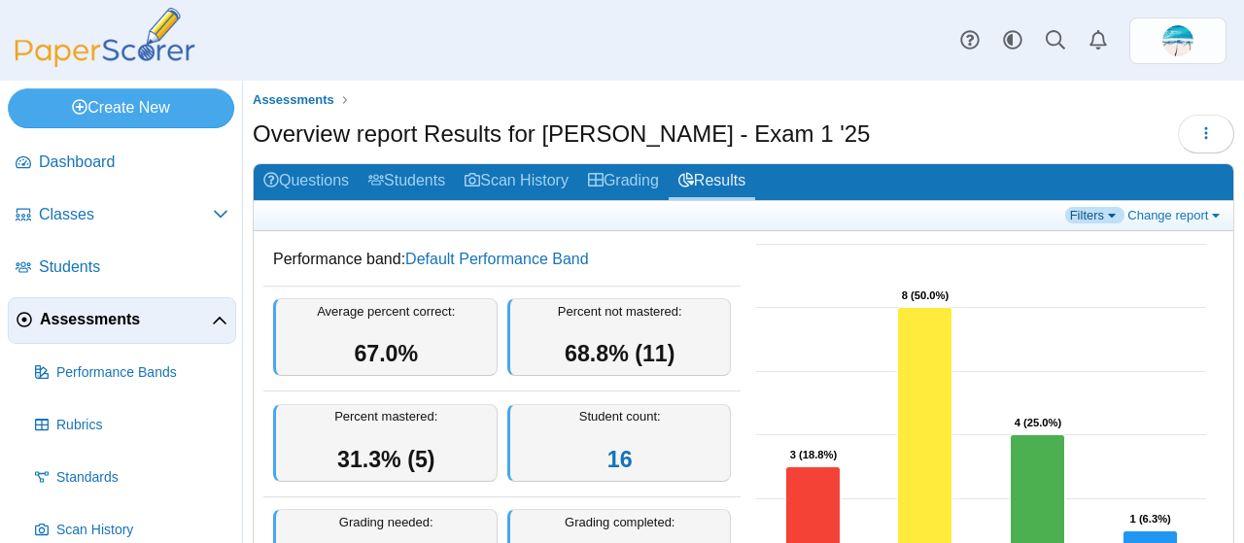
click at [1081, 216] on link "Filters" at bounding box center [1094, 215] width 59 height 17
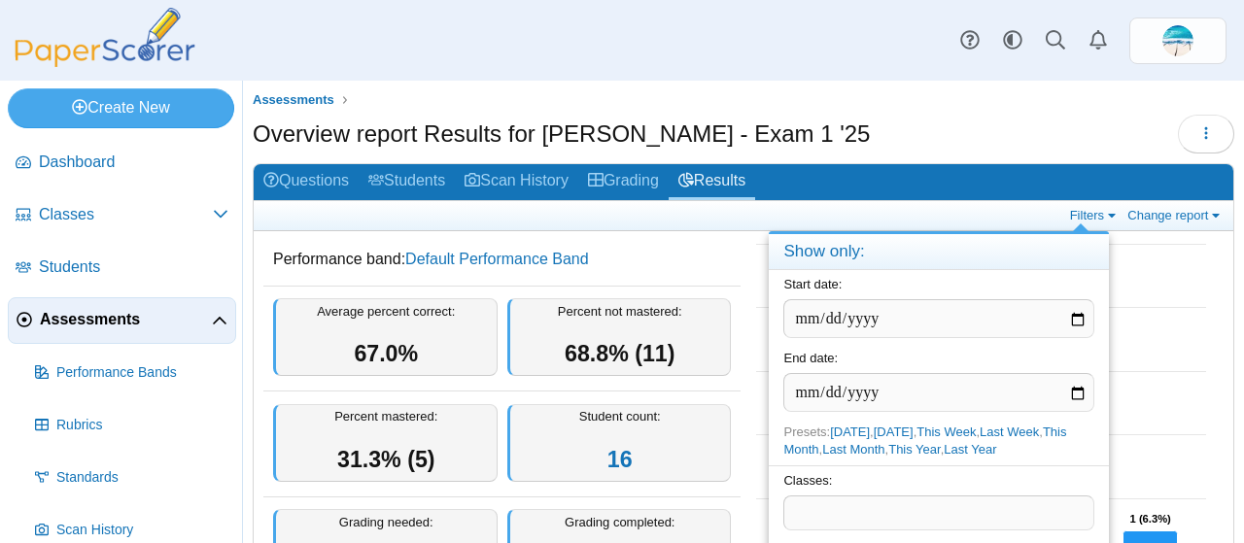
click at [1151, 225] on div "Filters Change report Select a report: Overview report Question analysis report…" at bounding box center [744, 216] width 980 height 30
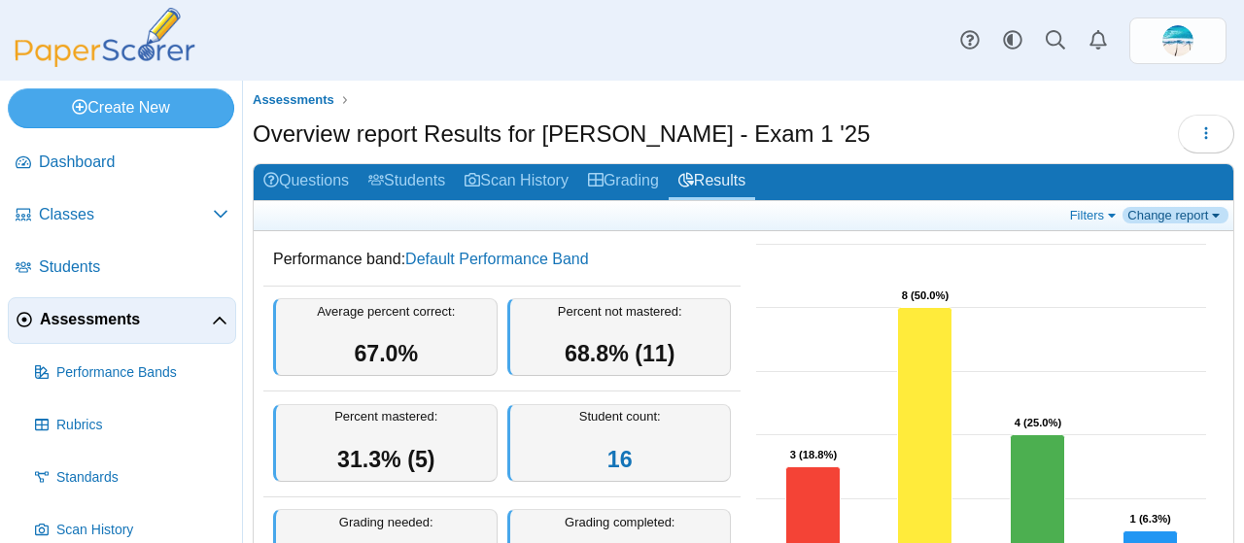
click at [1157, 212] on link "Change report" at bounding box center [1176, 215] width 106 height 17
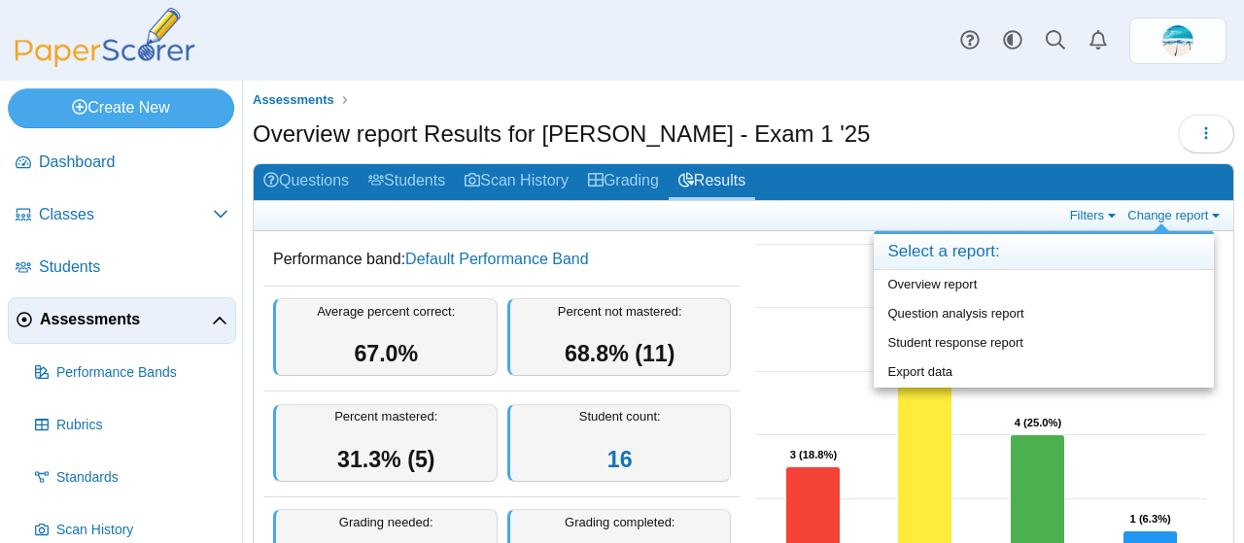
click at [840, 252] on rect "Interactive chart" at bounding box center [982, 428] width 470 height 389
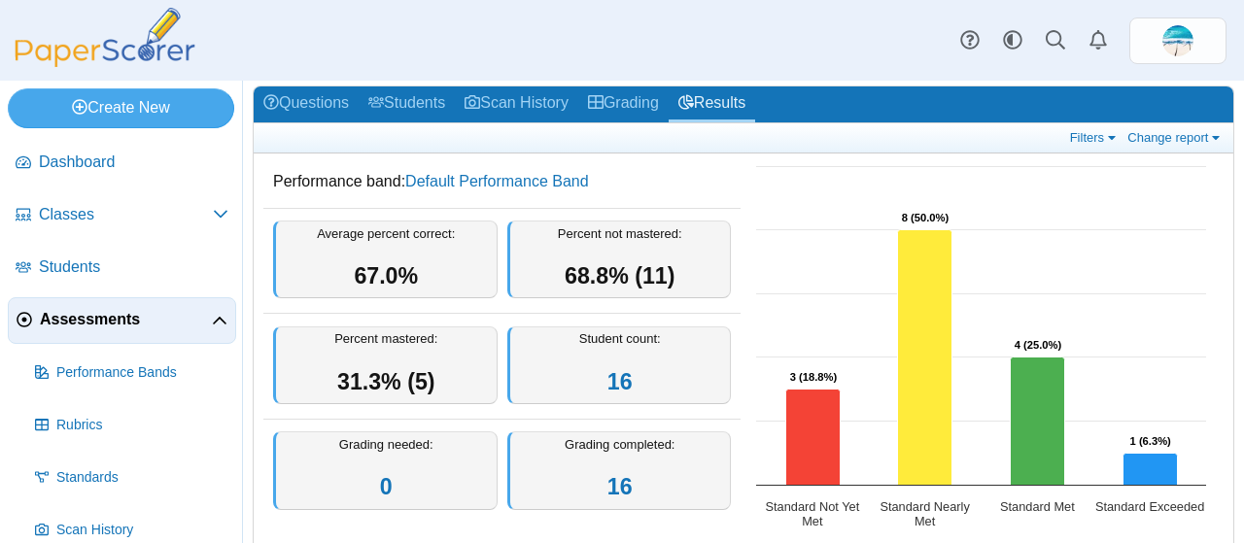
scroll to position [79, 0]
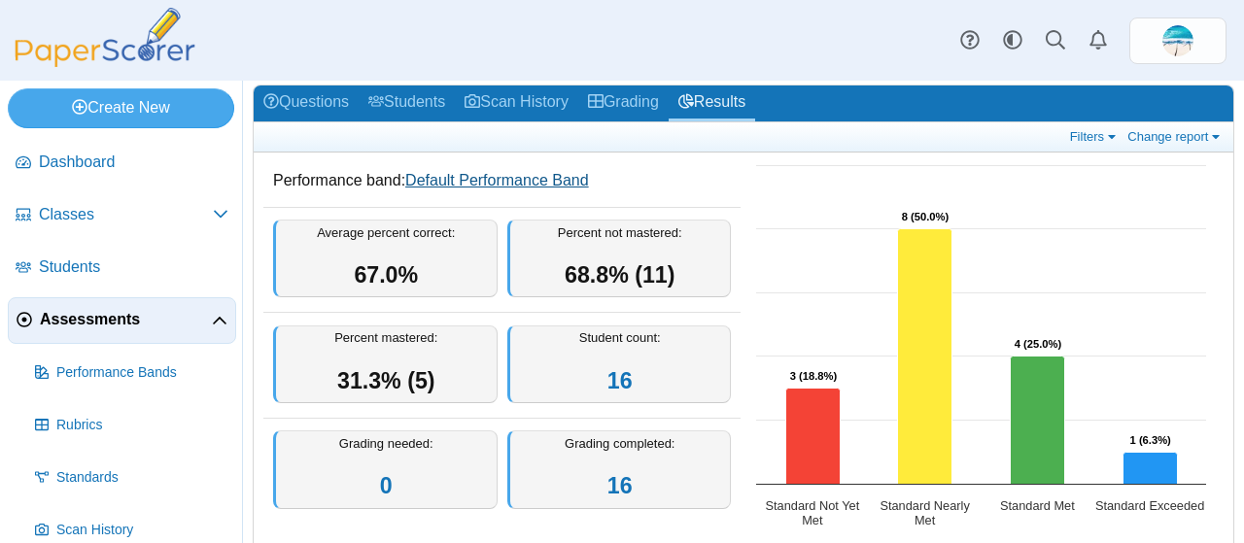
click at [491, 179] on link "Default Performance Band" at bounding box center [497, 180] width 184 height 17
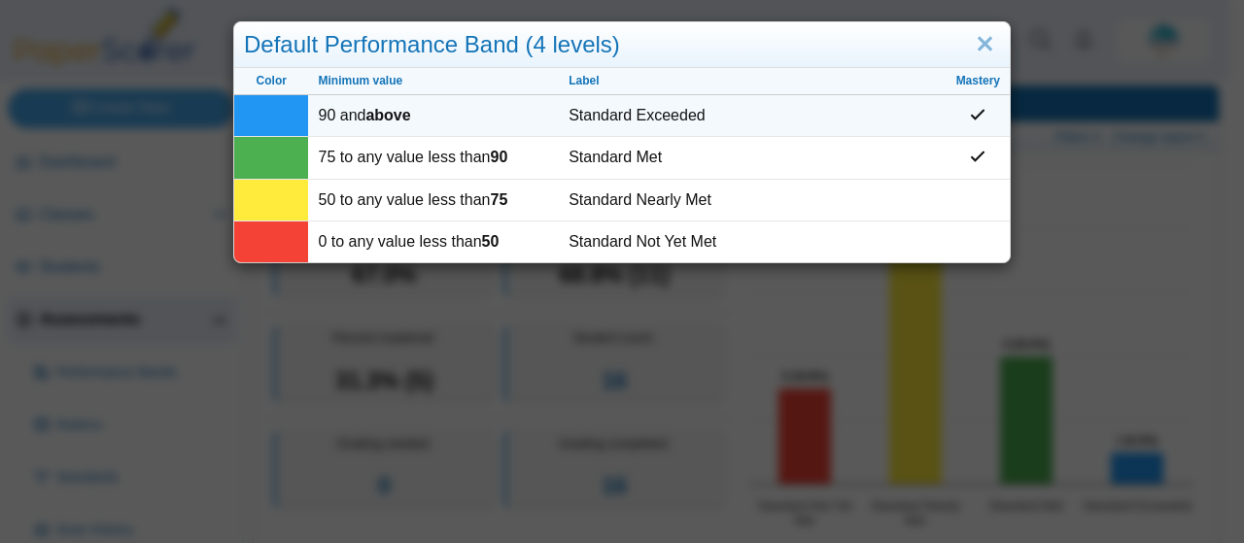
click at [255, 122] on td at bounding box center [271, 116] width 74 height 42
click at [352, 116] on td "90 and above" at bounding box center [433, 116] width 251 height 42
click at [618, 120] on td "Standard Exceeded" at bounding box center [752, 116] width 387 height 42
click at [976, 108] on icon at bounding box center [978, 115] width 16 height 16
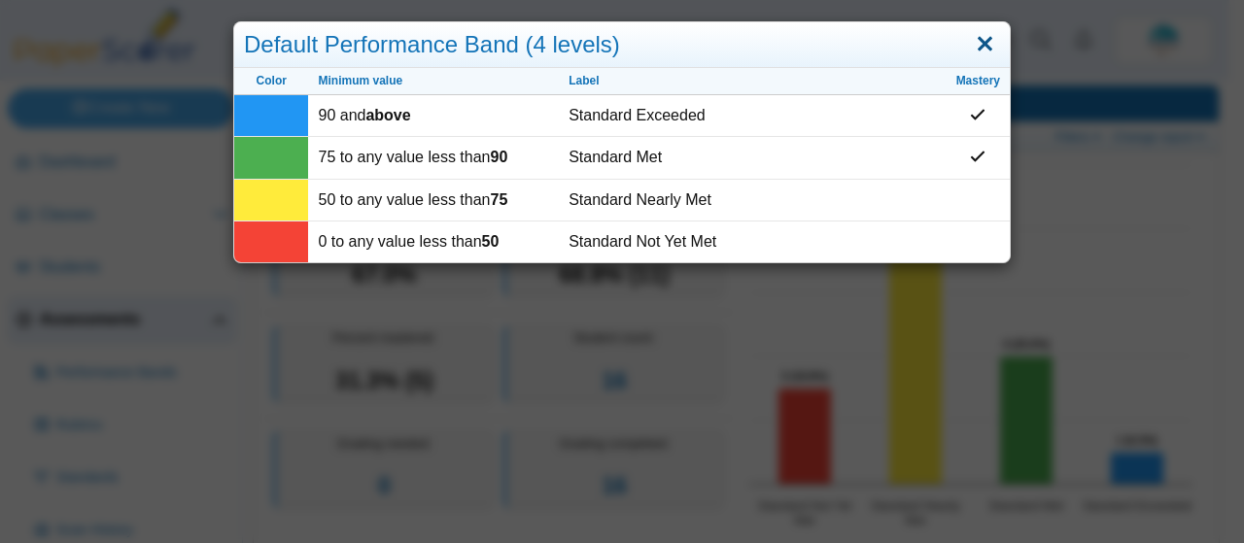
click at [984, 44] on link "Close" at bounding box center [985, 44] width 30 height 33
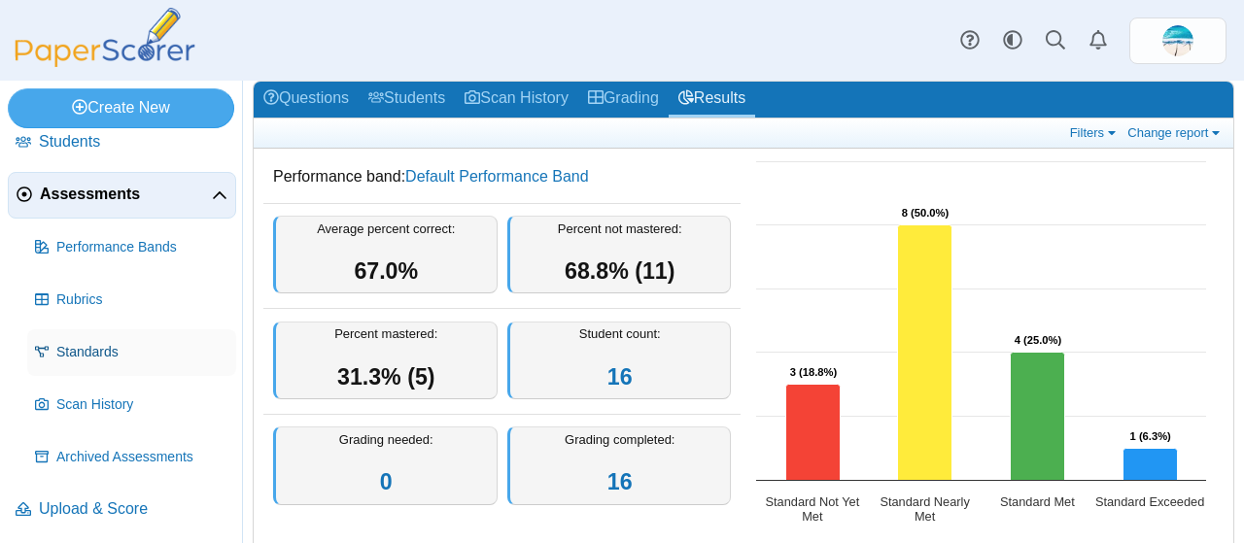
scroll to position [126, 0]
click at [109, 356] on span "Standards" at bounding box center [142, 351] width 172 height 19
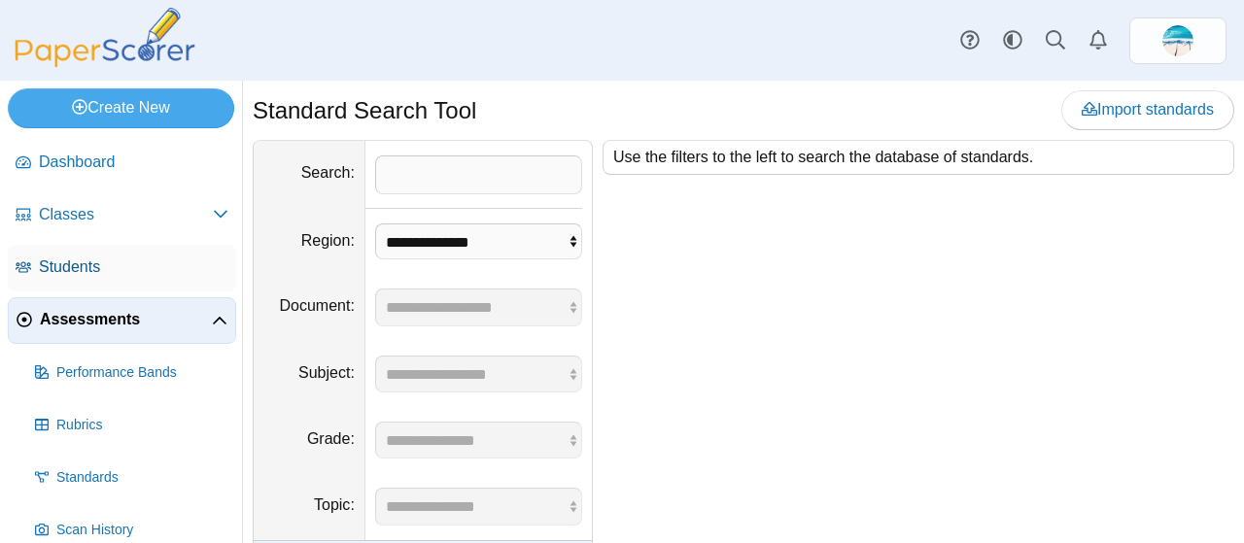
click at [95, 276] on span "Students" at bounding box center [134, 267] width 190 height 21
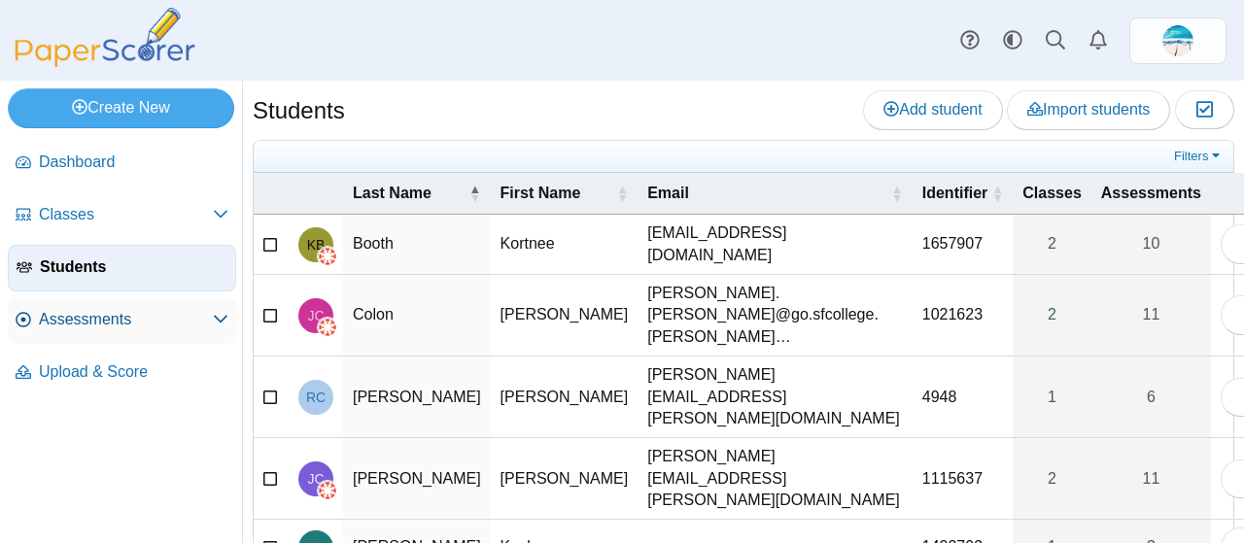
click at [105, 323] on span "Assessments" at bounding box center [126, 319] width 174 height 21
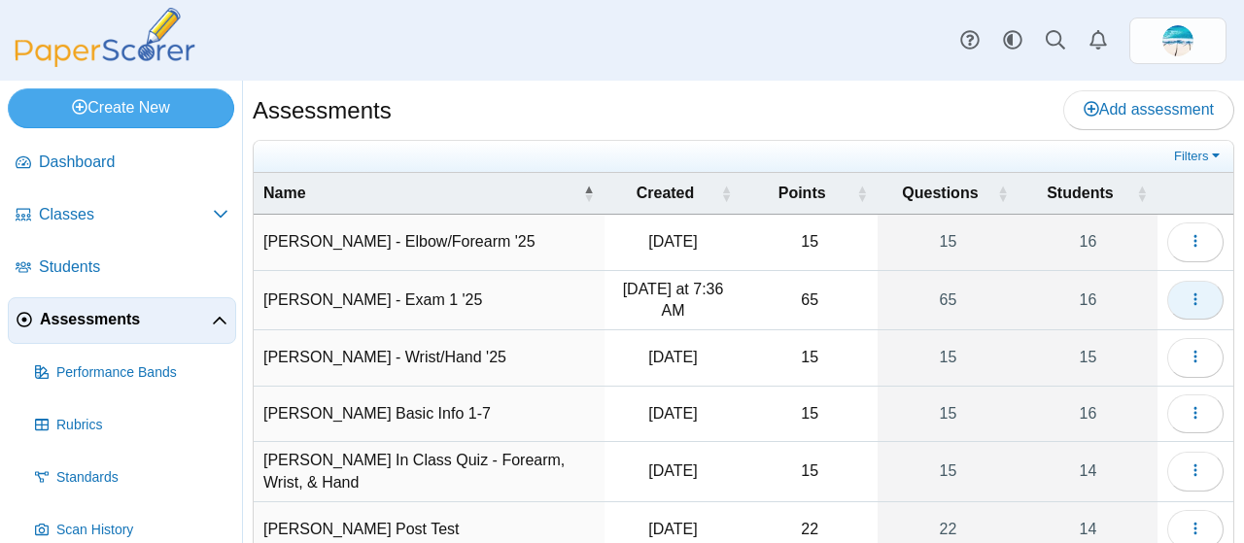
click at [1188, 293] on icon "button" at bounding box center [1196, 300] width 16 height 16
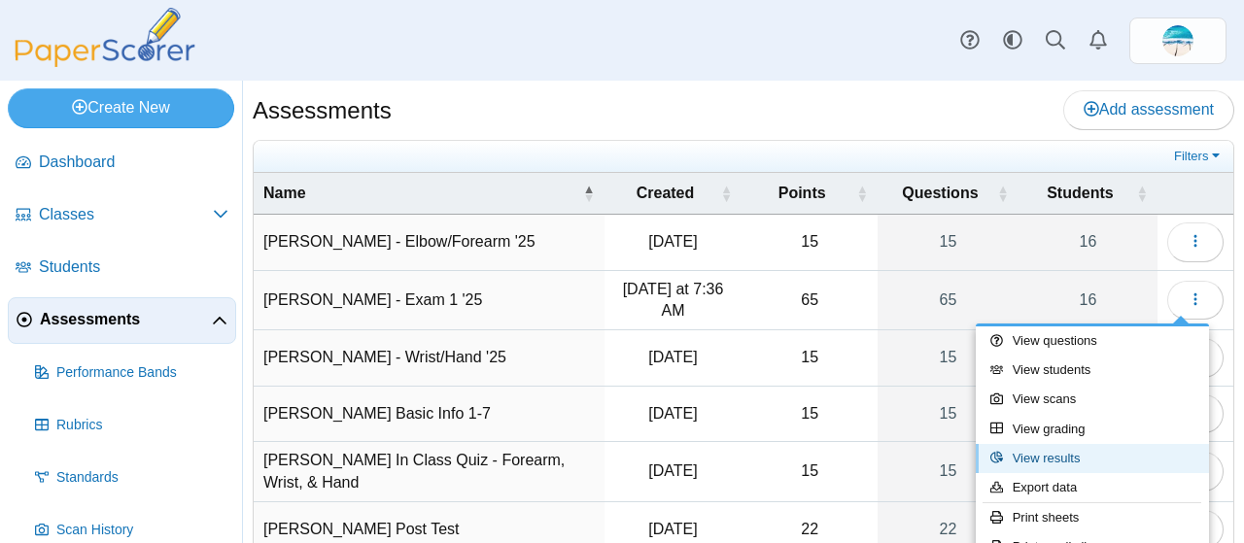
click at [1074, 452] on link "View results" at bounding box center [1092, 458] width 233 height 29
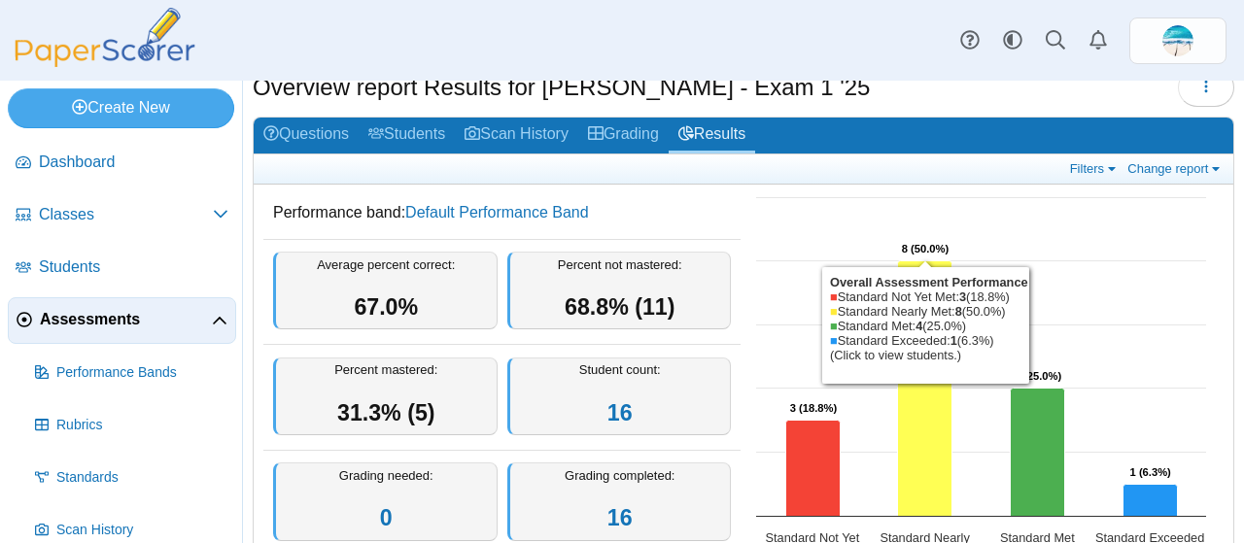
scroll to position [48, 0]
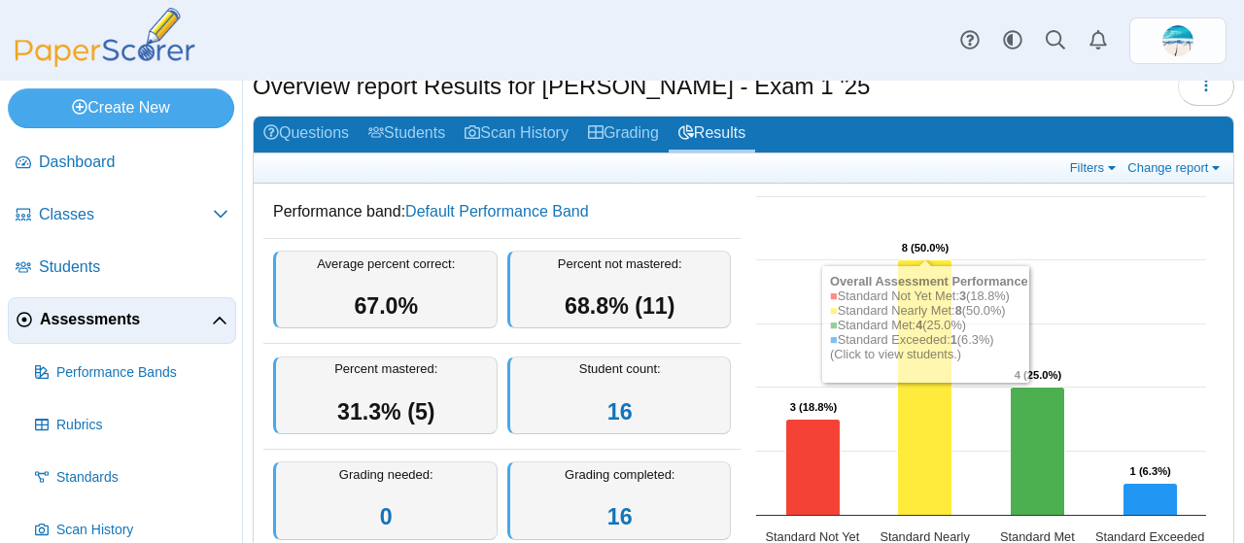
click at [1169, 281] on rect "Interactive chart" at bounding box center [982, 381] width 470 height 389
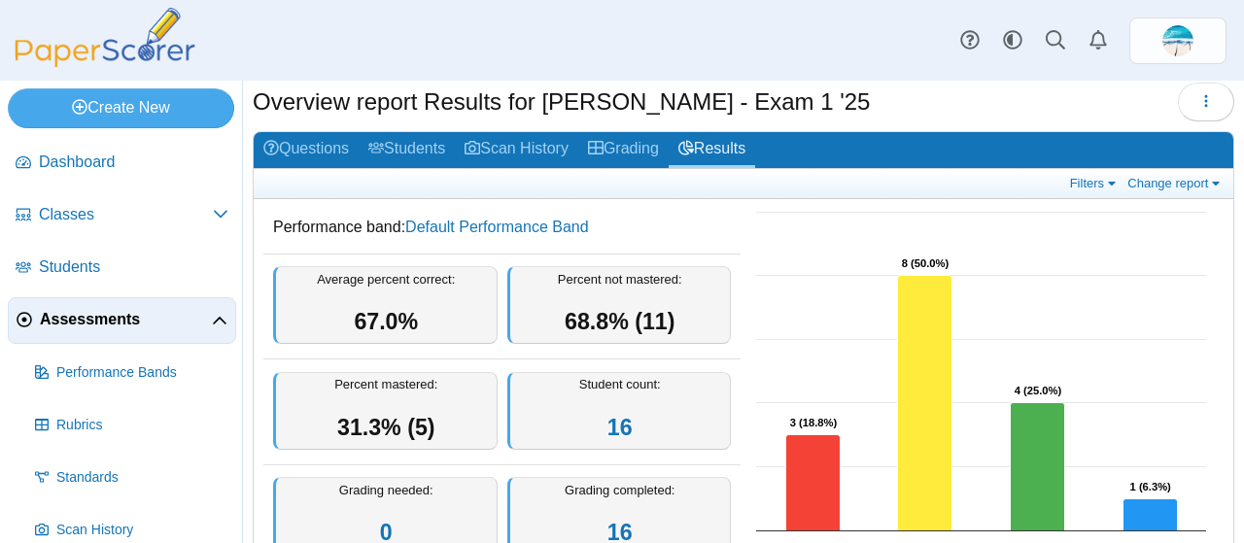
scroll to position [33, 0]
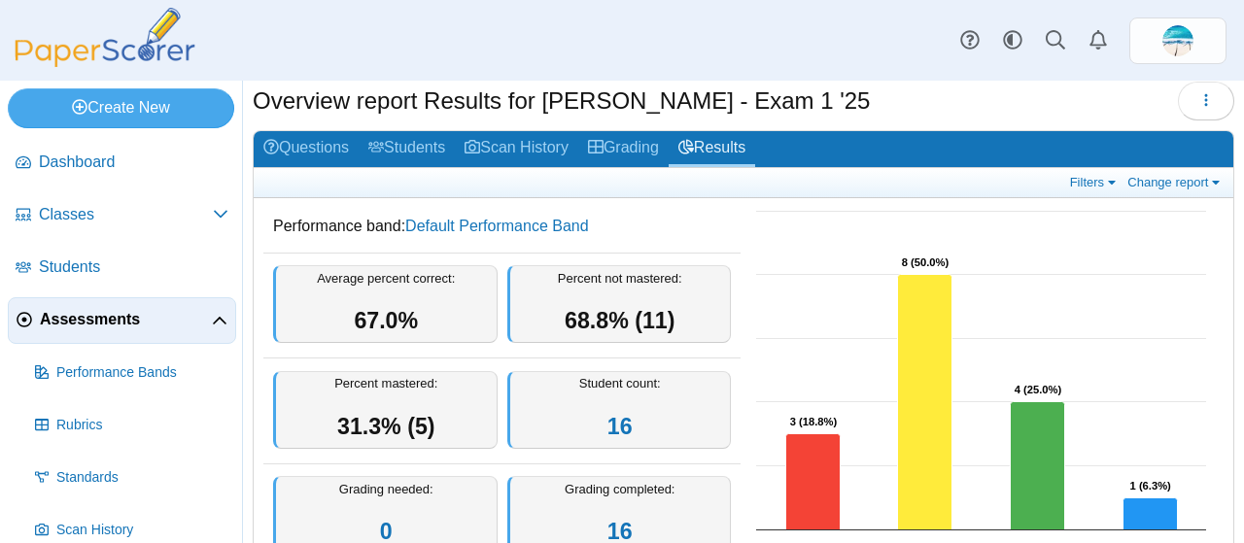
click at [1077, 194] on div "Filters Show only: Loading… Change report Select a report: Overview report Ques…" at bounding box center [744, 183] width 980 height 30
click at [1084, 178] on link "Filters" at bounding box center [1094, 182] width 59 height 17
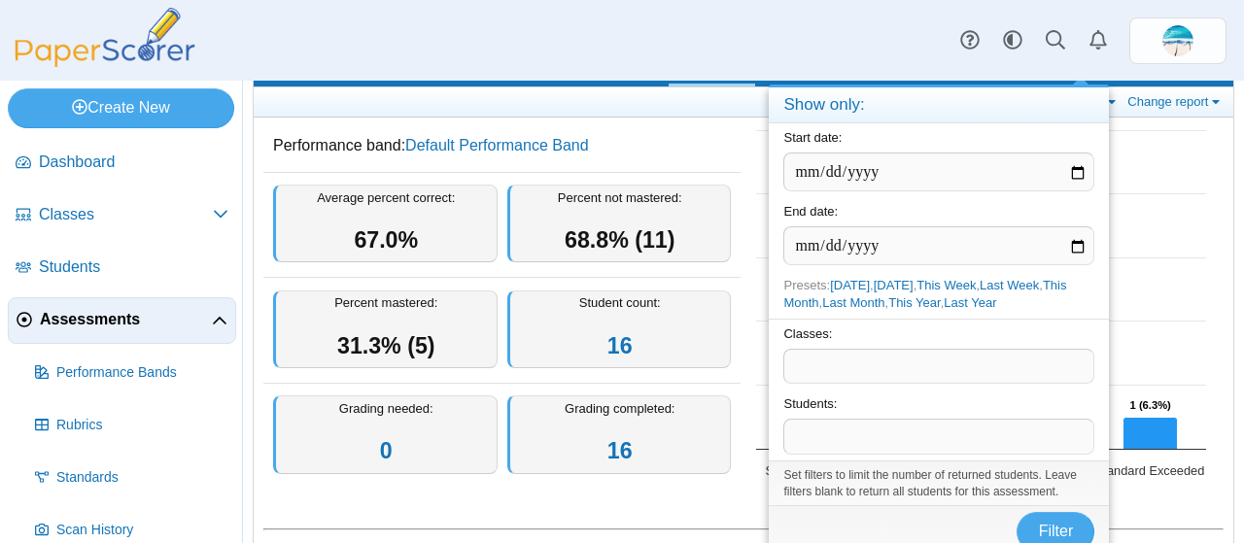
scroll to position [43, 0]
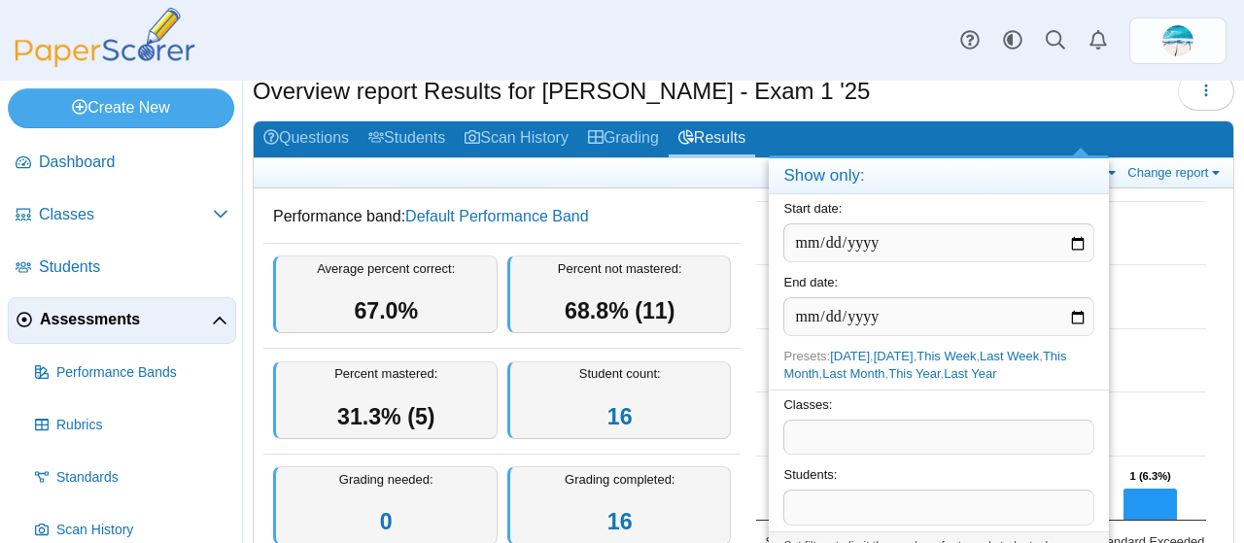
click at [1165, 227] on rect "Interactive chart" at bounding box center [982, 386] width 470 height 389
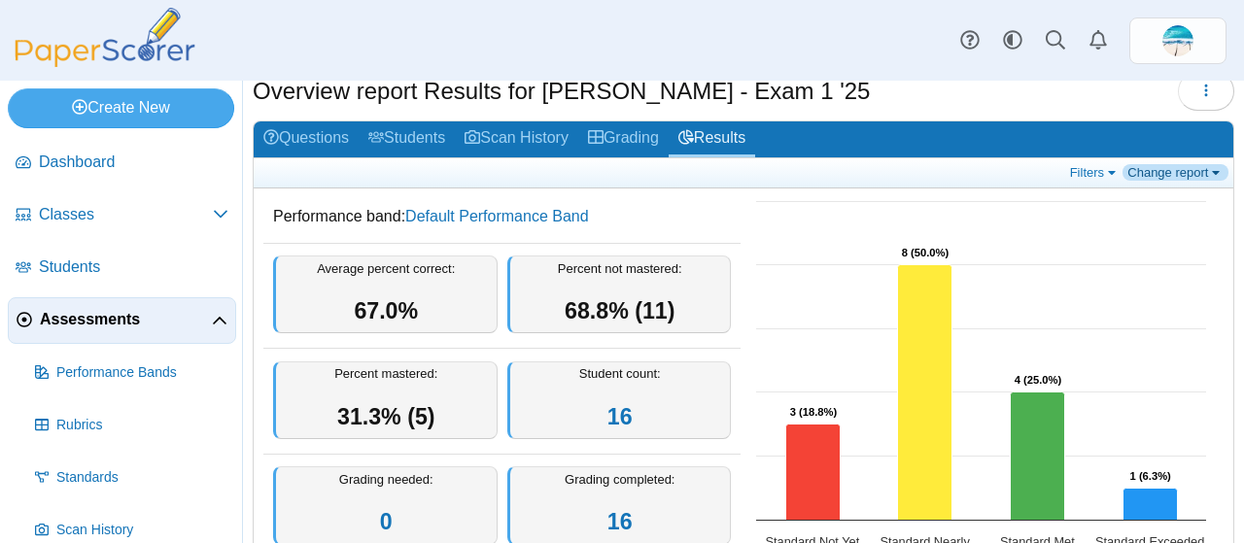
click at [1187, 170] on link "Change report" at bounding box center [1176, 172] width 106 height 17
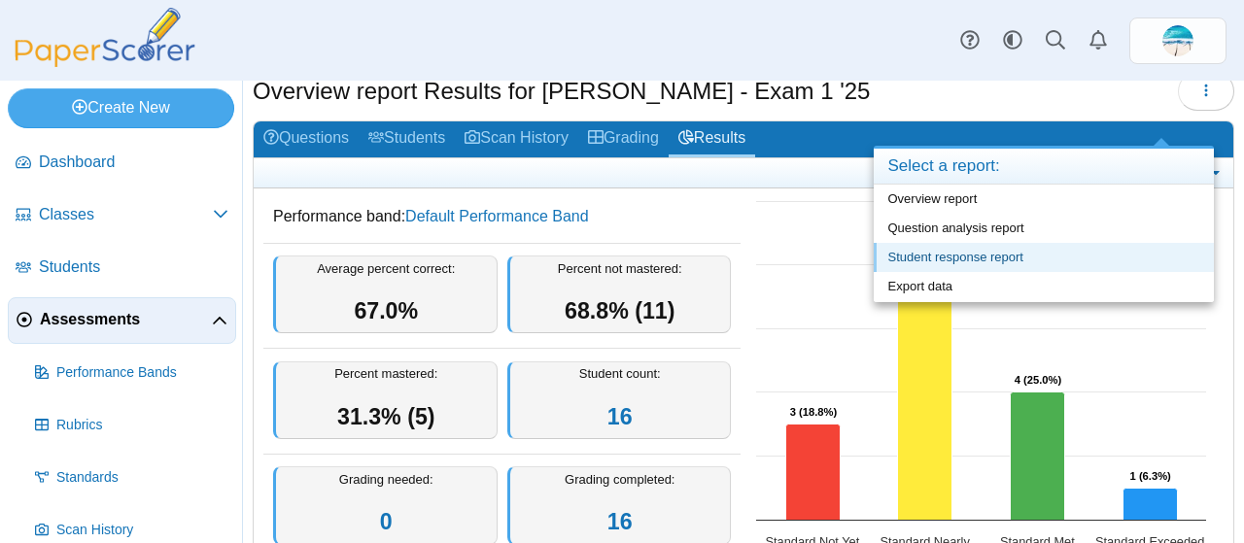
click at [1027, 251] on link "Student response report" at bounding box center [1044, 257] width 340 height 29
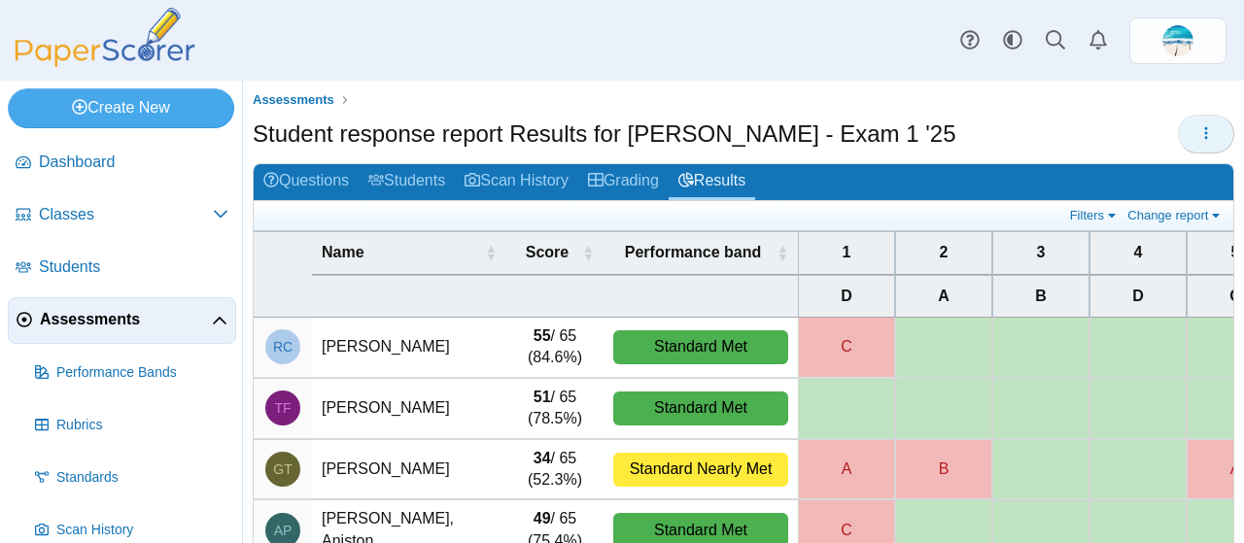
click at [1199, 137] on icon "button" at bounding box center [1207, 133] width 16 height 16
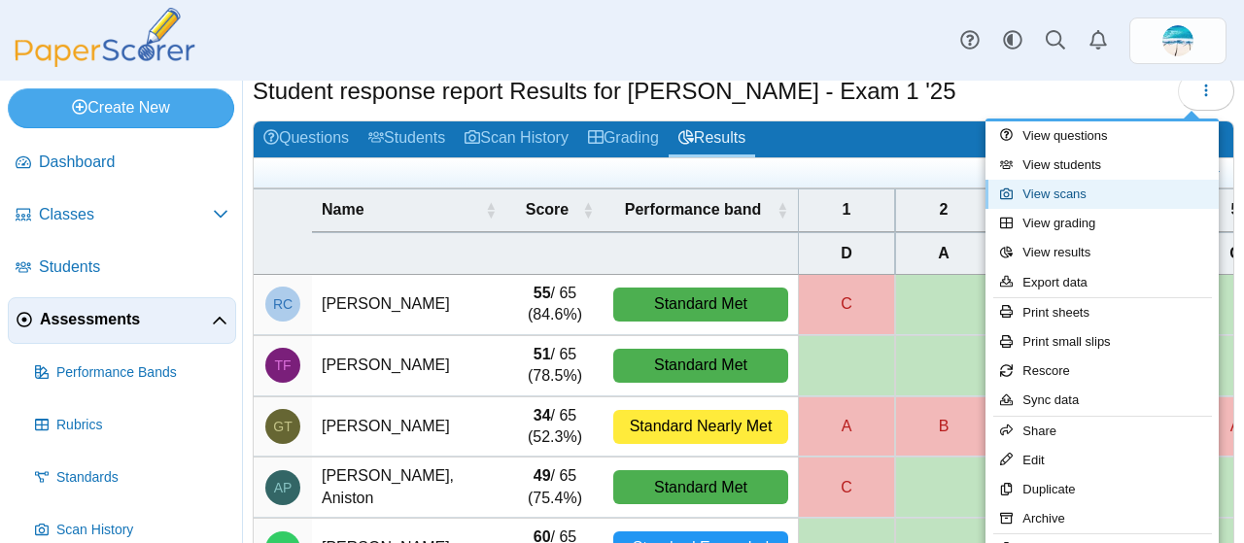
scroll to position [42, 0]
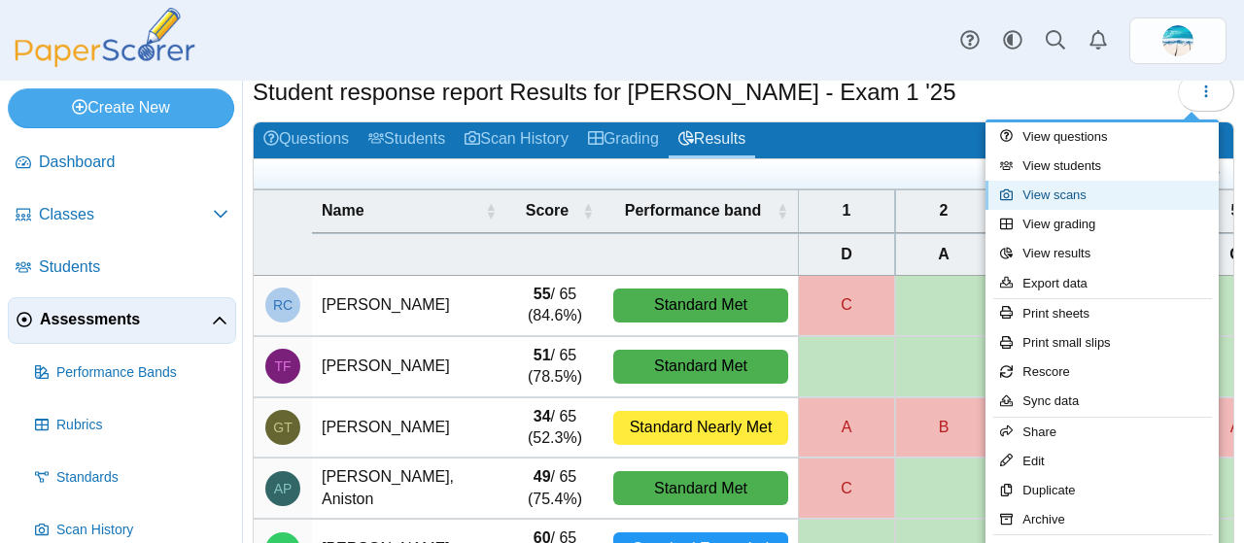
click at [1143, 198] on link "View scans" at bounding box center [1102, 195] width 233 height 29
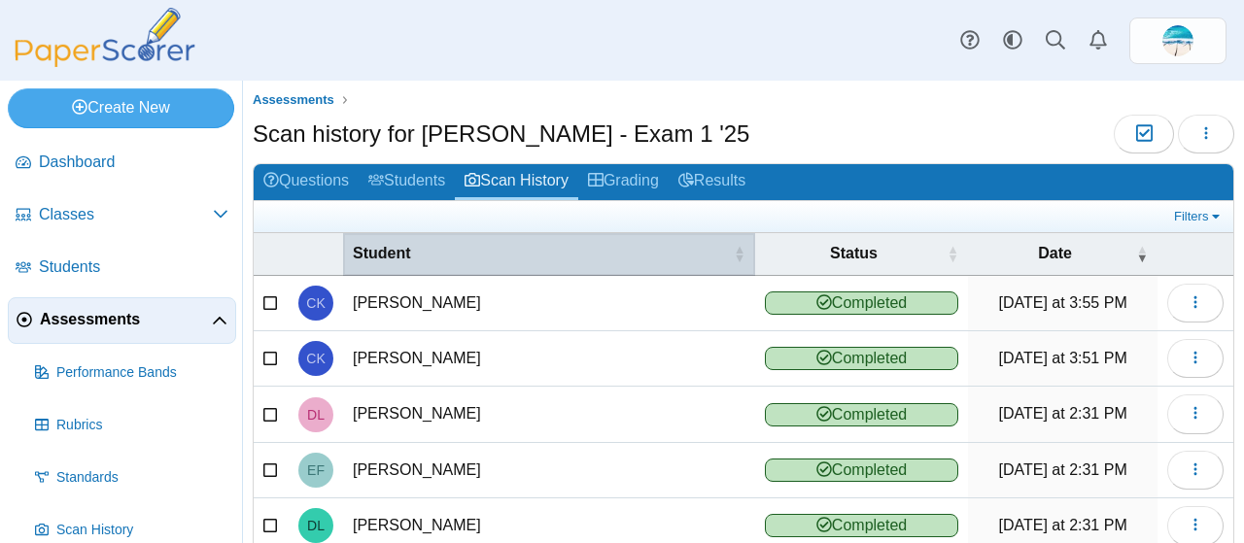
scroll to position [33, 0]
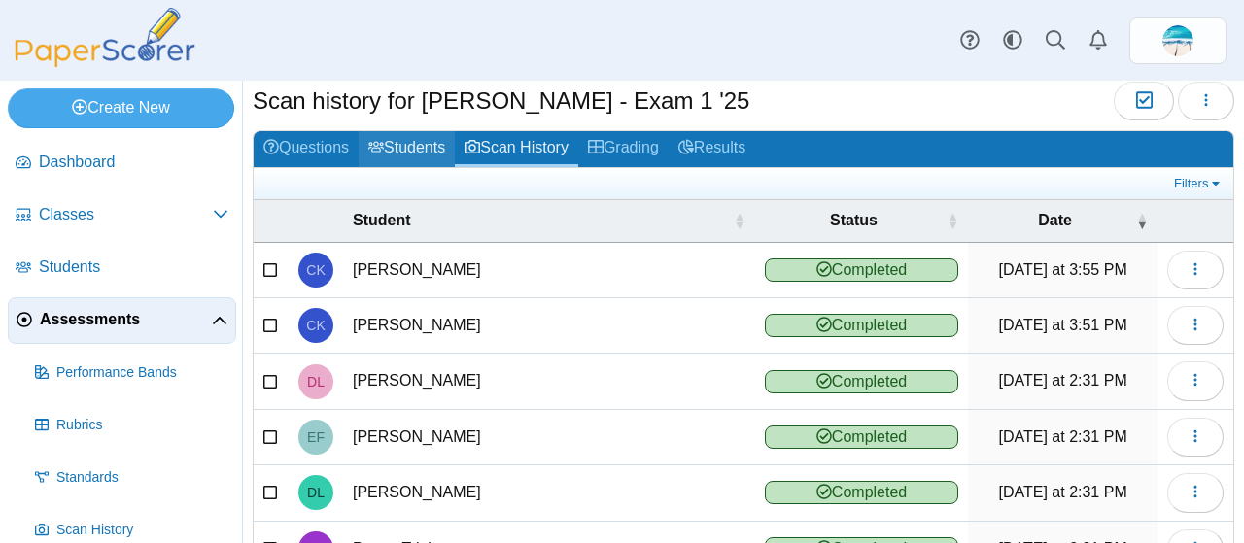
click at [425, 150] on link "Students" at bounding box center [407, 149] width 96 height 36
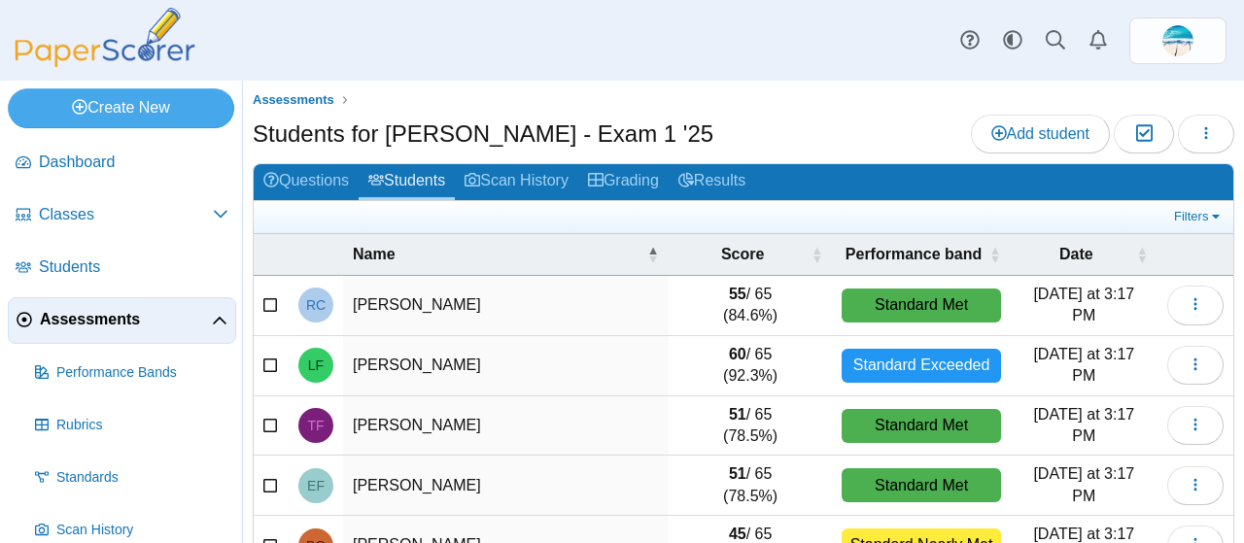
drag, startPoint x: 1228, startPoint y: 243, endPoint x: 1237, endPoint y: 581, distance: 338.4
click at [1237, 542] on html "Dashboard Classes Archived classes Students" at bounding box center [622, 271] width 1244 height 543
click at [964, 39] on icon at bounding box center [969, 39] width 19 height 19
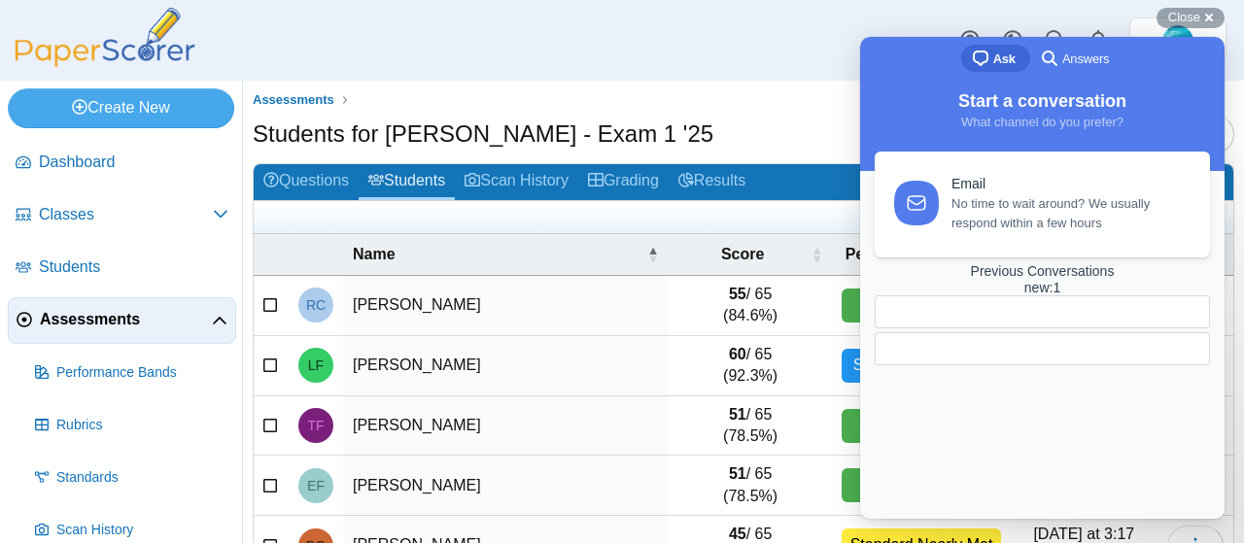
click at [1087, 64] on span "Answers" at bounding box center [1086, 59] width 47 height 19
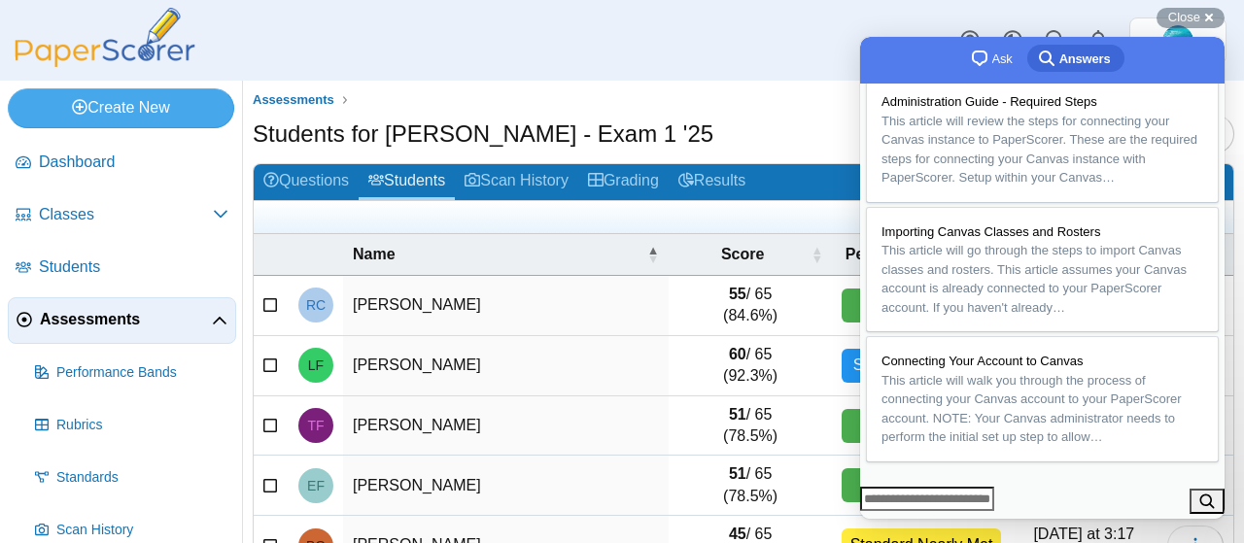
scroll to position [487, 0]
drag, startPoint x: 186, startPoint y: 275, endPoint x: 1200, endPoint y: 17, distance: 1046.4
click at [1200, 17] on span "Close" at bounding box center [1185, 17] width 32 height 15
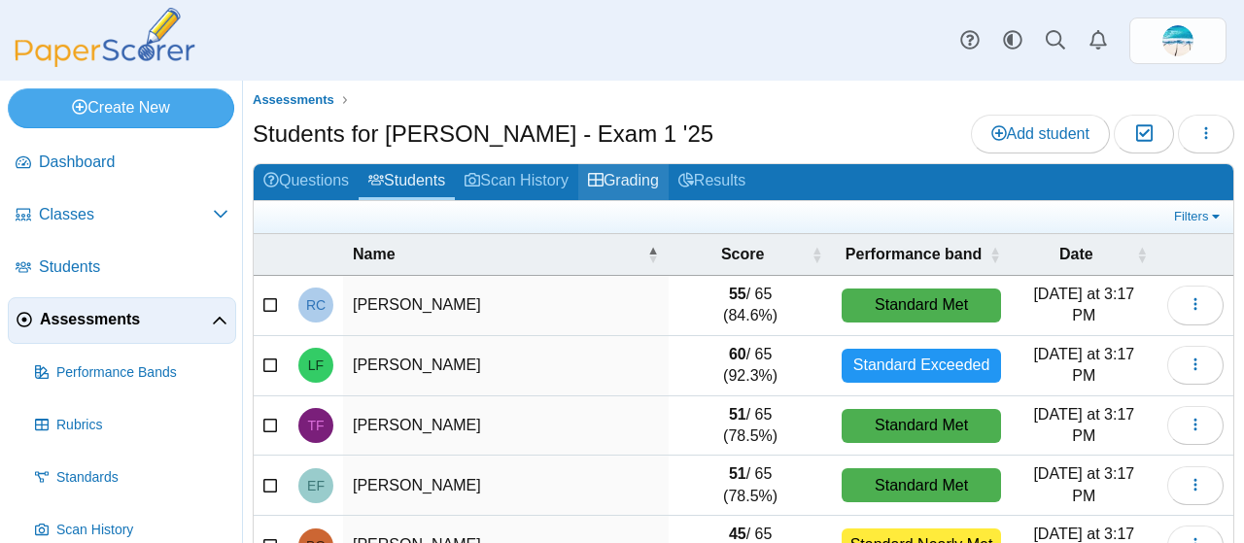
click at [667, 178] on link "Grading" at bounding box center [623, 182] width 90 height 36
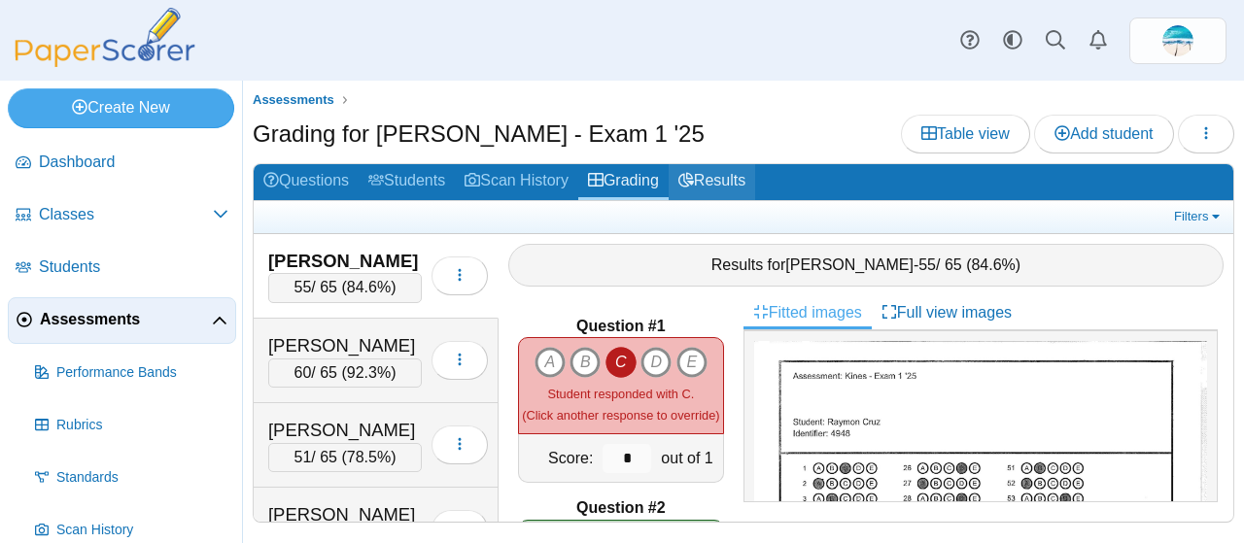
click at [694, 181] on use at bounding box center [687, 180] width 16 height 15
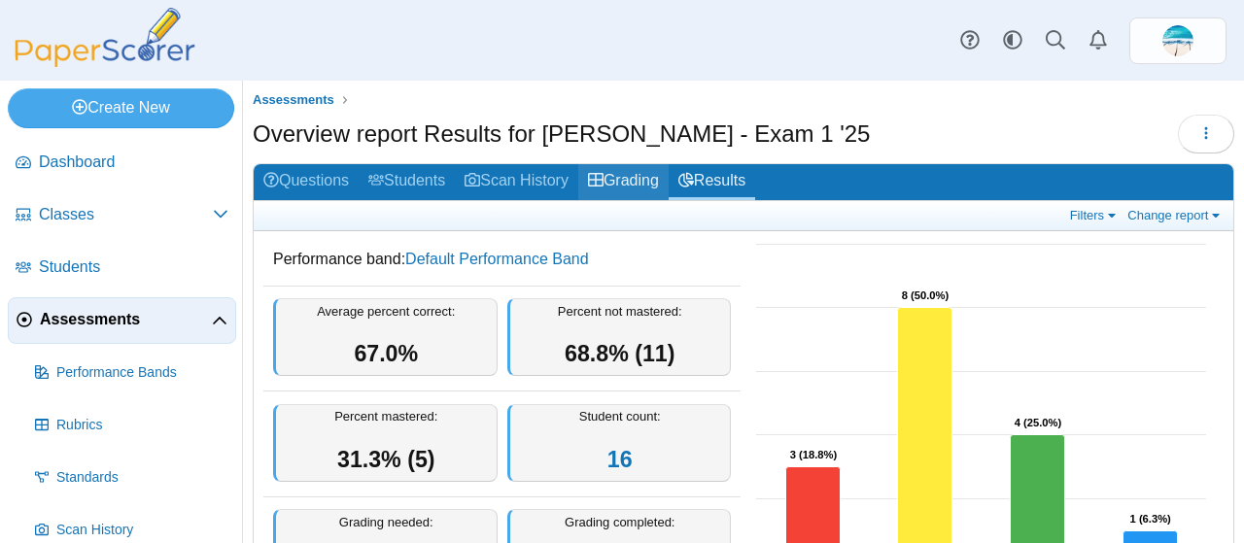
click at [615, 186] on link "Grading" at bounding box center [623, 182] width 90 height 36
click at [618, 186] on link "Grading" at bounding box center [623, 182] width 90 height 36
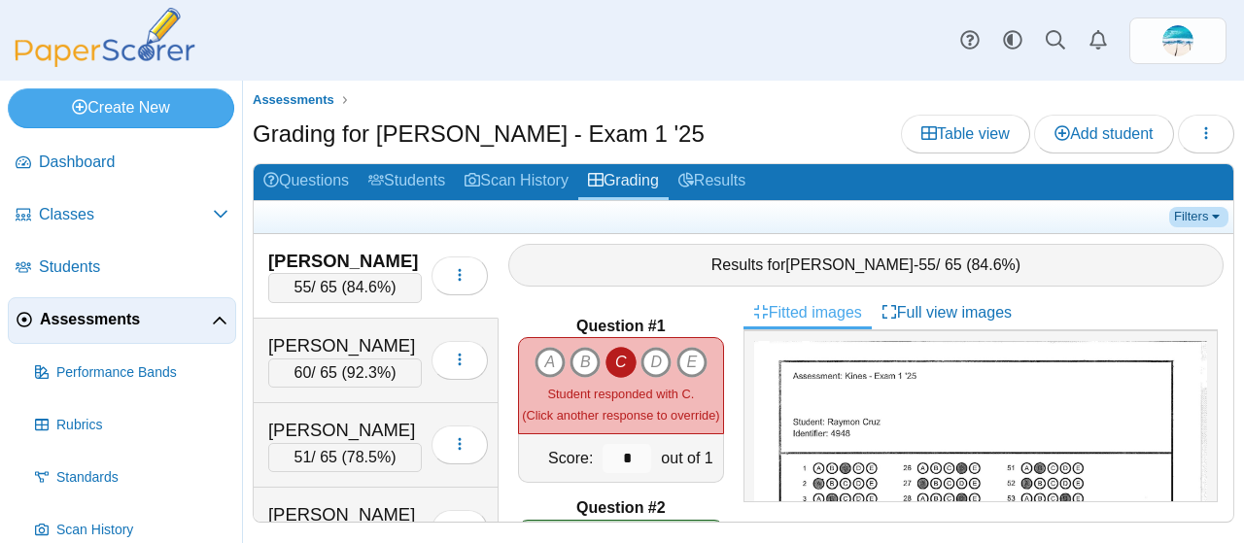
click at [1184, 213] on link "Filters" at bounding box center [1198, 216] width 59 height 19
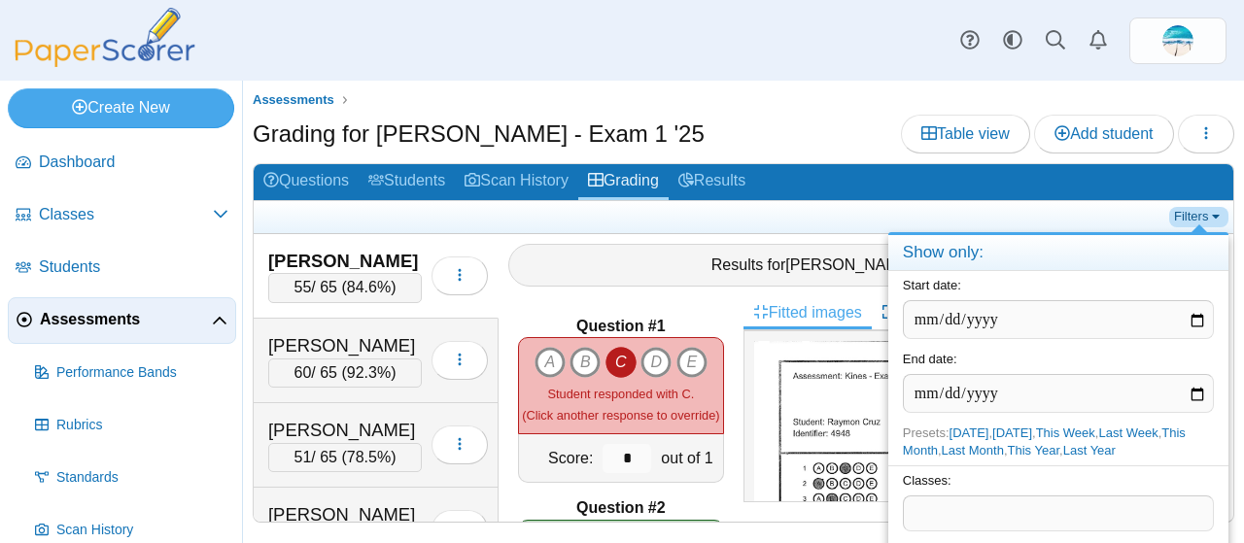
click at [1184, 213] on link "Filters" at bounding box center [1198, 216] width 59 height 19
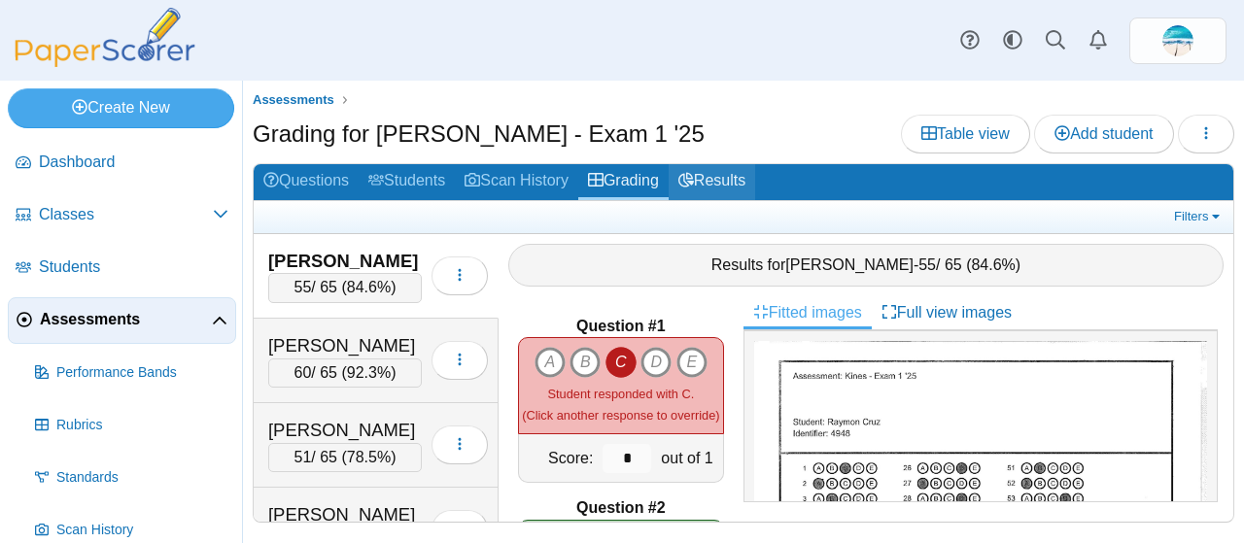
click at [731, 181] on link "Results" at bounding box center [712, 182] width 87 height 36
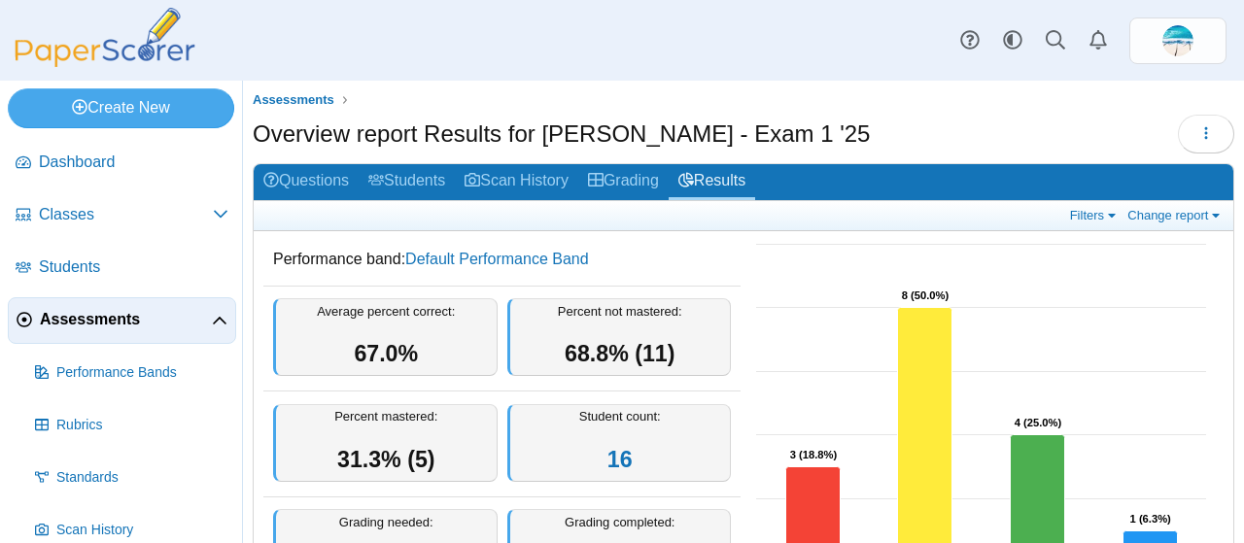
click at [1193, 202] on div "Filters Show only: Loading… Change report Select a report: Overview report Ques…" at bounding box center [744, 216] width 980 height 30
click at [1187, 218] on link "Change report" at bounding box center [1176, 215] width 106 height 17
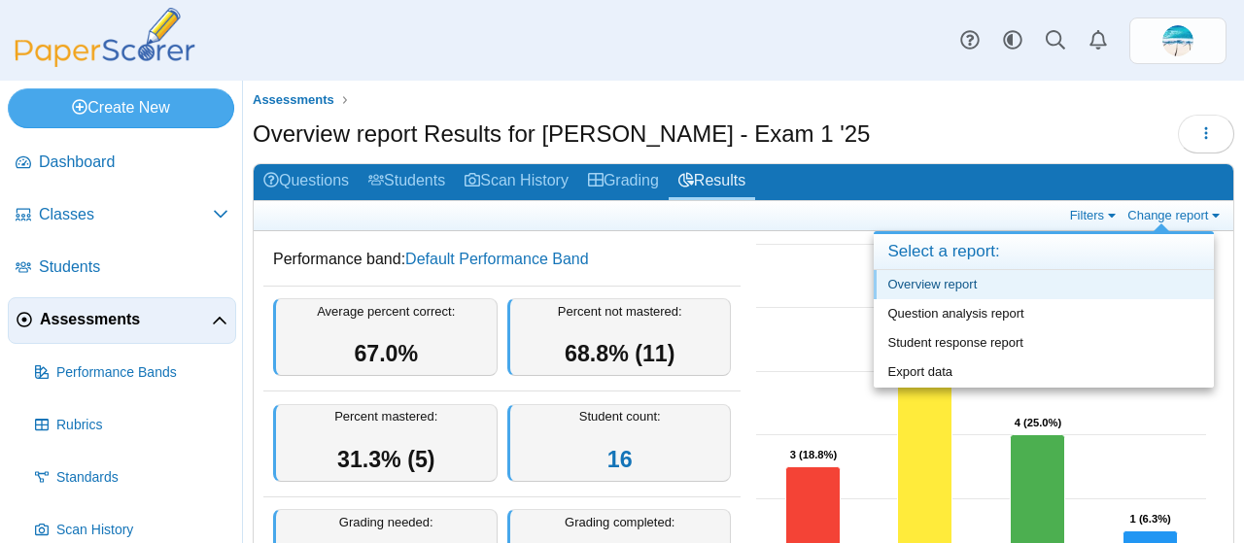
click at [1055, 279] on link "Overview report" at bounding box center [1044, 284] width 340 height 29
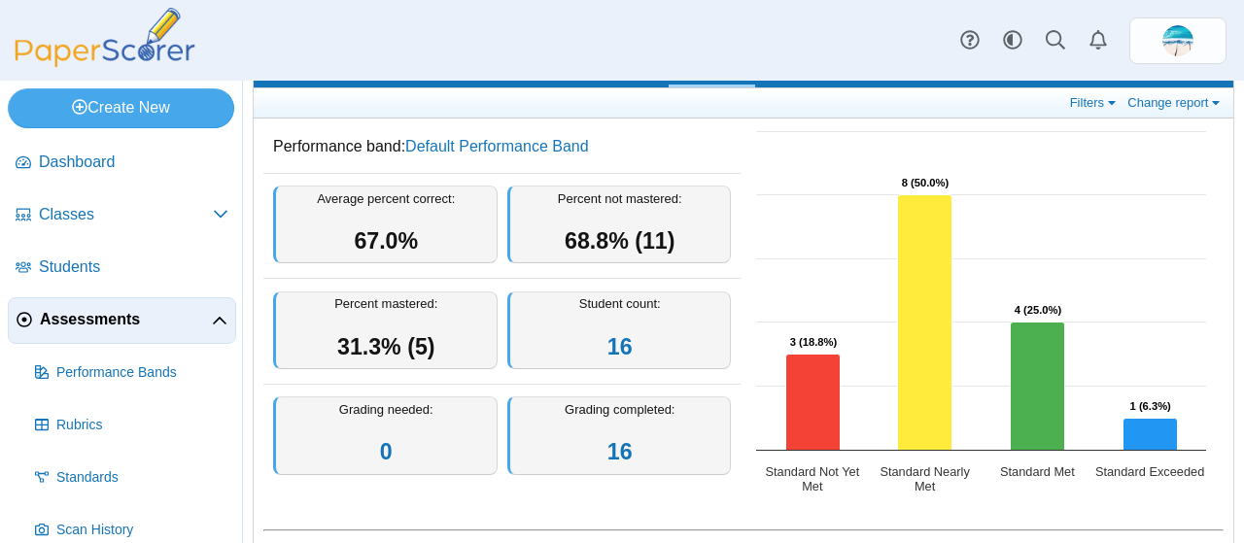
scroll to position [114, 0]
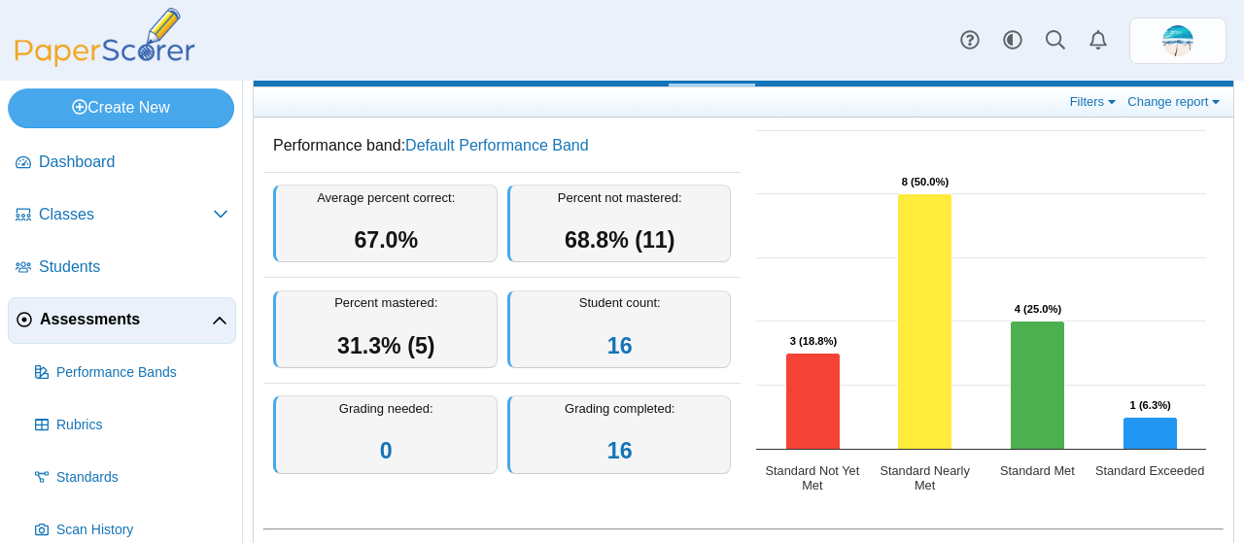
click at [554, 310] on div "Student count: 16" at bounding box center [619, 330] width 225 height 79
click at [565, 233] on span "68.8% (11)" at bounding box center [620, 239] width 110 height 25
click at [354, 227] on span "67.0%" at bounding box center [386, 239] width 64 height 25
click at [359, 307] on div "Percent mastered: 31.3% (5)" at bounding box center [385, 330] width 225 height 79
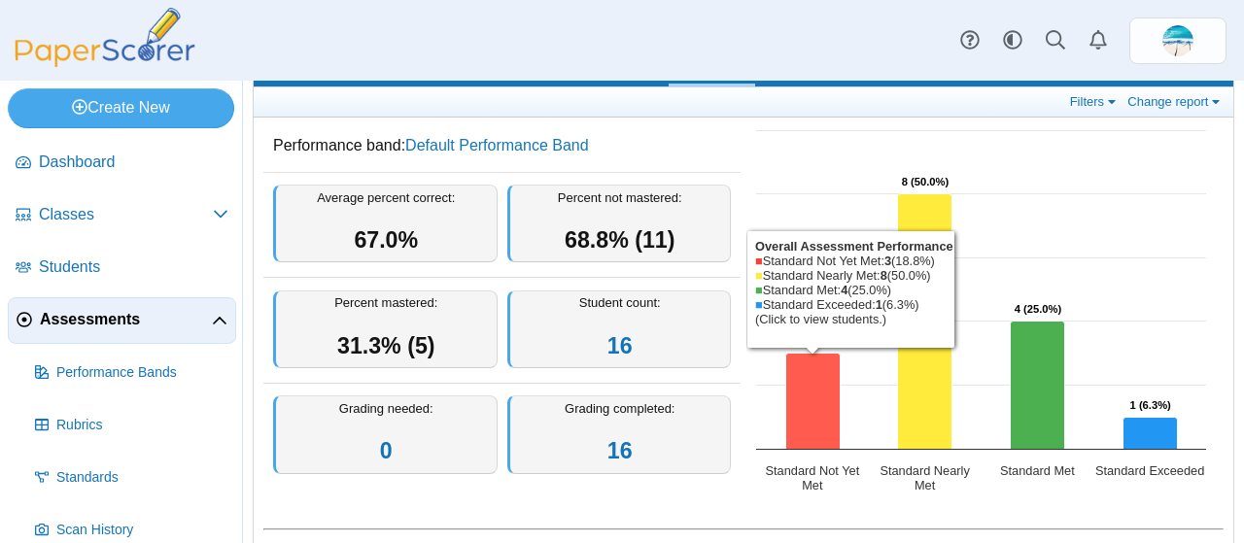
click at [799, 390] on icon "Standard Not Yet Met, 3. Overall Assessment Performance." at bounding box center [813, 402] width 54 height 96
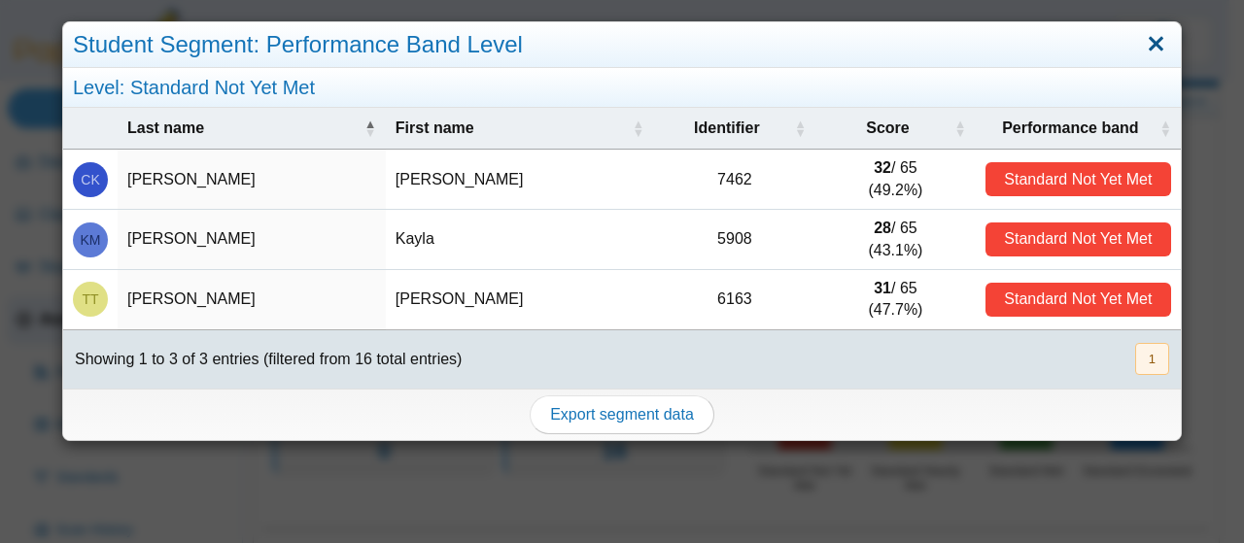
click at [1141, 46] on link "Close" at bounding box center [1156, 44] width 30 height 33
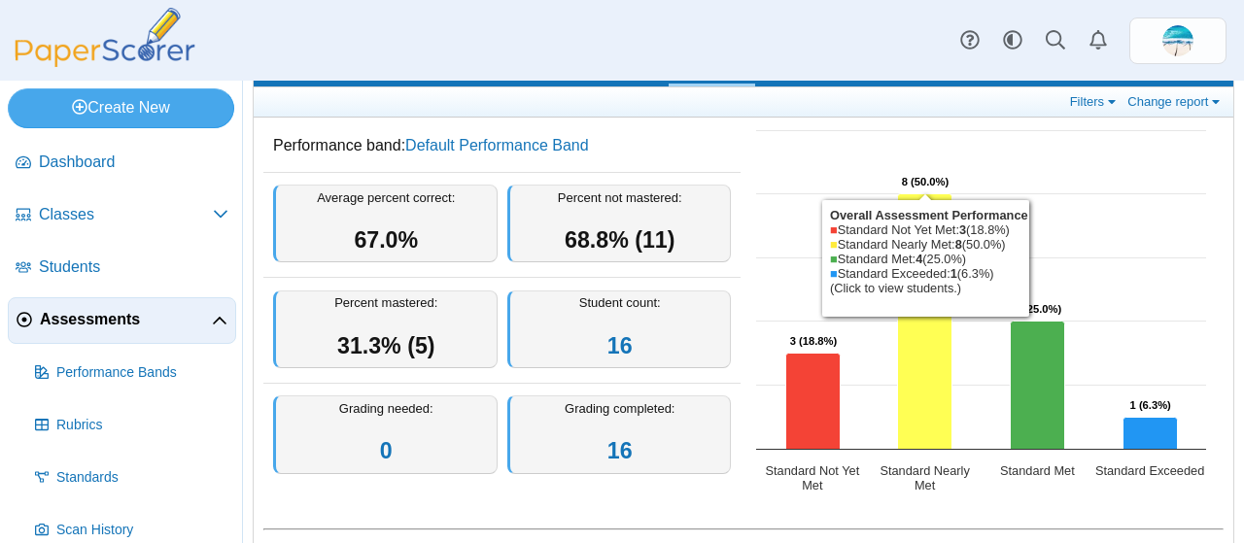
click at [915, 357] on icon "Standard Nearly Met, 8. Overall Assessment Performance." at bounding box center [925, 322] width 54 height 256
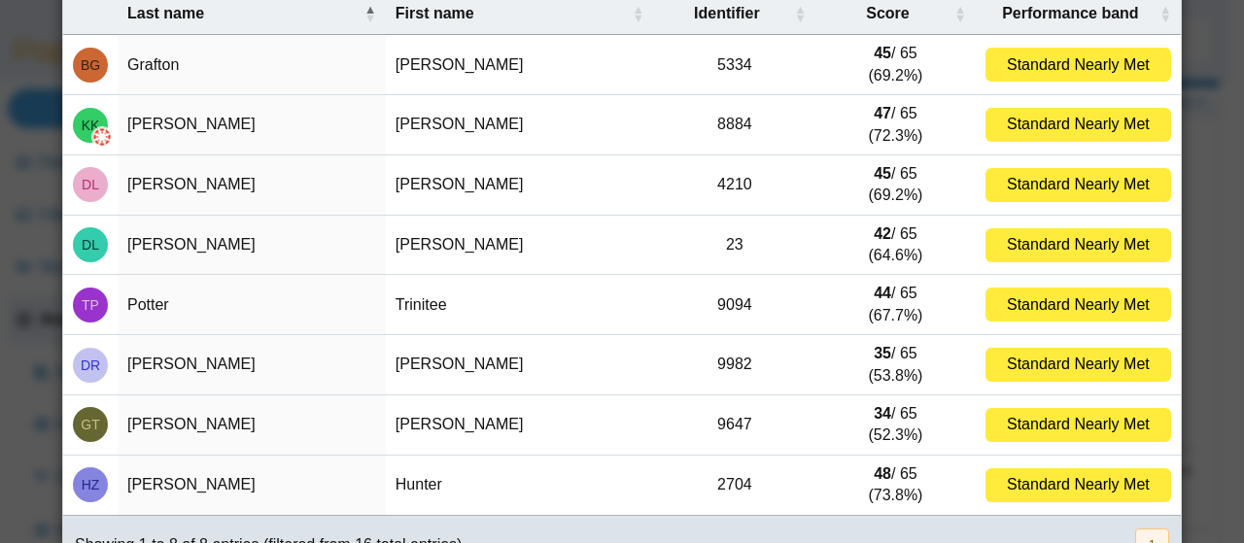
scroll to position [0, 0]
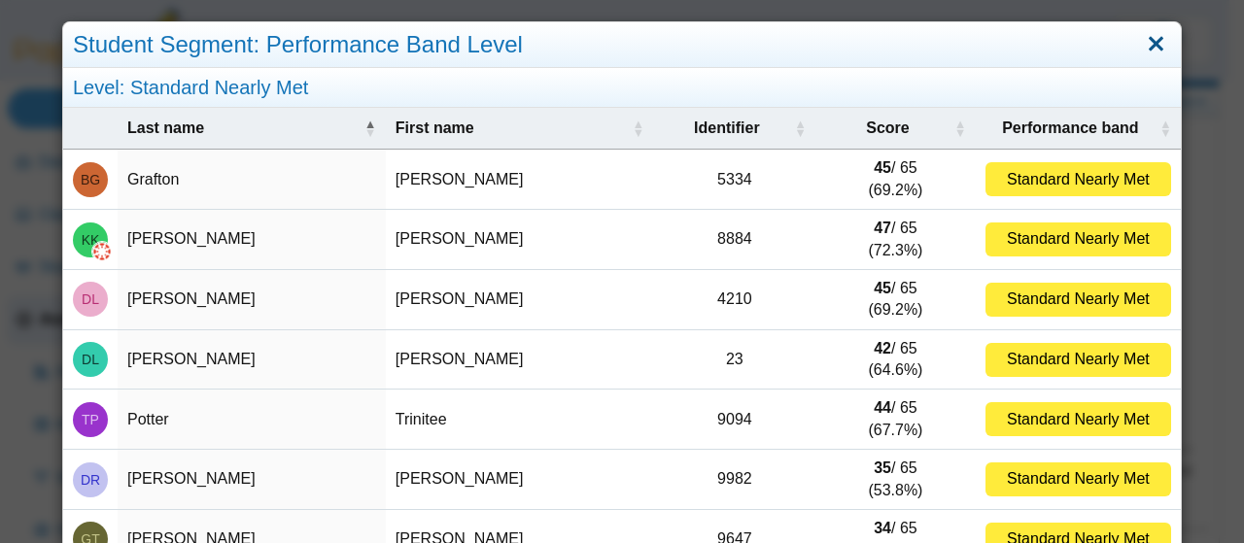
click at [1141, 43] on link "Close" at bounding box center [1156, 44] width 30 height 33
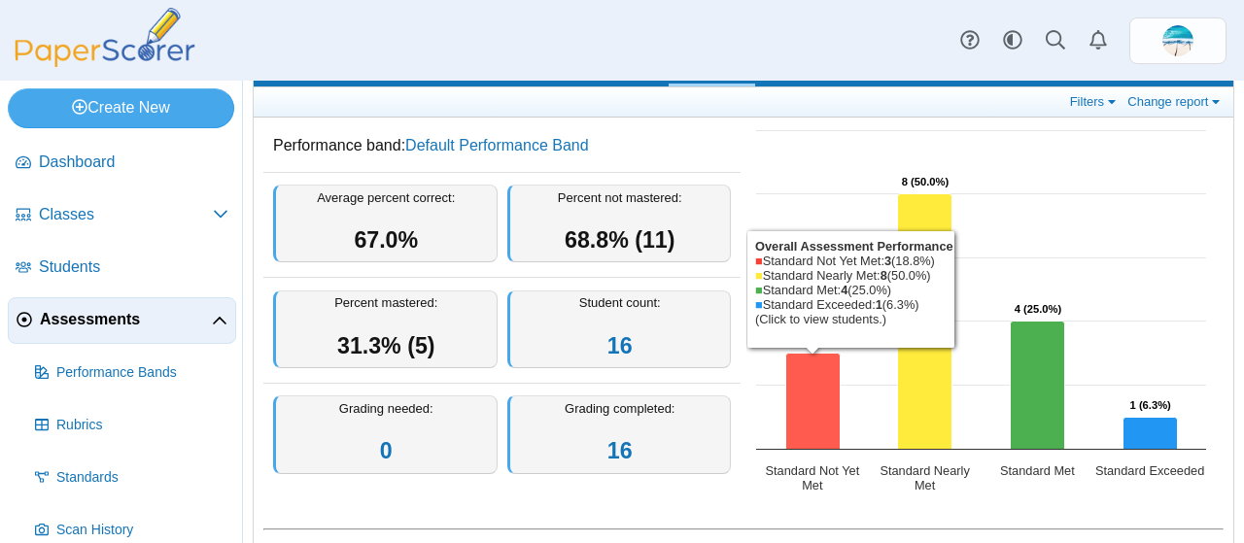
click at [797, 387] on icon "Standard Not Yet Met, 3. Overall Assessment Performance." at bounding box center [813, 402] width 54 height 96
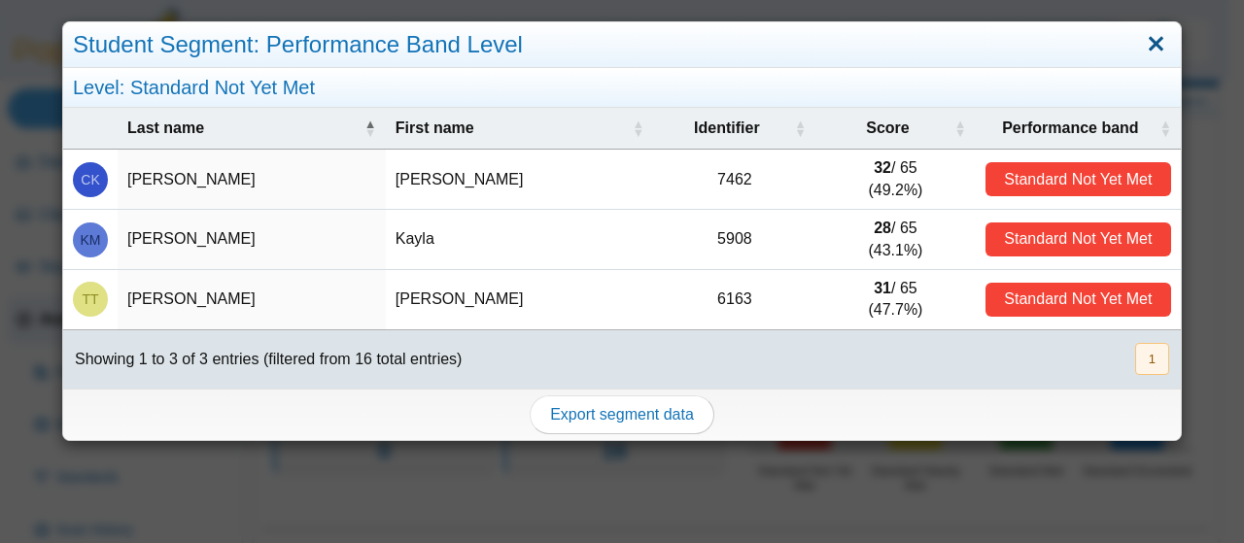
click at [1141, 50] on link "Close" at bounding box center [1156, 44] width 30 height 33
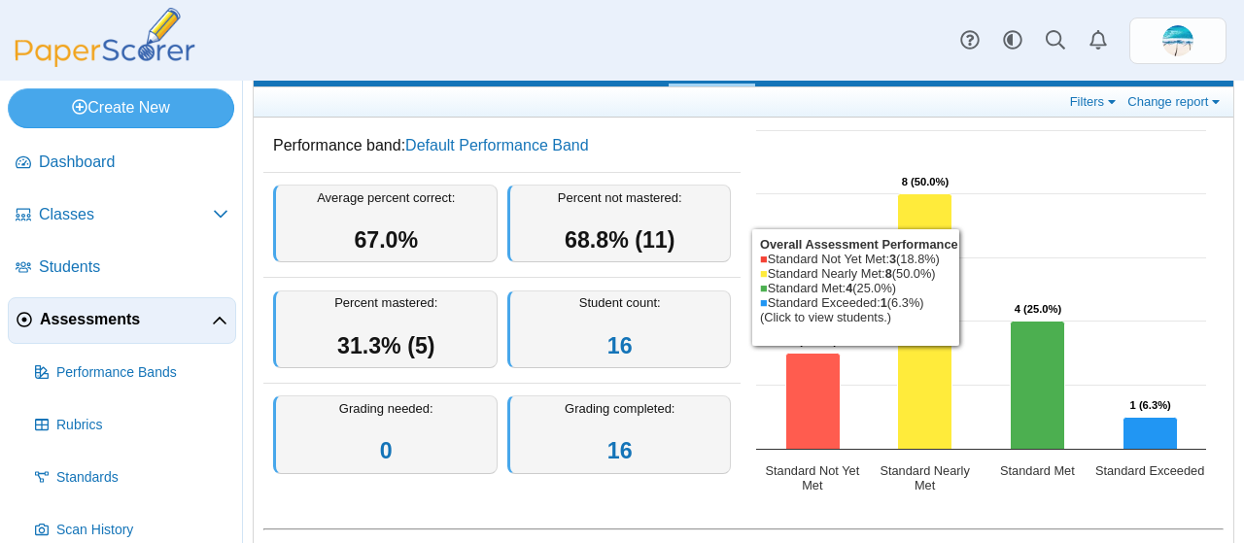
click at [817, 407] on icon "Standard Not Yet Met, 3. Overall Assessment Performance." at bounding box center [813, 402] width 54 height 96
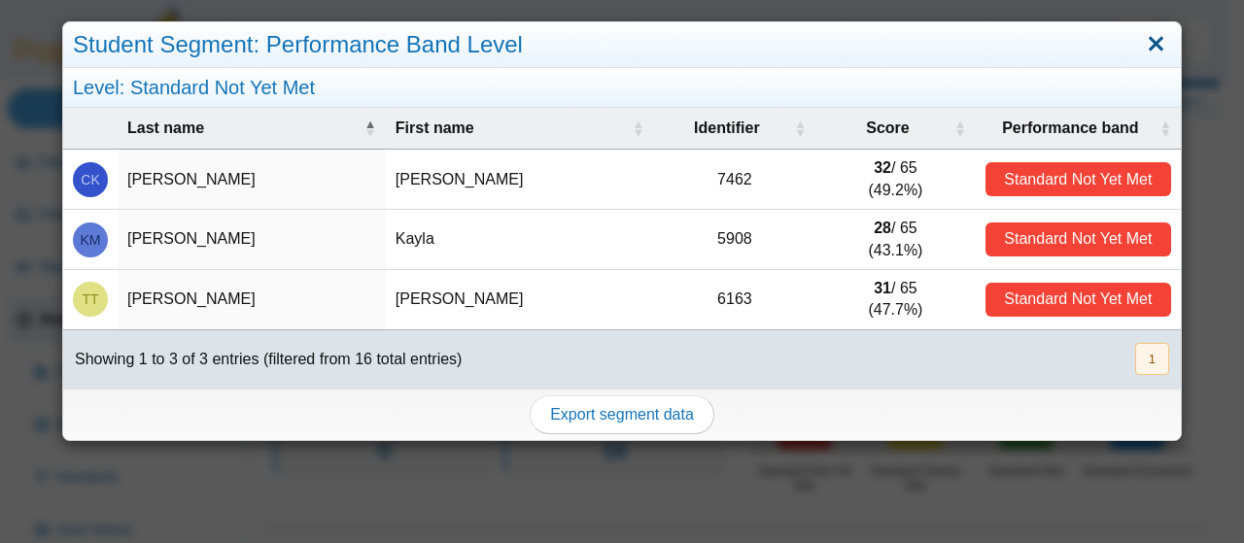
click at [1147, 45] on link "Close" at bounding box center [1156, 44] width 30 height 33
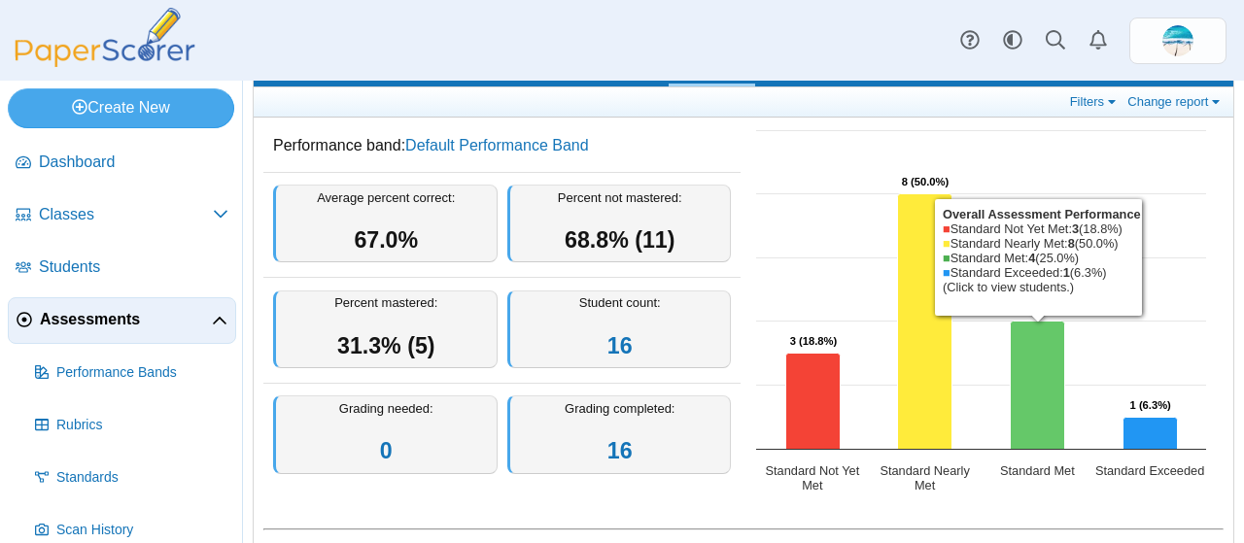
click at [1046, 400] on icon "Standard Met, 4. Overall Assessment Performance." at bounding box center [1038, 386] width 54 height 128
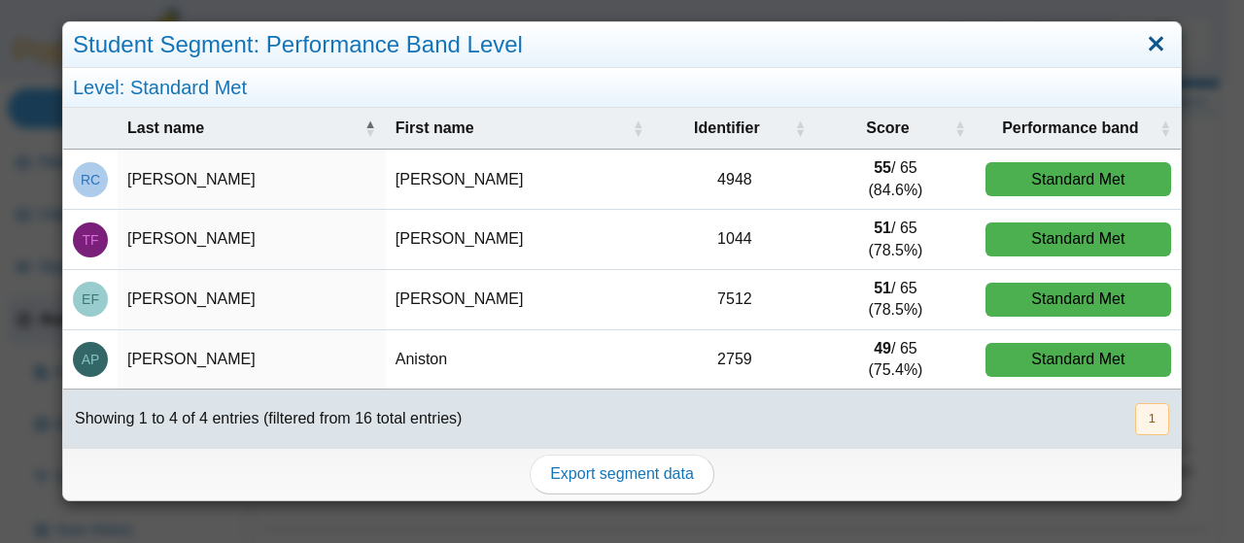
click at [1141, 46] on link "Close" at bounding box center [1156, 44] width 30 height 33
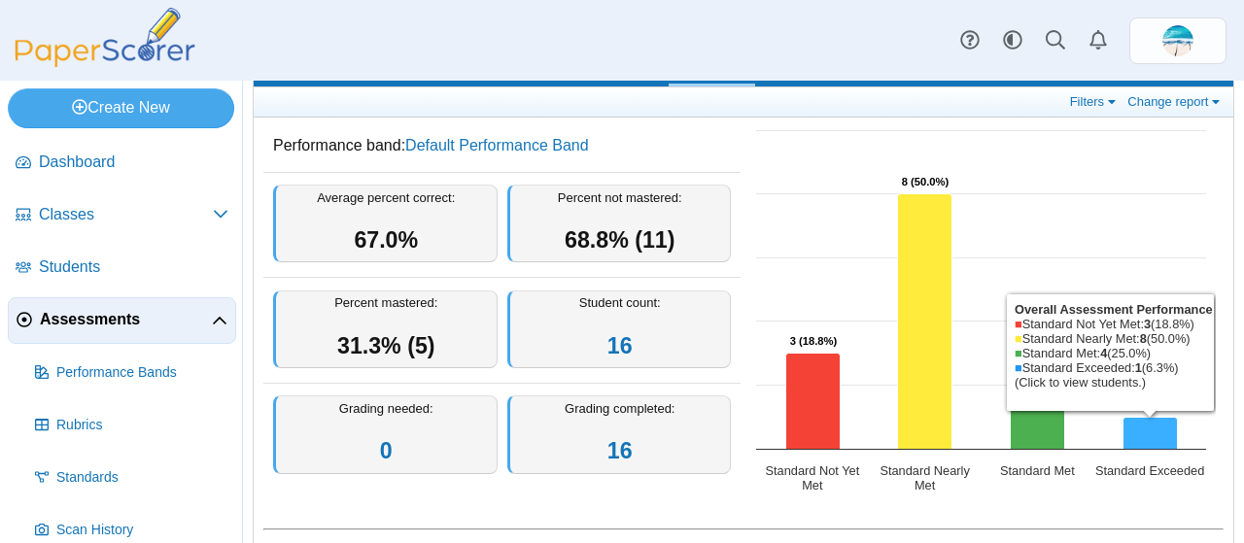
click at [1125, 432] on icon "Standard Exceeded, 1. Overall Assessment Performance." at bounding box center [1151, 434] width 54 height 32
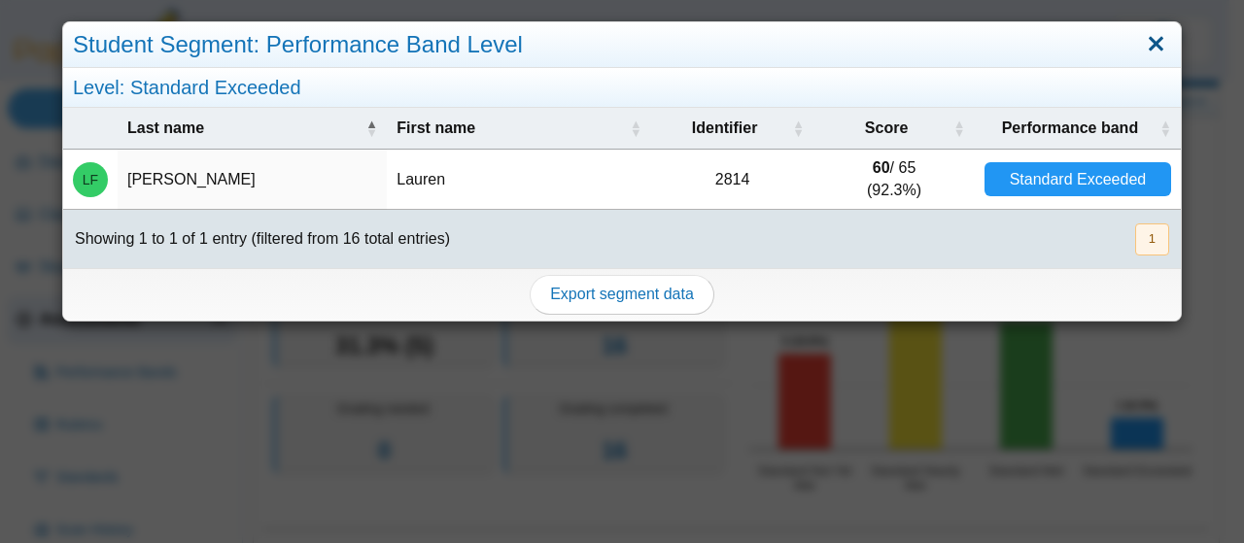
click at [1145, 45] on link "Close" at bounding box center [1156, 44] width 30 height 33
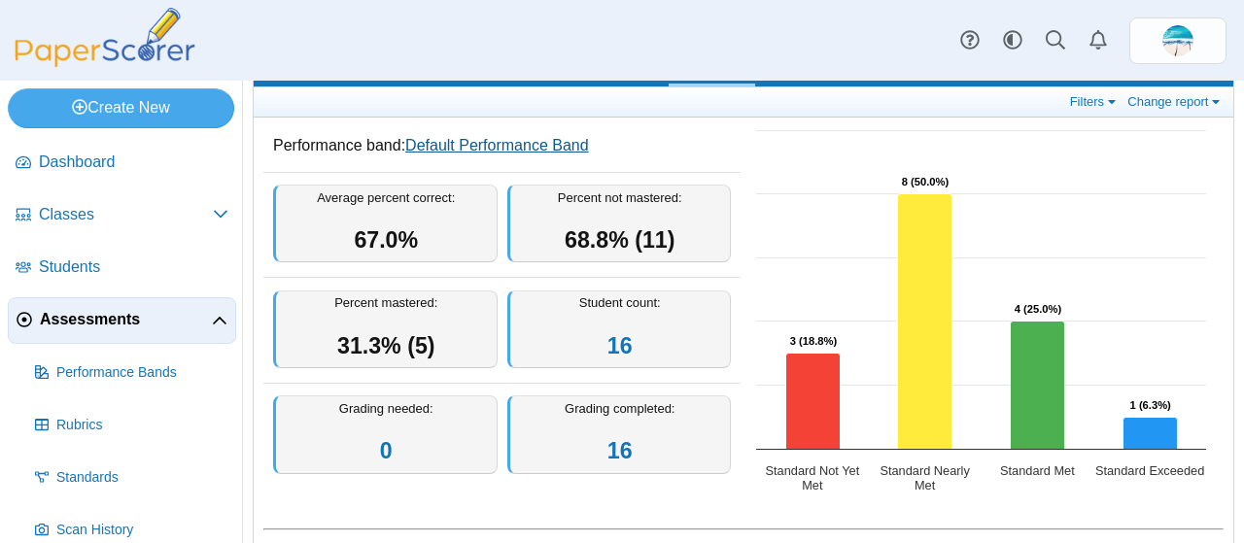
click at [561, 147] on link "Default Performance Band" at bounding box center [497, 145] width 184 height 17
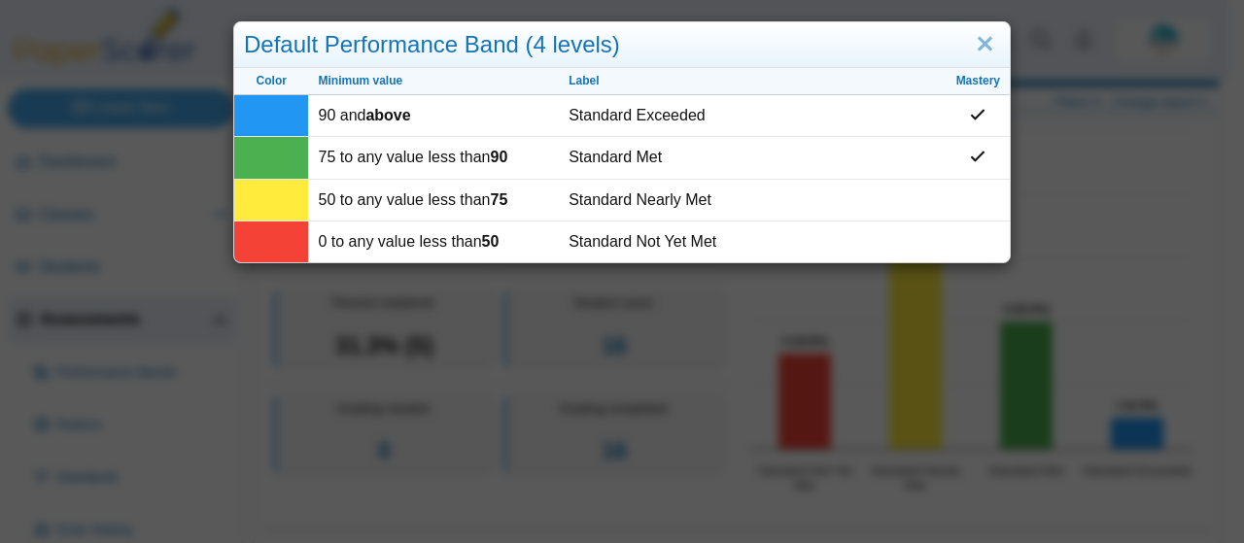
click at [406, 51] on div "Default Performance Band (4 levels)" at bounding box center [622, 45] width 776 height 46
click at [980, 40] on link "Close" at bounding box center [985, 44] width 30 height 33
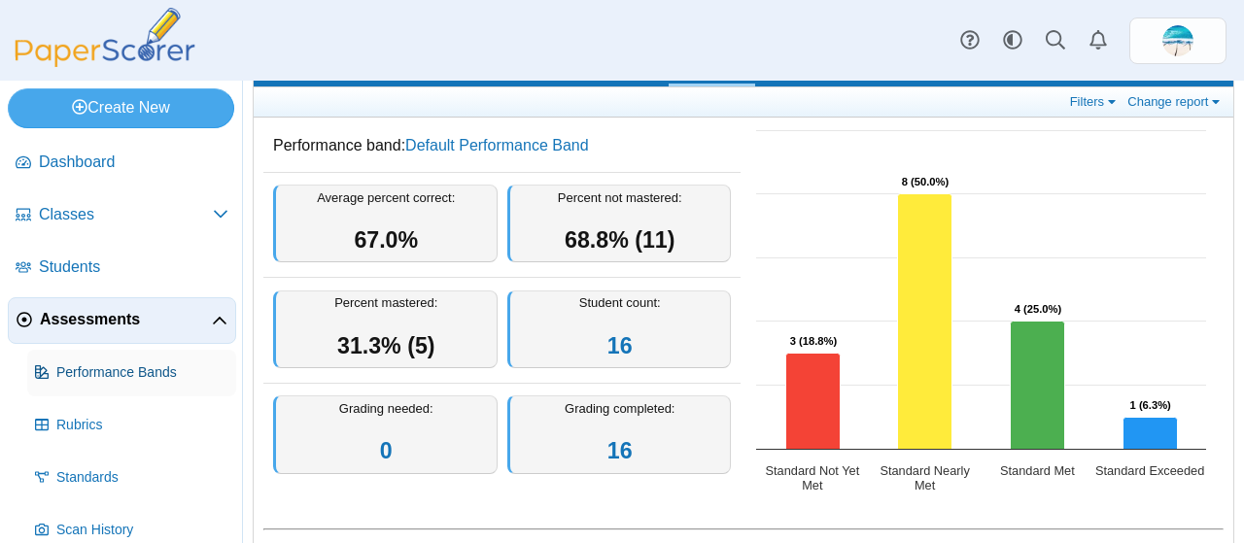
click at [166, 374] on span "Performance Bands" at bounding box center [142, 373] width 172 height 19
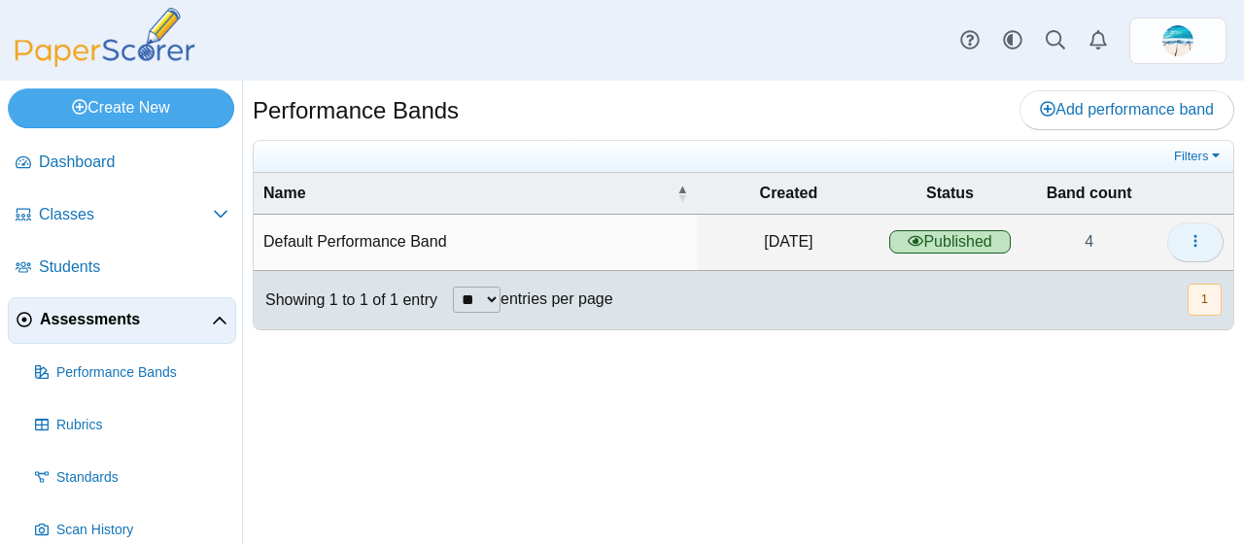
click at [1186, 244] on button "button" at bounding box center [1196, 242] width 56 height 39
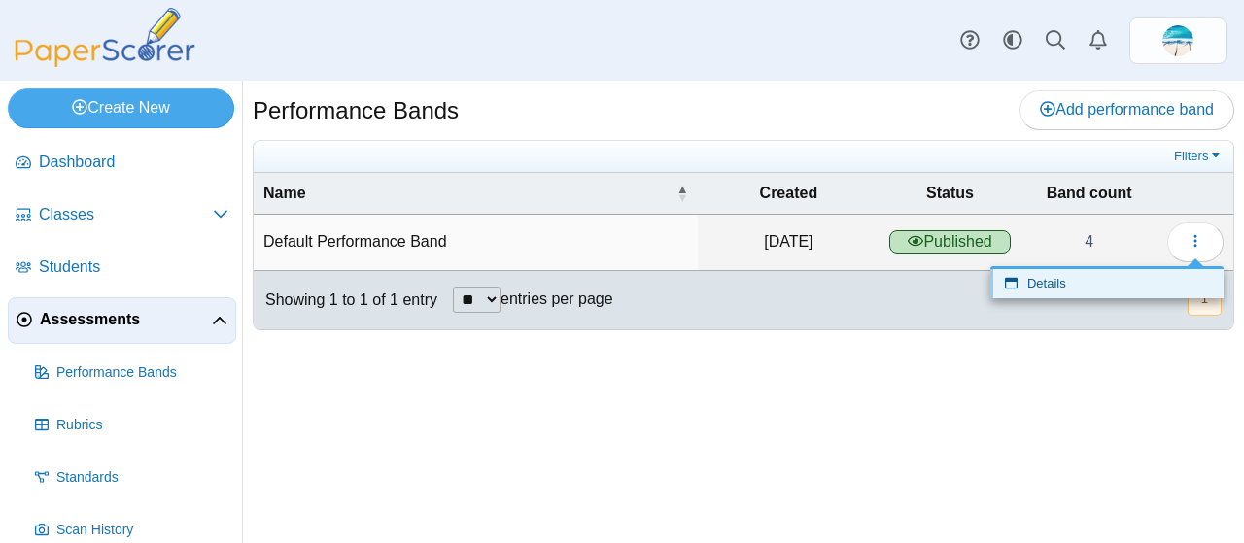
click at [1079, 286] on link "Details" at bounding box center [1107, 283] width 233 height 29
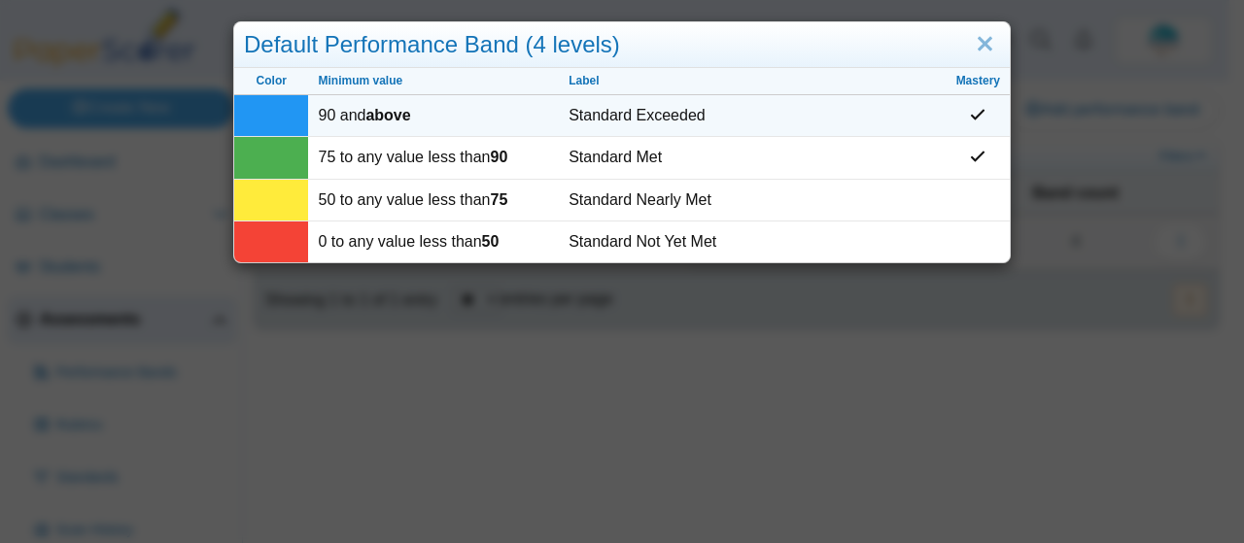
click at [970, 119] on icon at bounding box center [978, 115] width 16 height 16
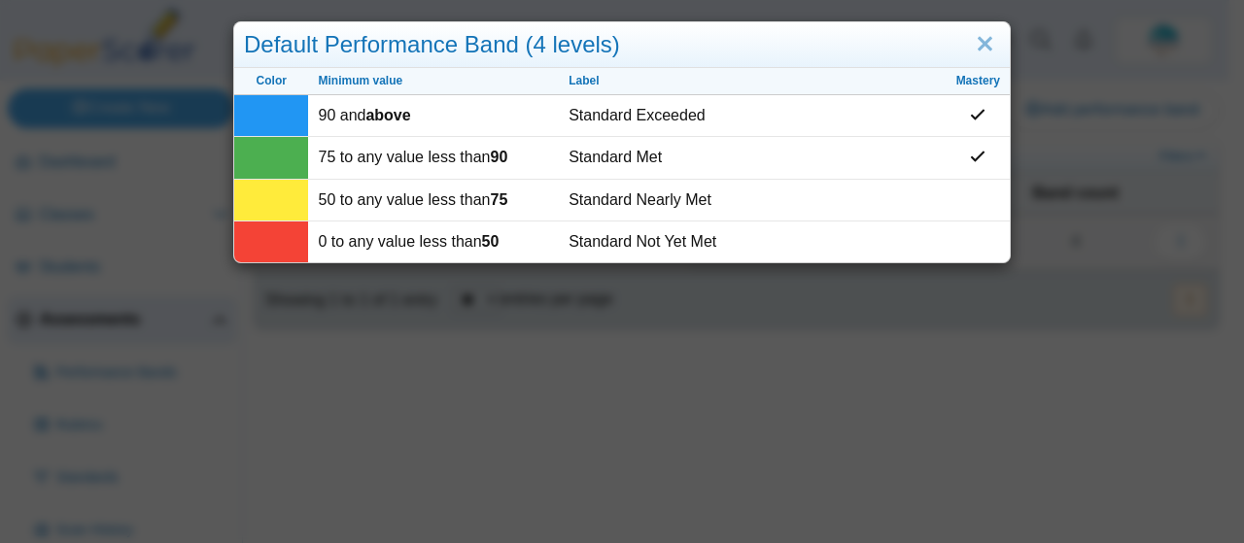
click at [970, 88] on th "Mastery" at bounding box center [978, 81] width 63 height 27
click at [976, 46] on link "Close" at bounding box center [985, 44] width 30 height 33
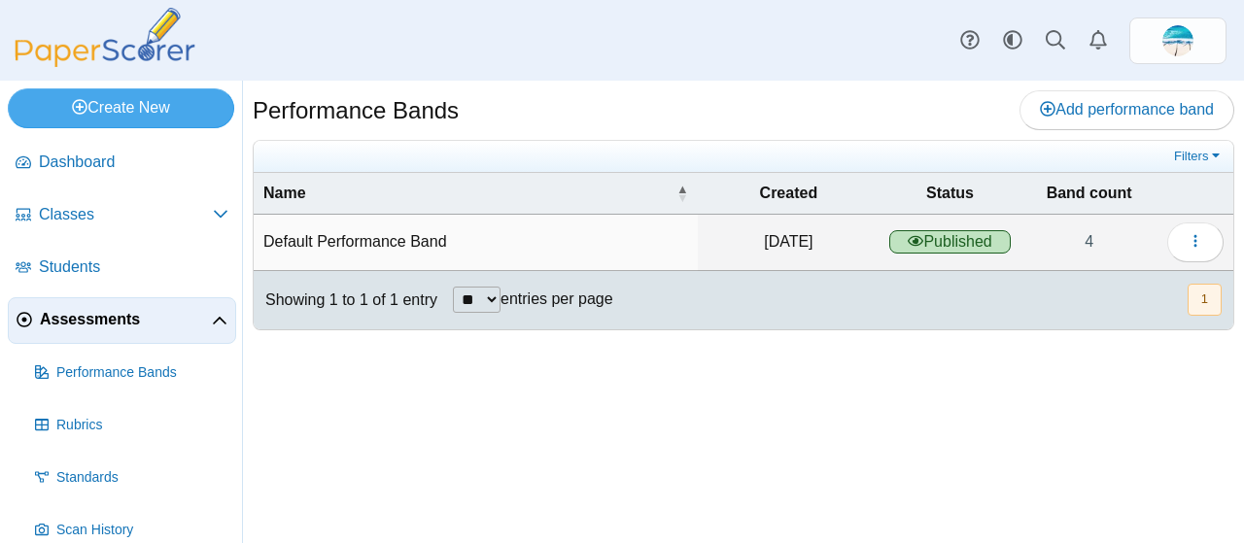
click at [95, 319] on span "Assessments" at bounding box center [126, 319] width 172 height 21
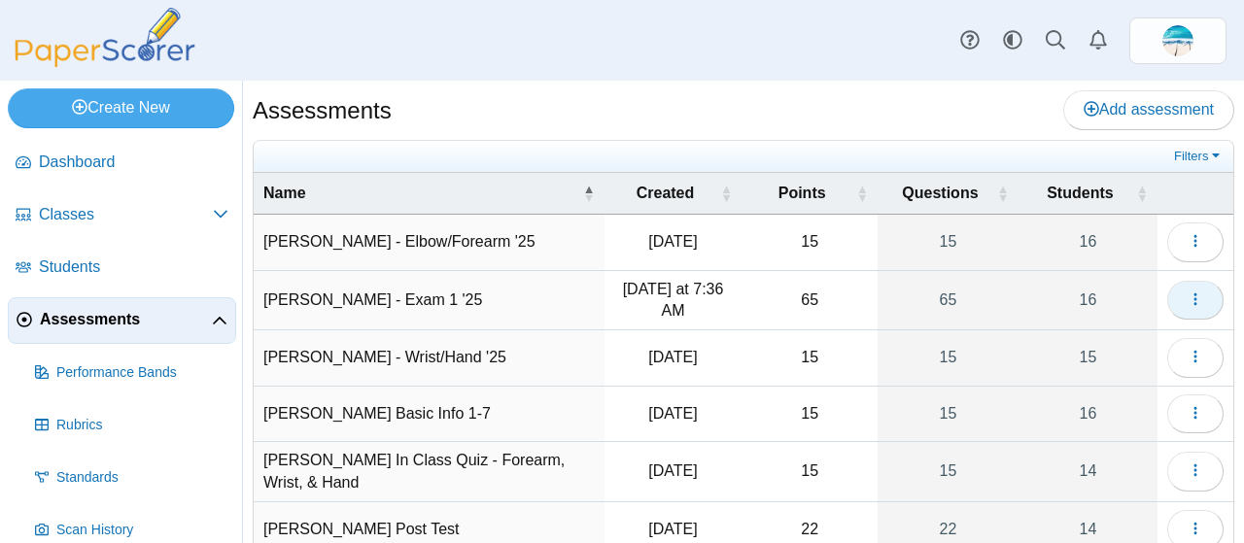
click at [1188, 306] on span "button" at bounding box center [1196, 300] width 16 height 17
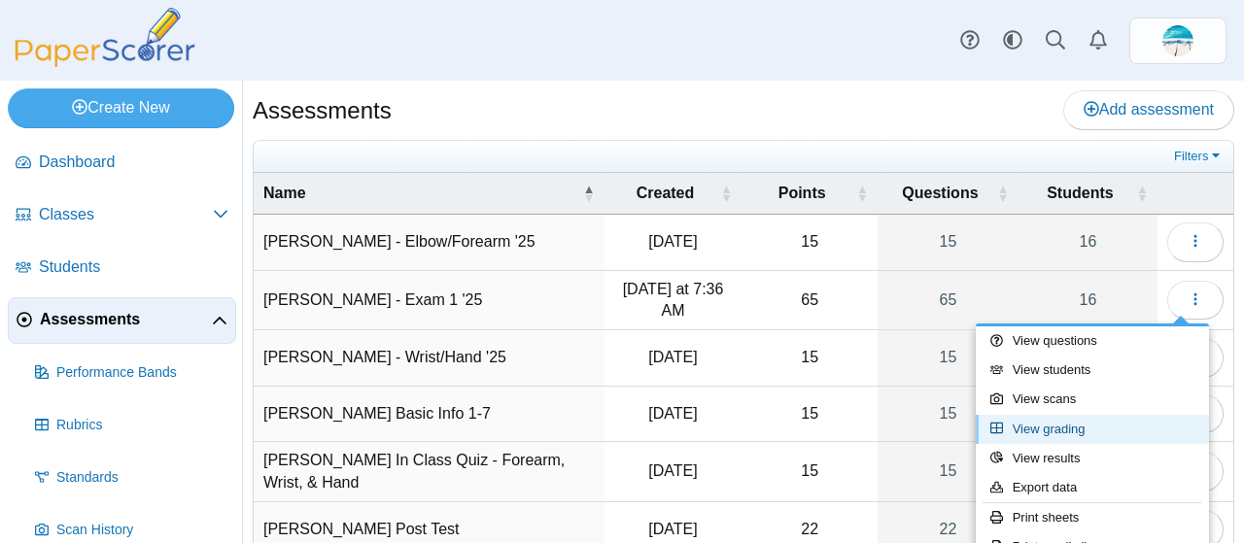
click at [1073, 426] on link "View grading" at bounding box center [1092, 429] width 233 height 29
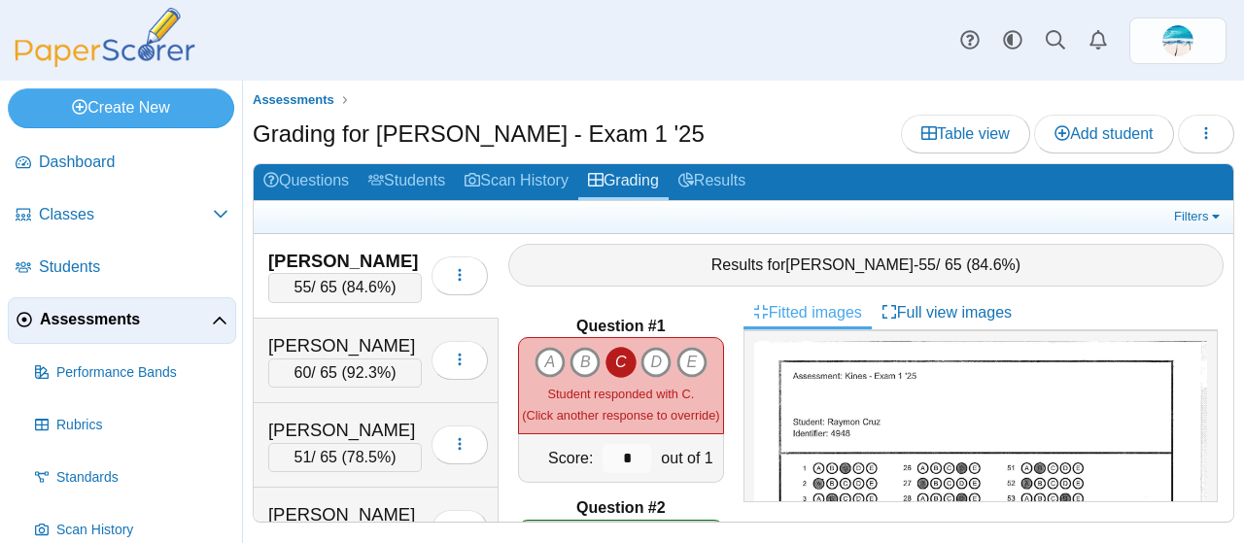
scroll to position [23, 0]
